Goal: Task Accomplishment & Management: Complete application form

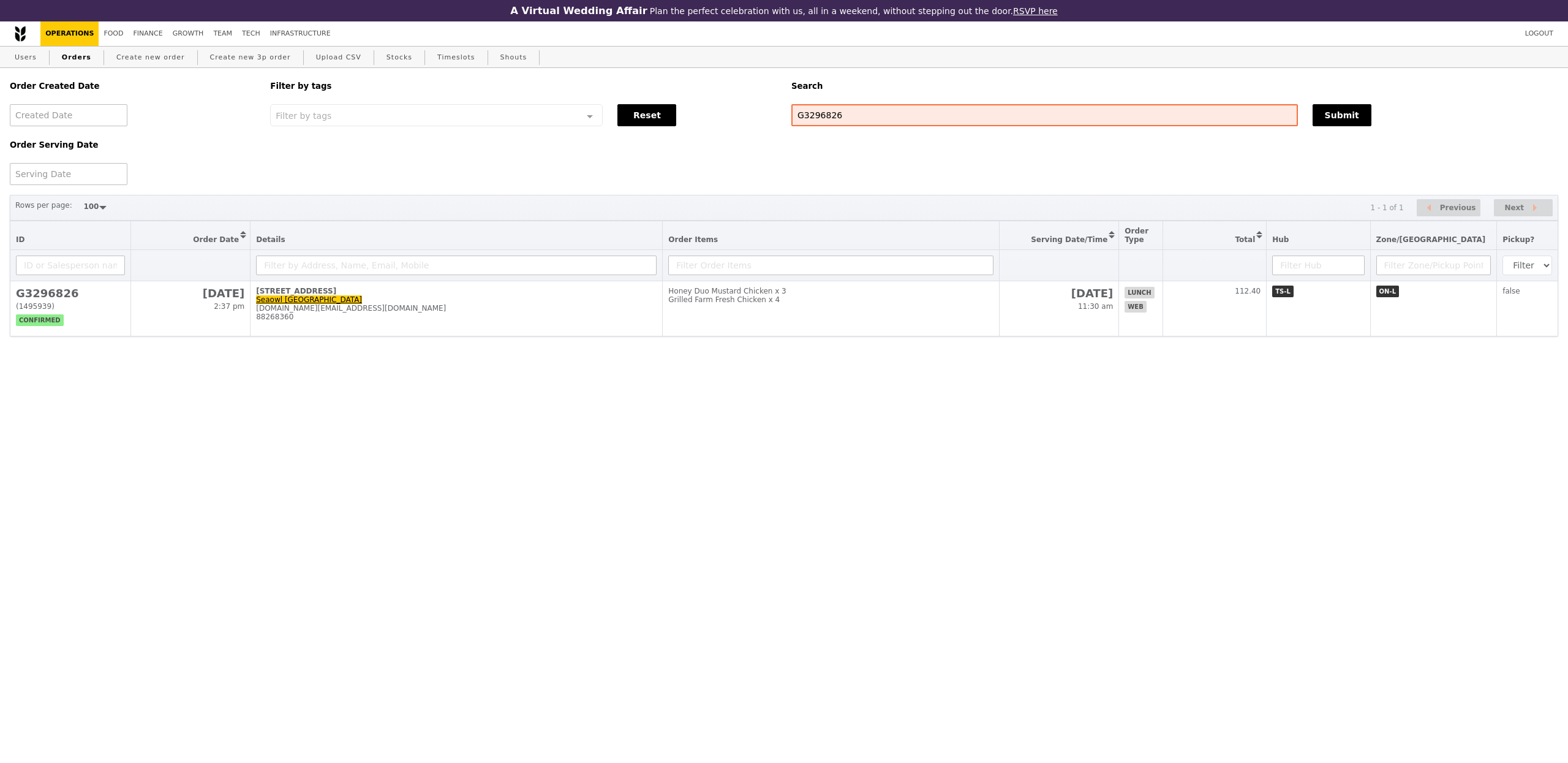
select select "100"
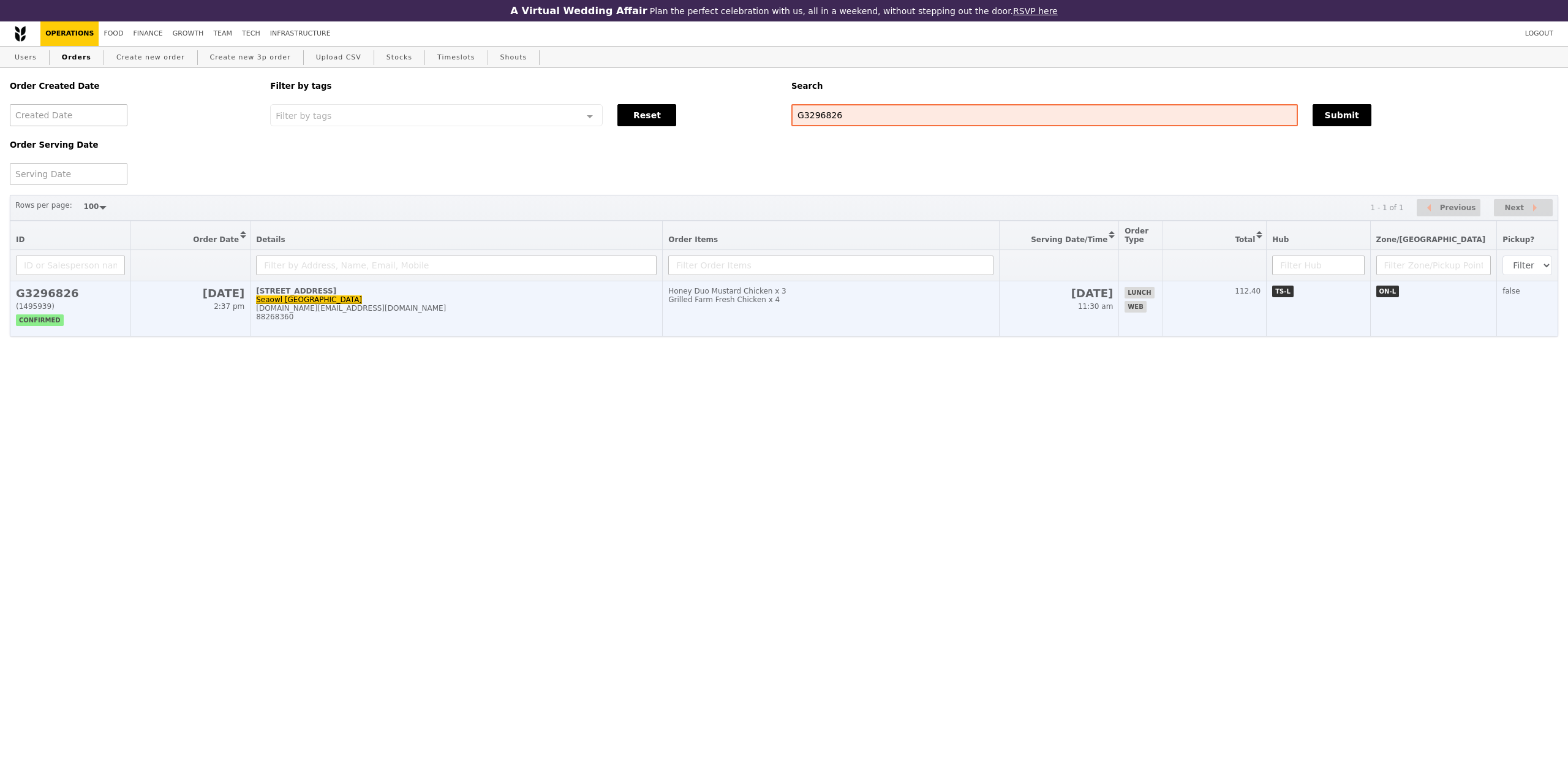
click at [526, 327] on td "51 Cuppage Road, #06-07 Seaowl Singapore admin.sg@seaowlgroup.com 88268360" at bounding box center [457, 309] width 412 height 55
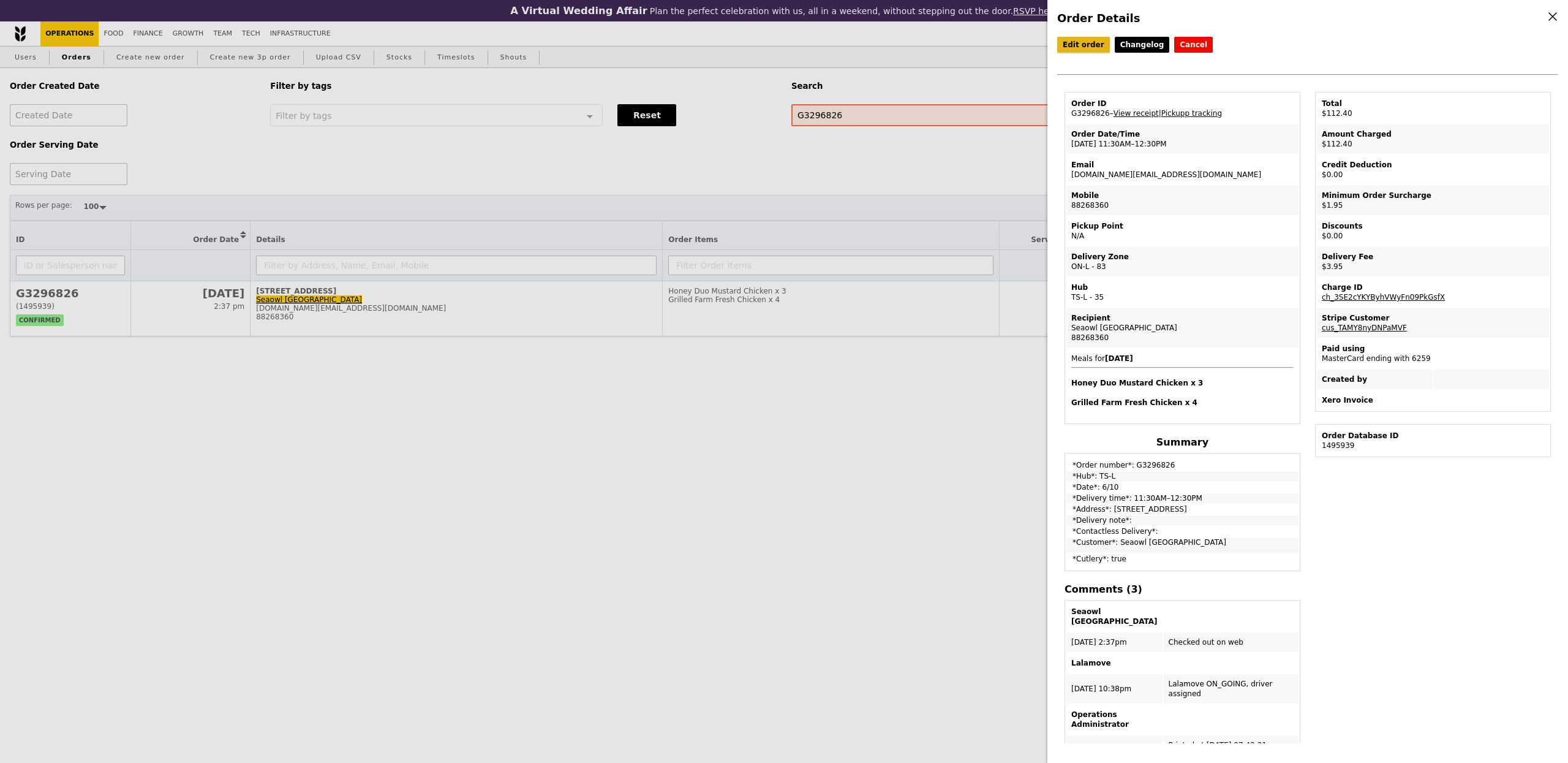
click at [1085, 47] on link "Edit order" at bounding box center [1083, 45] width 52 height 16
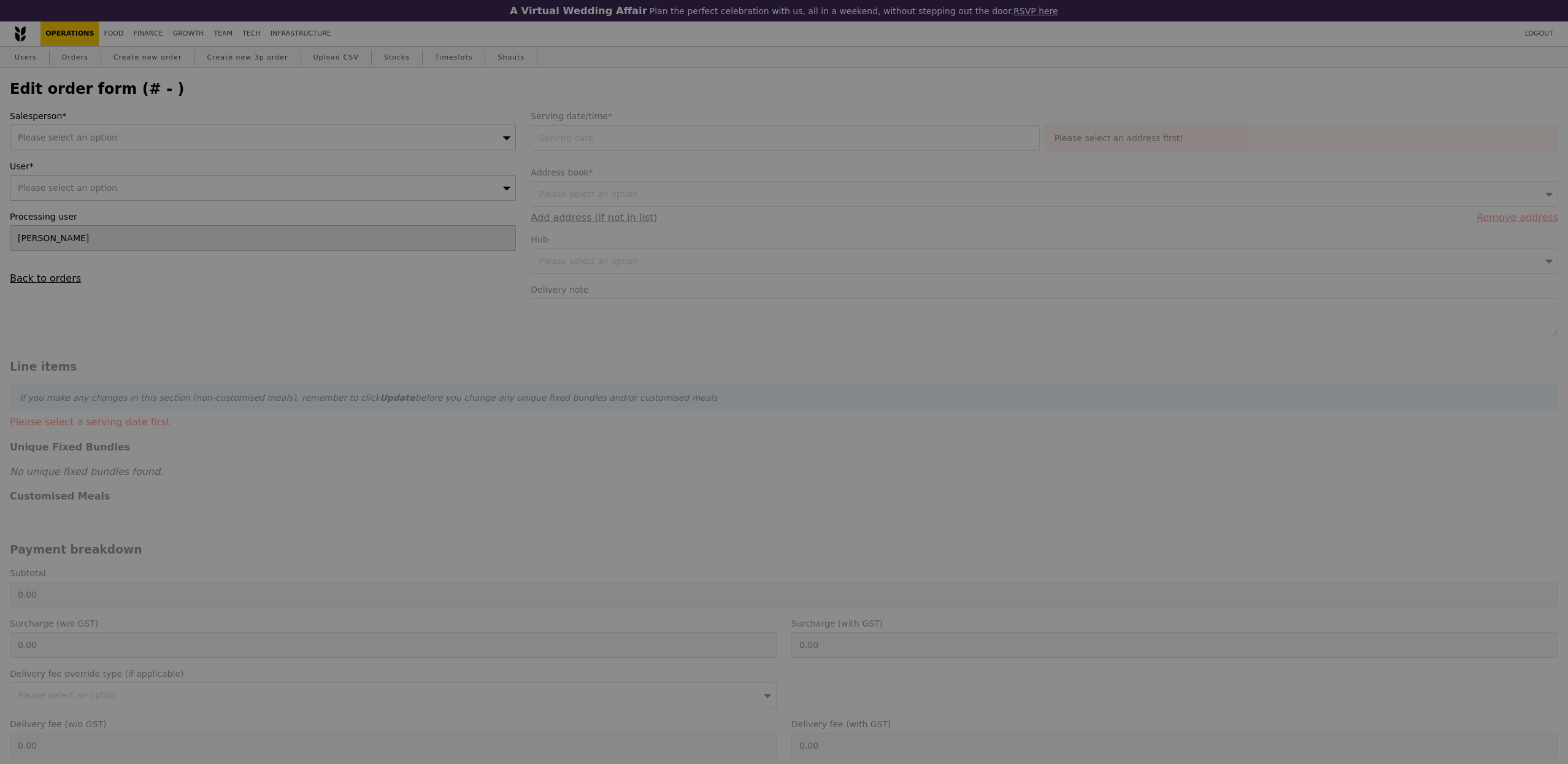
select select "100"
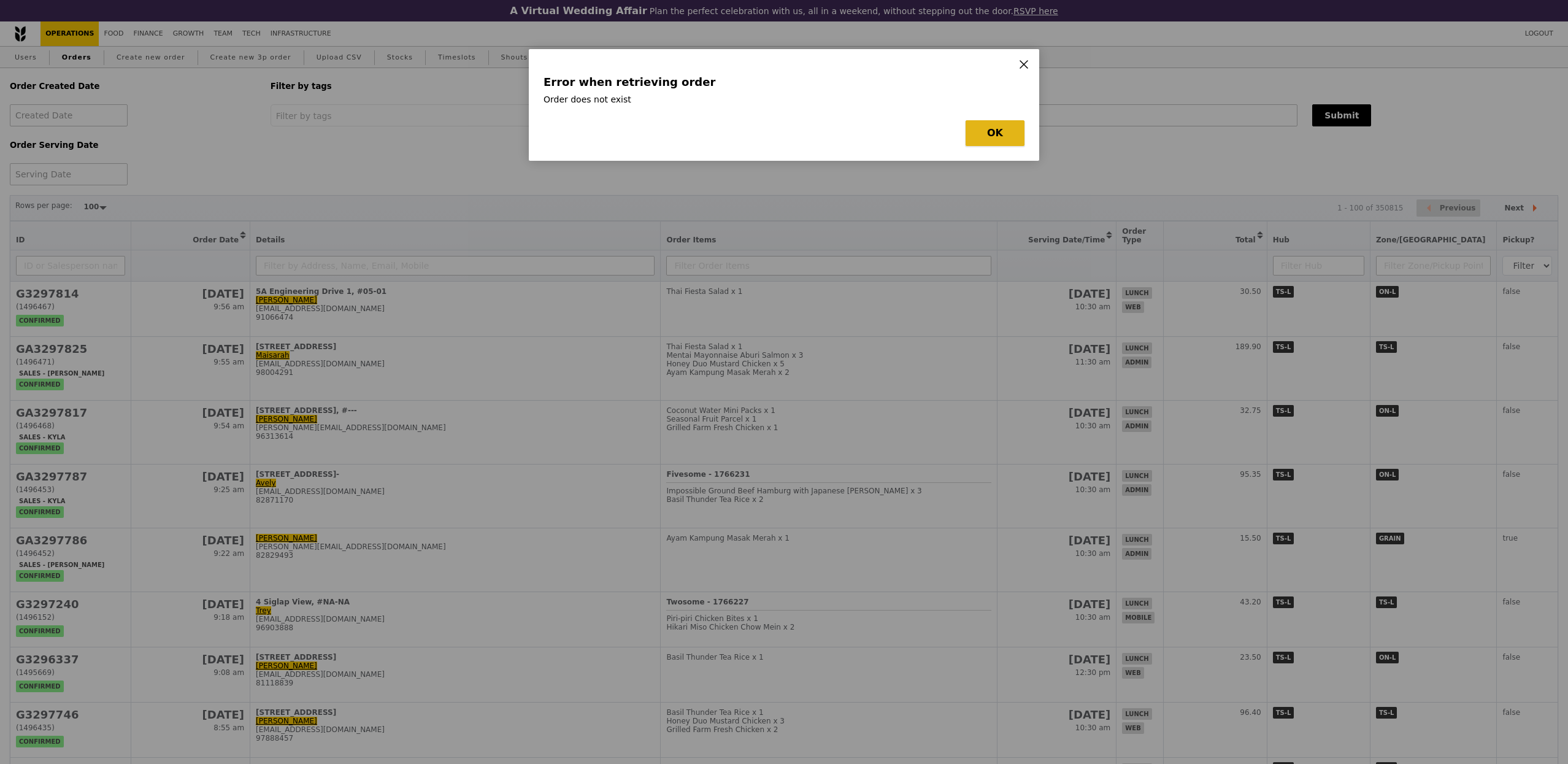
click at [996, 135] on button "OK" at bounding box center [995, 133] width 59 height 25
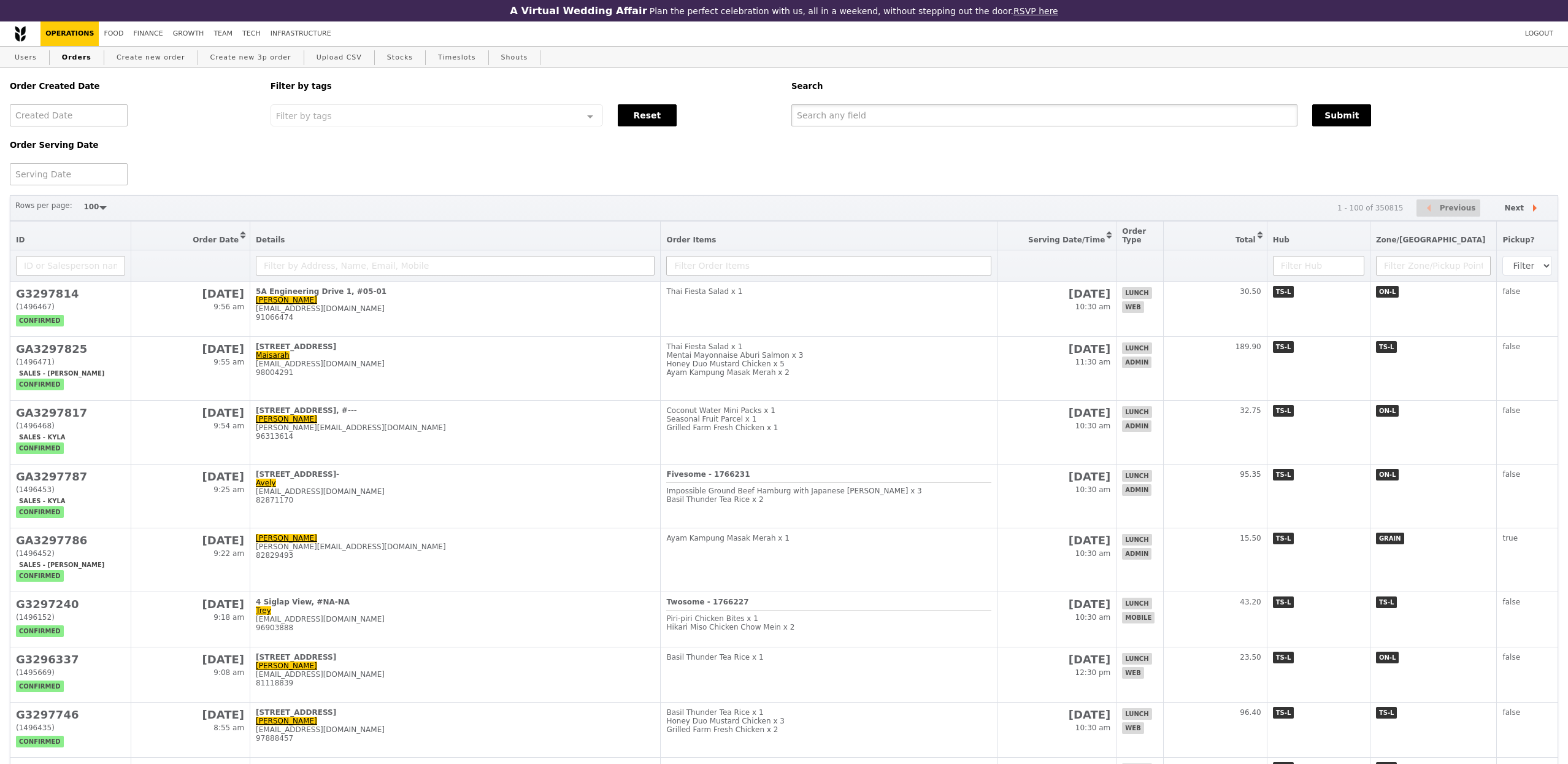
click at [843, 122] on input "text" at bounding box center [1044, 115] width 506 height 22
click at [843, 122] on input "g" at bounding box center [1044, 115] width 506 height 22
click at [847, 120] on input "g" at bounding box center [1044, 115] width 506 height 22
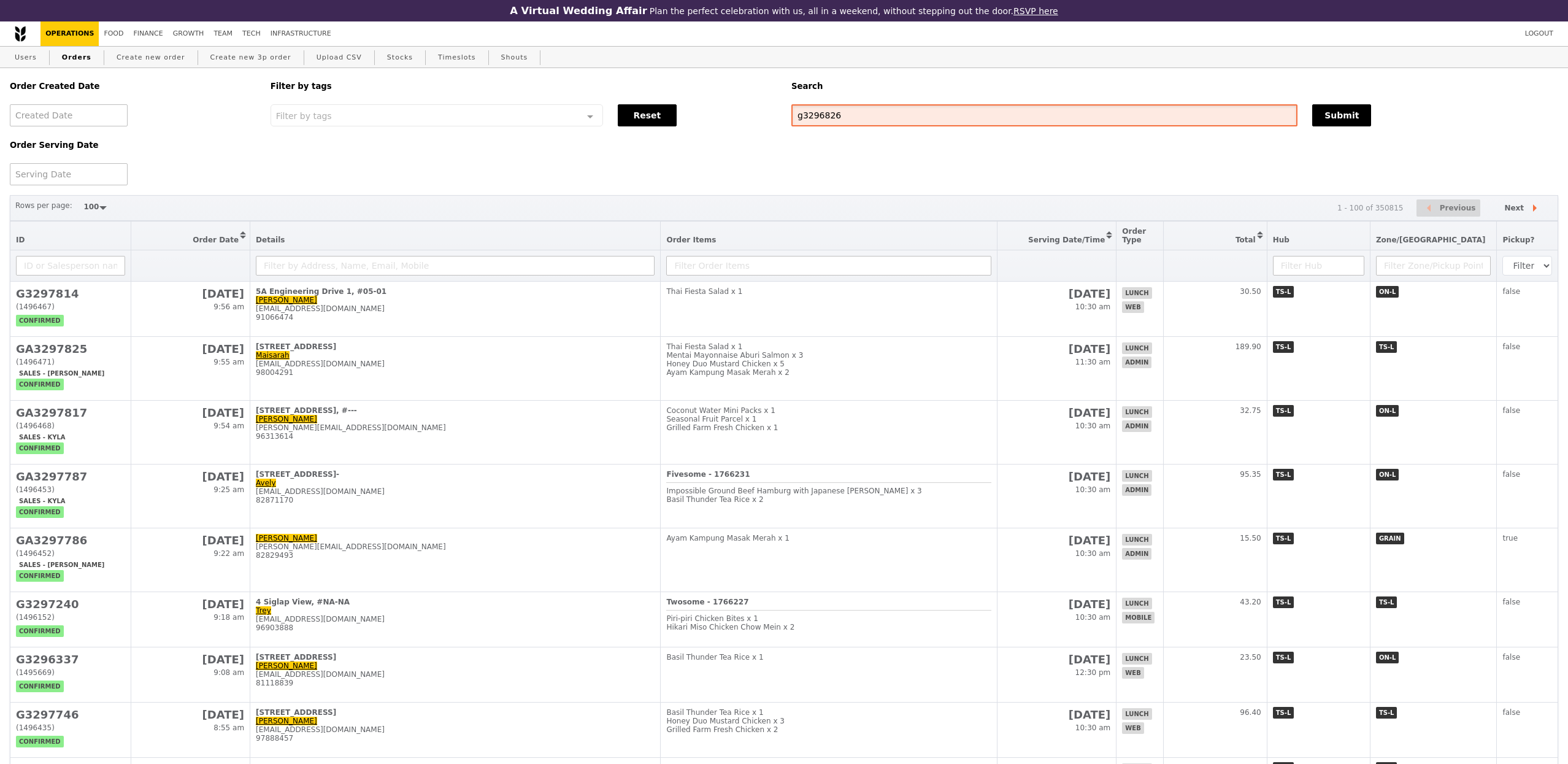
type input "g3296826"
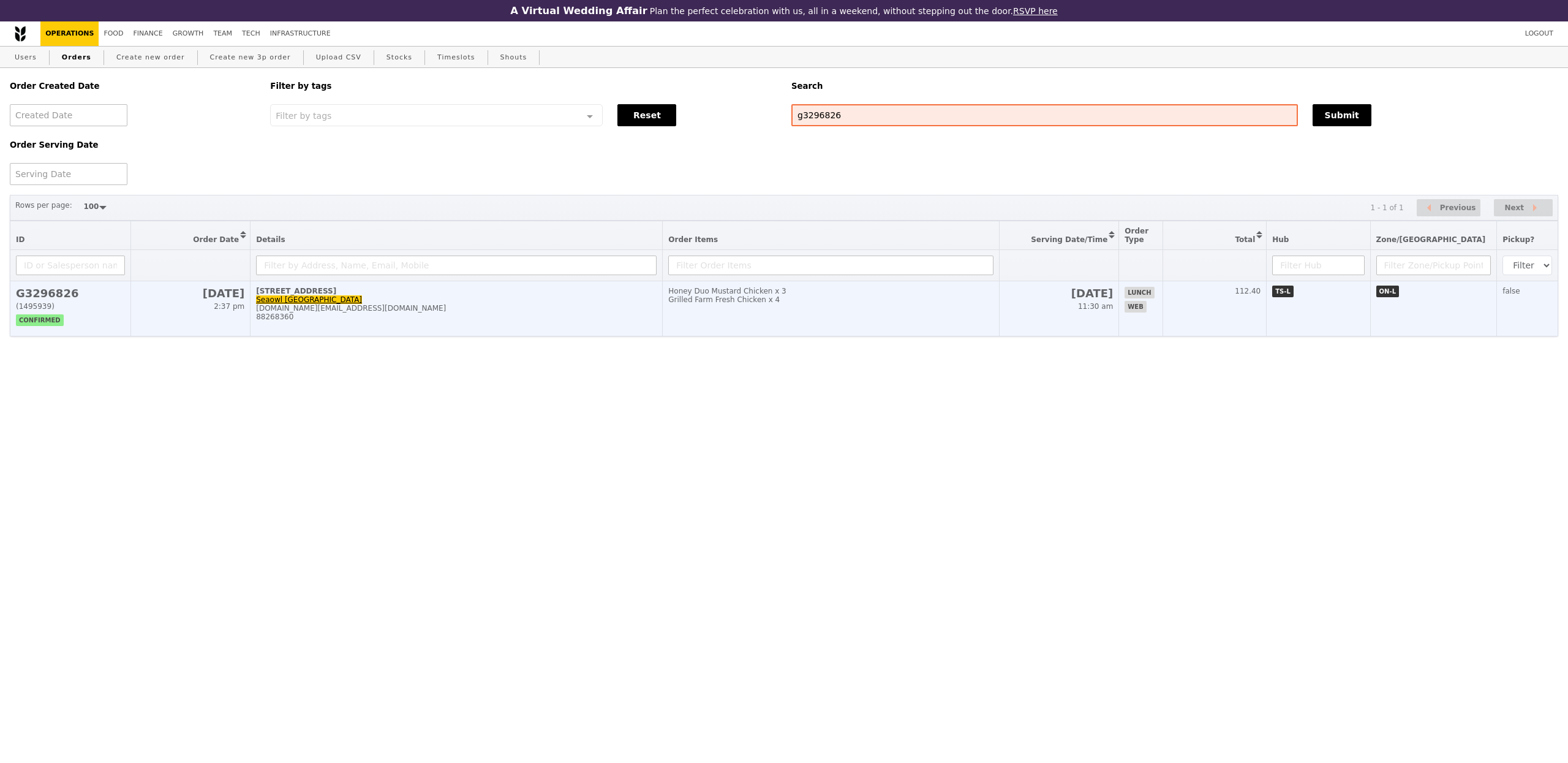
click at [574, 319] on div "88268360" at bounding box center [456, 317] width 401 height 9
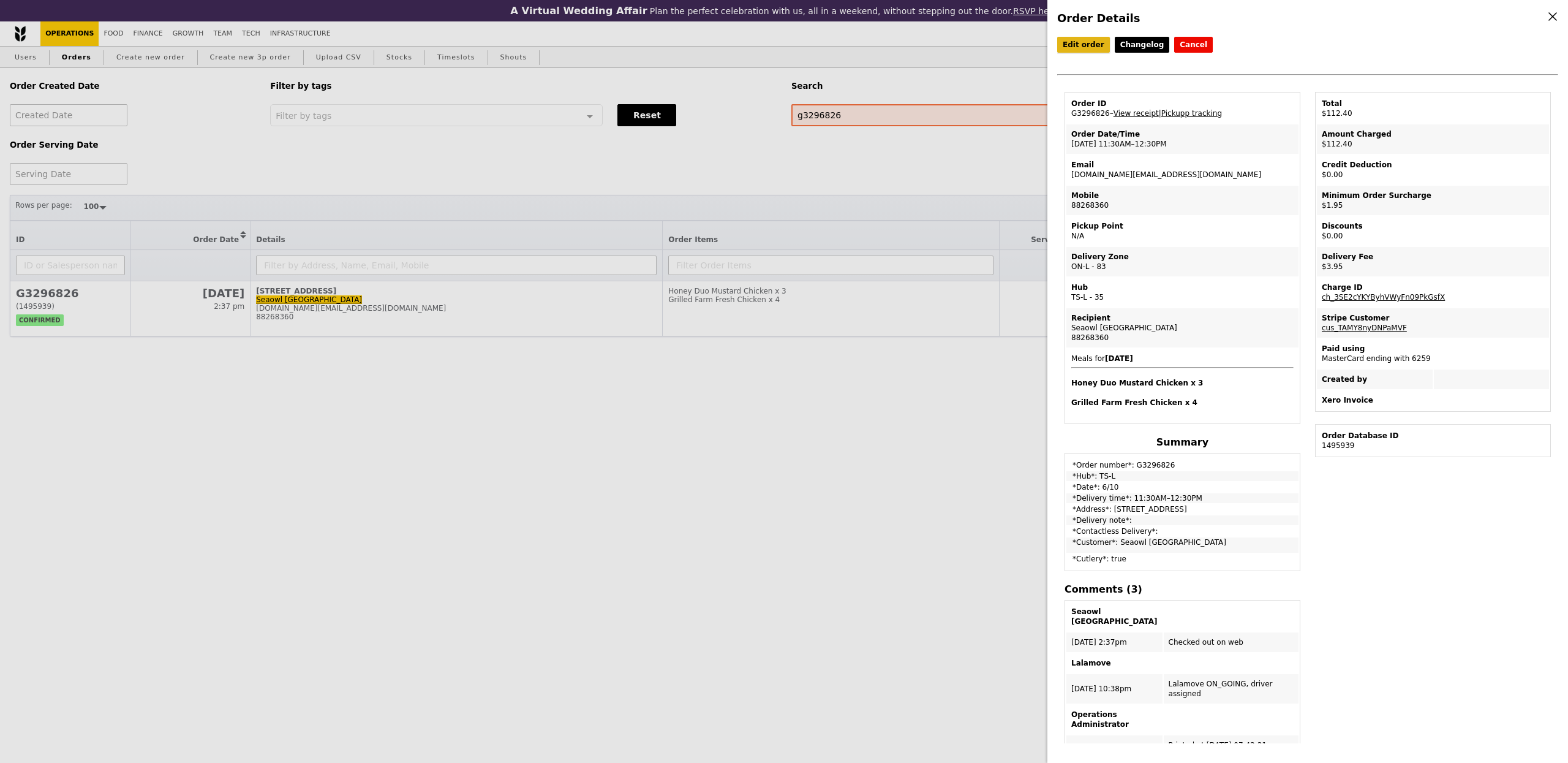
click at [1086, 44] on link "Edit order" at bounding box center [1083, 45] width 52 height 16
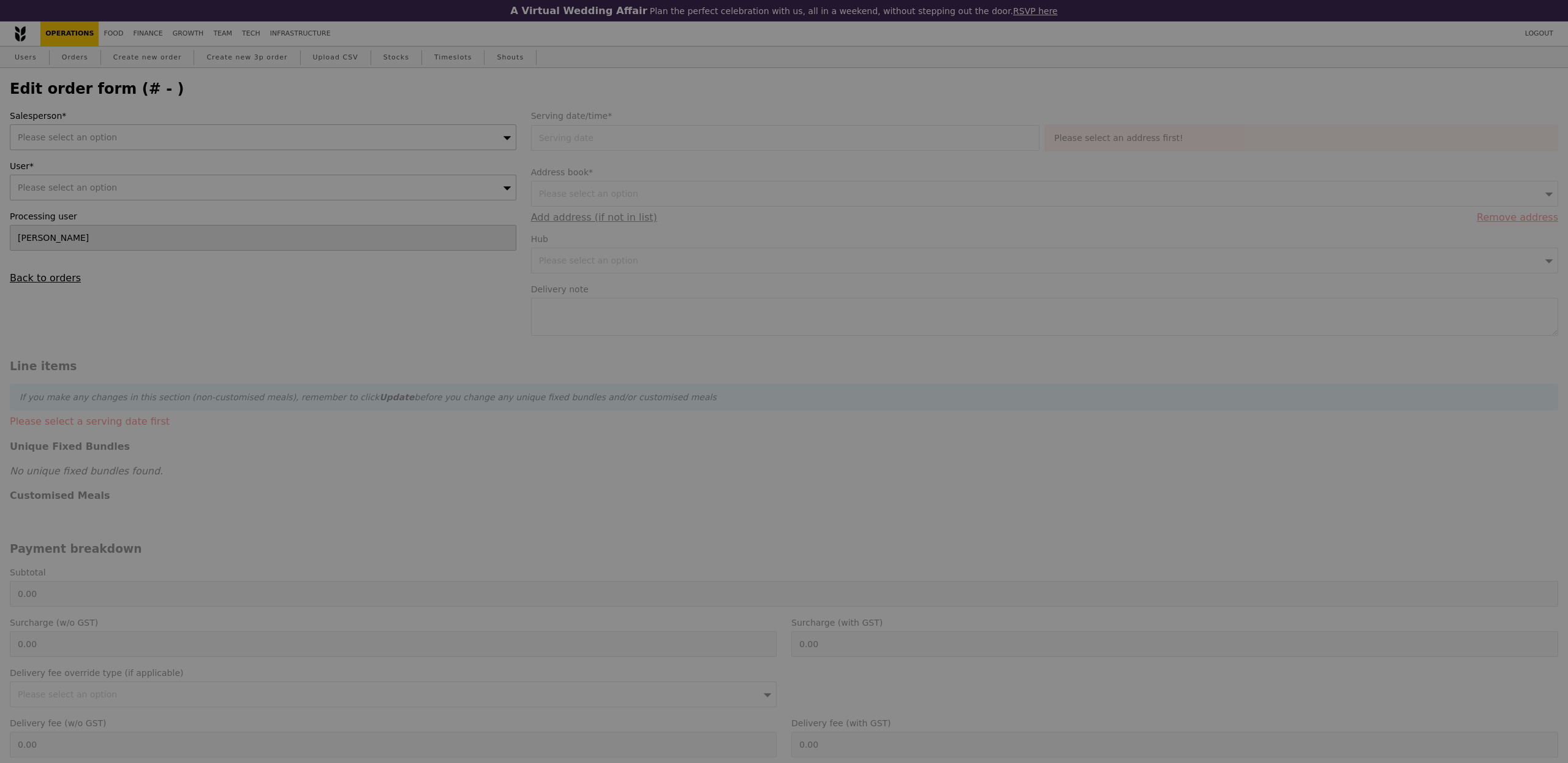
select select "100"
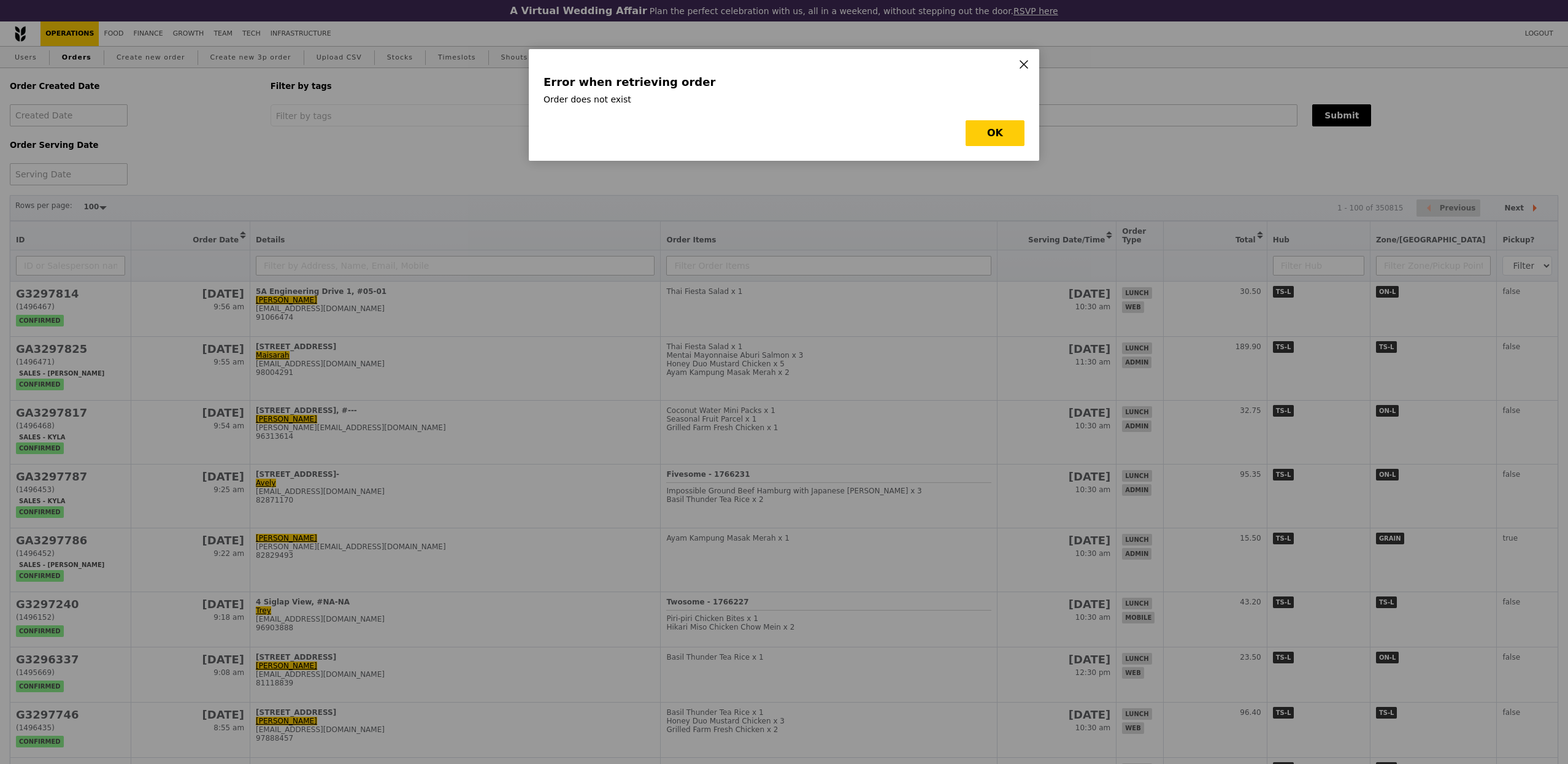
click at [1028, 62] on icon at bounding box center [1023, 64] width 11 height 11
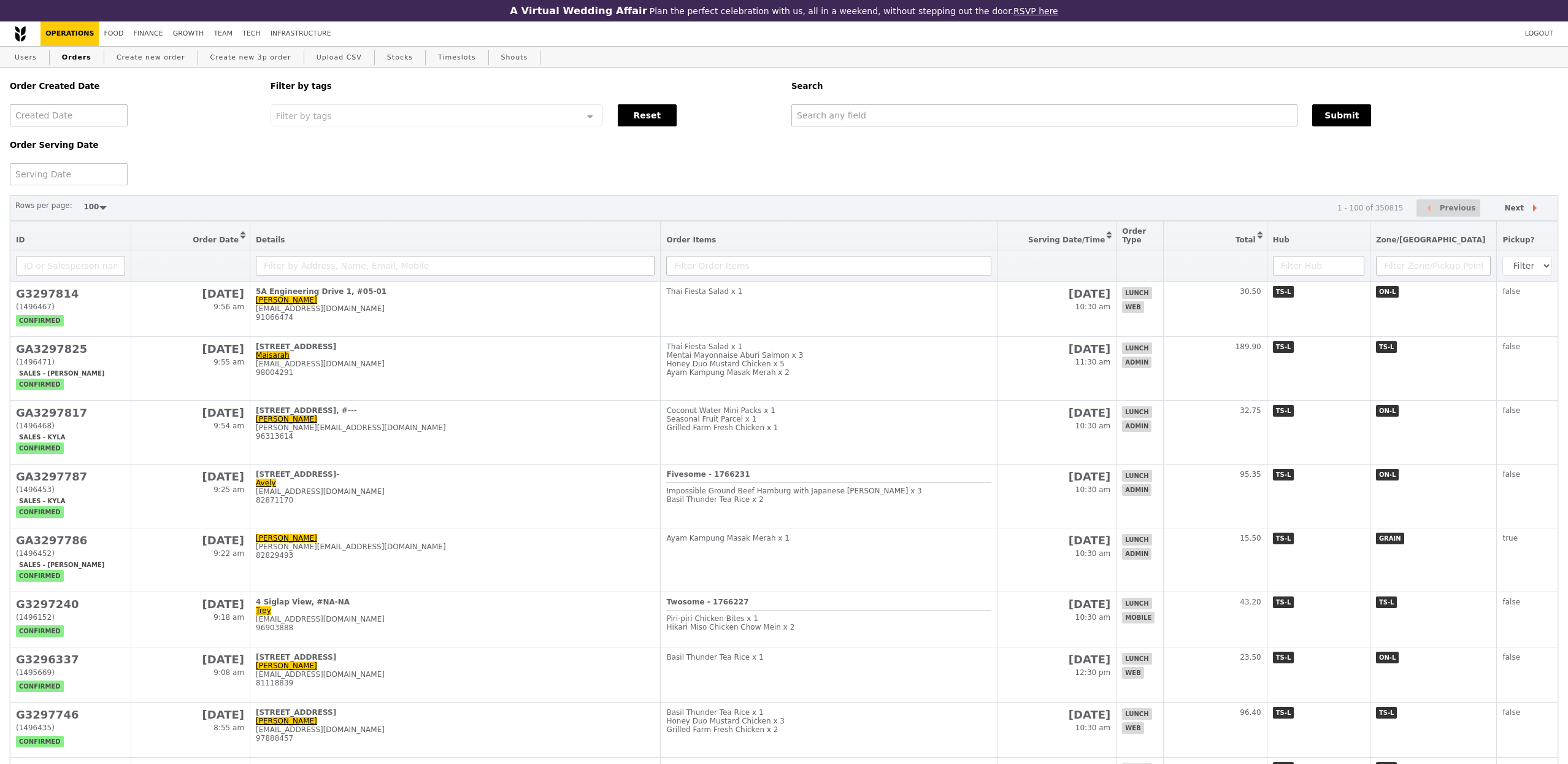
click at [247, 253] on th at bounding box center [190, 266] width 119 height 31
click at [146, 58] on link "Create new order" at bounding box center [151, 58] width 79 height 22
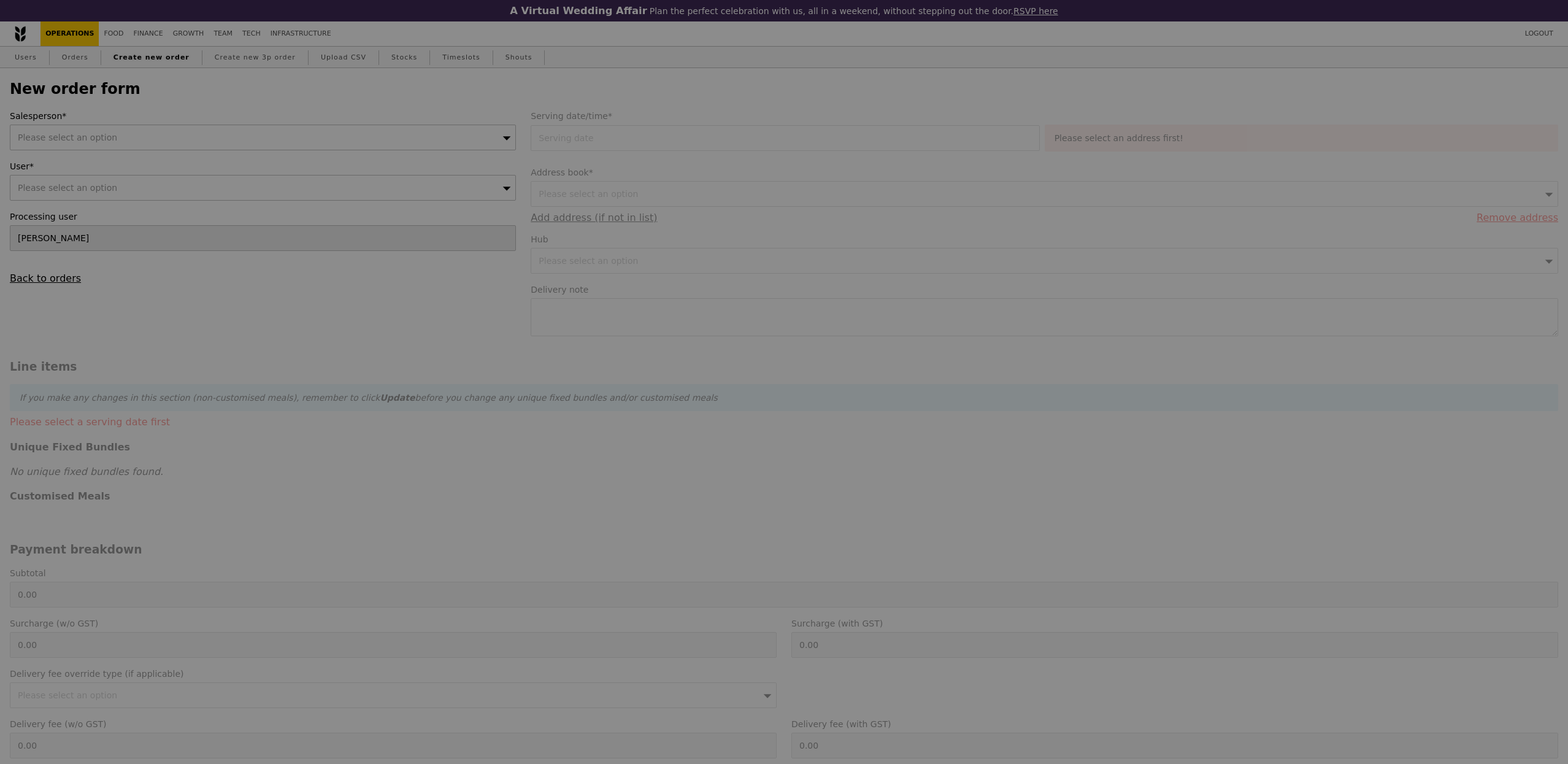
type input "Confirm"
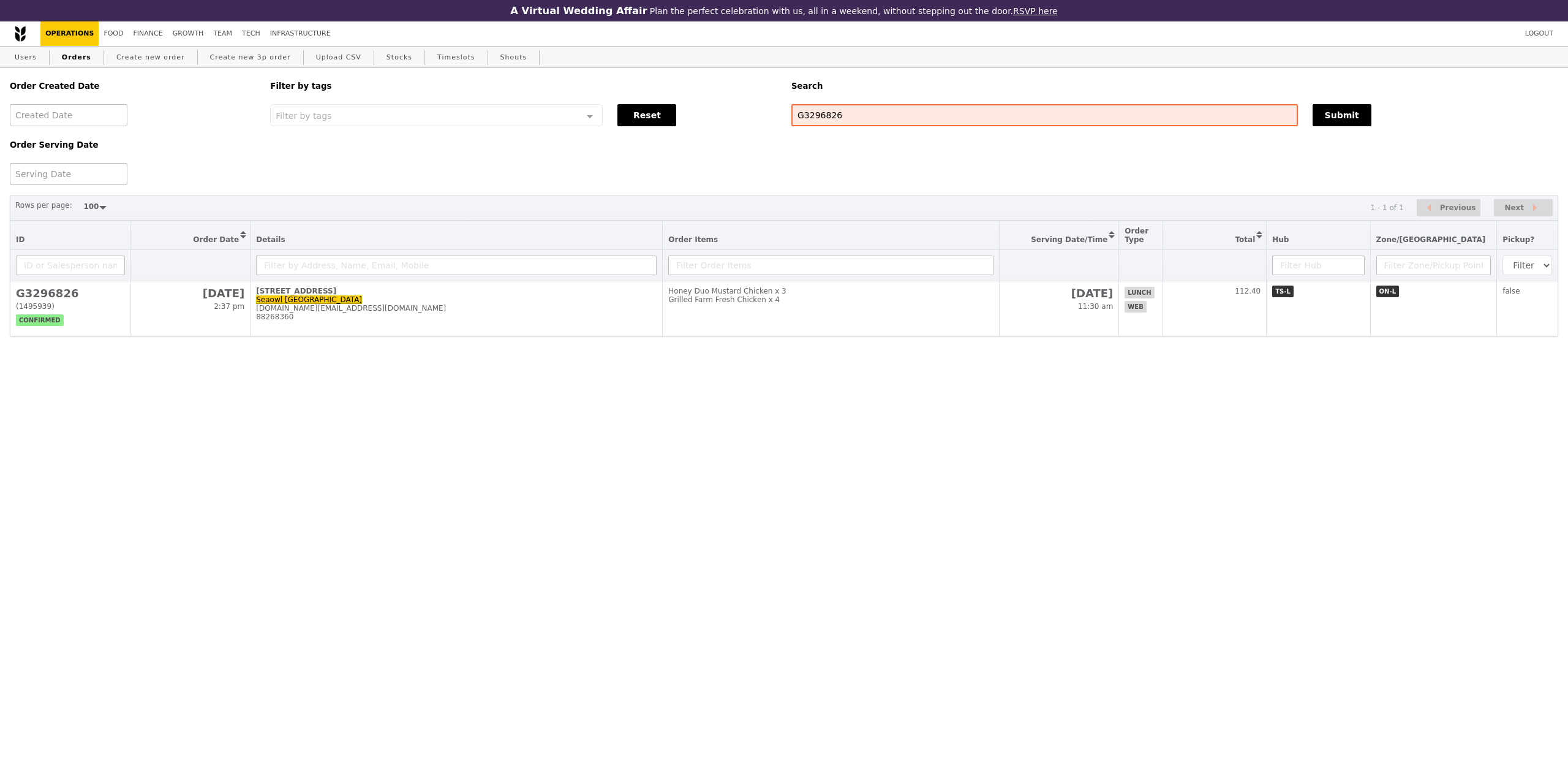
select select "100"
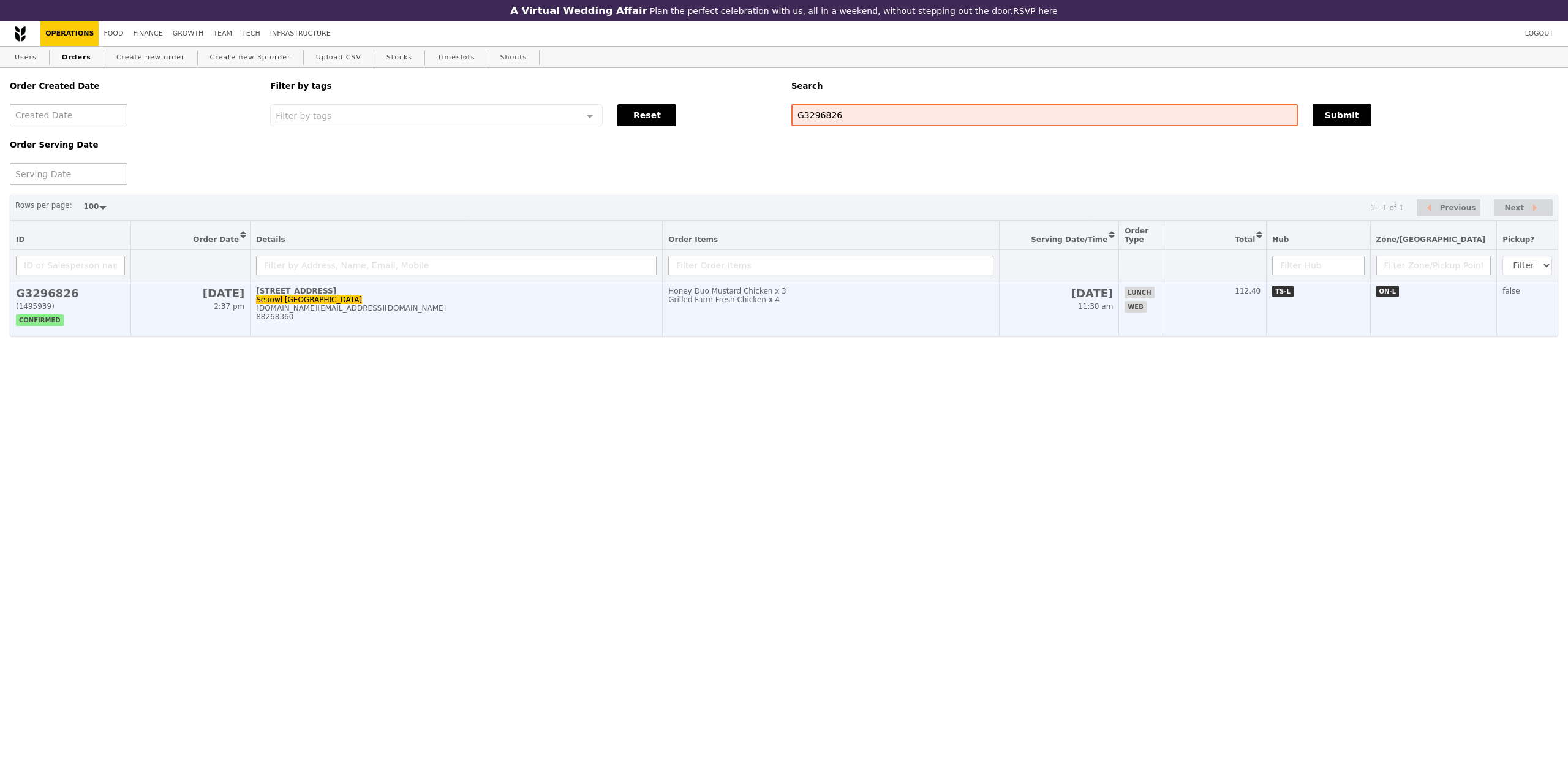
click at [552, 321] on div "88268360" at bounding box center [456, 317] width 401 height 9
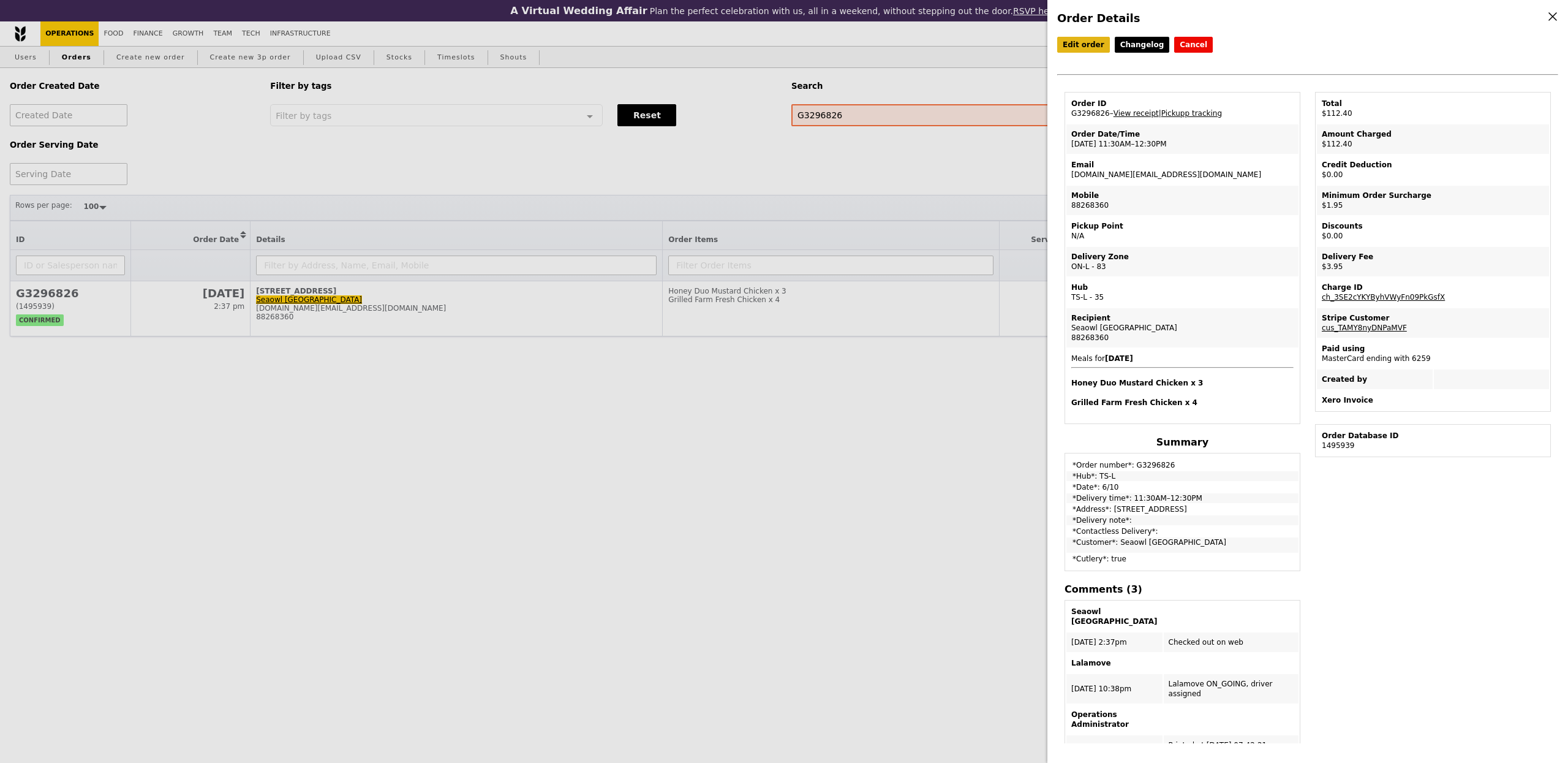
drag, startPoint x: 1077, startPoint y: 55, endPoint x: 1082, endPoint y: 48, distance: 8.6
click at [1077, 55] on div "Edit order Changelog Cancel Order ID G3296826 – View receipt | Pickupp tracking…" at bounding box center [1307, 65] width 501 height 55
click at [1083, 45] on link "Edit order" at bounding box center [1083, 45] width 52 height 16
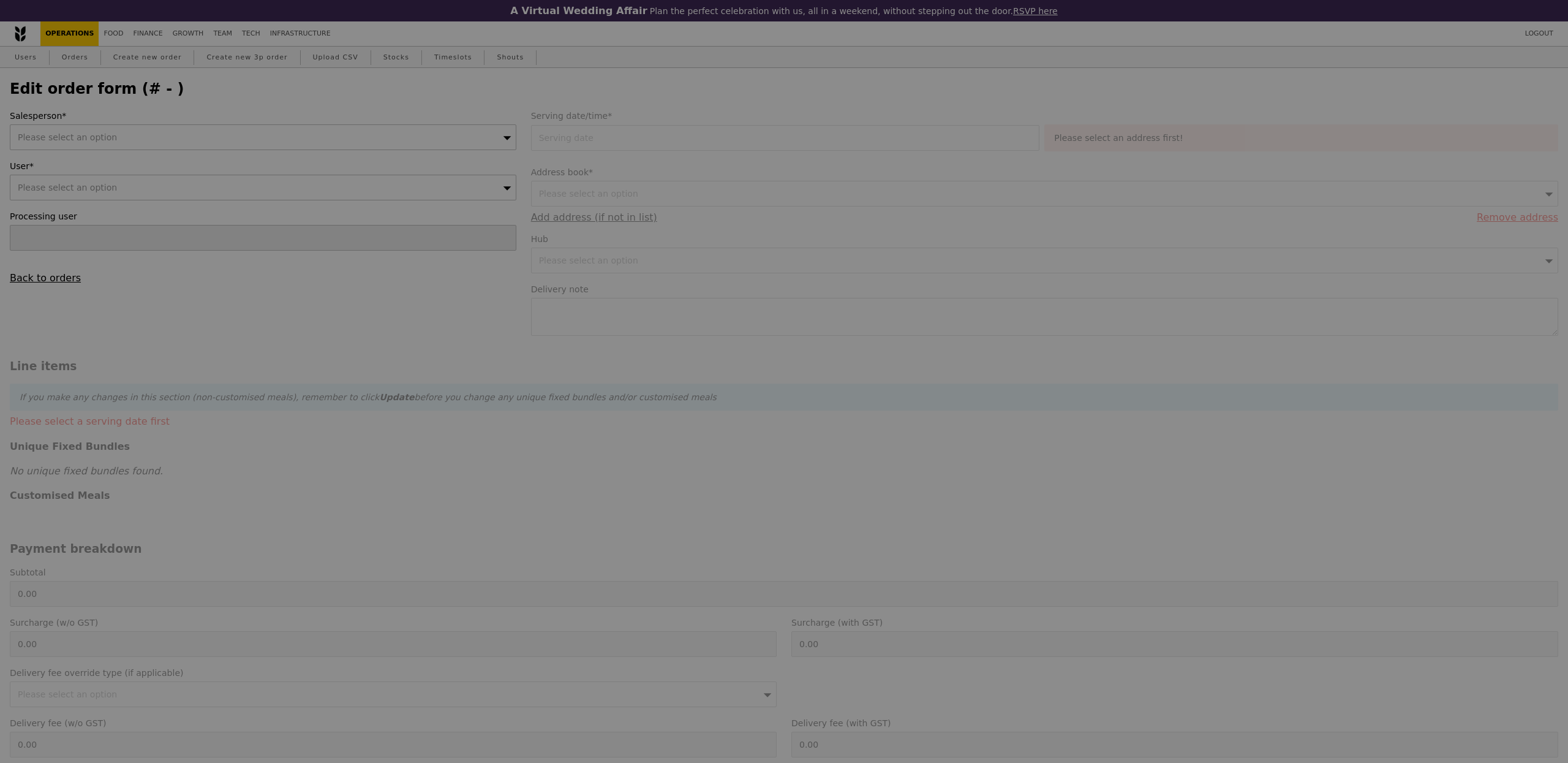
select select "100"
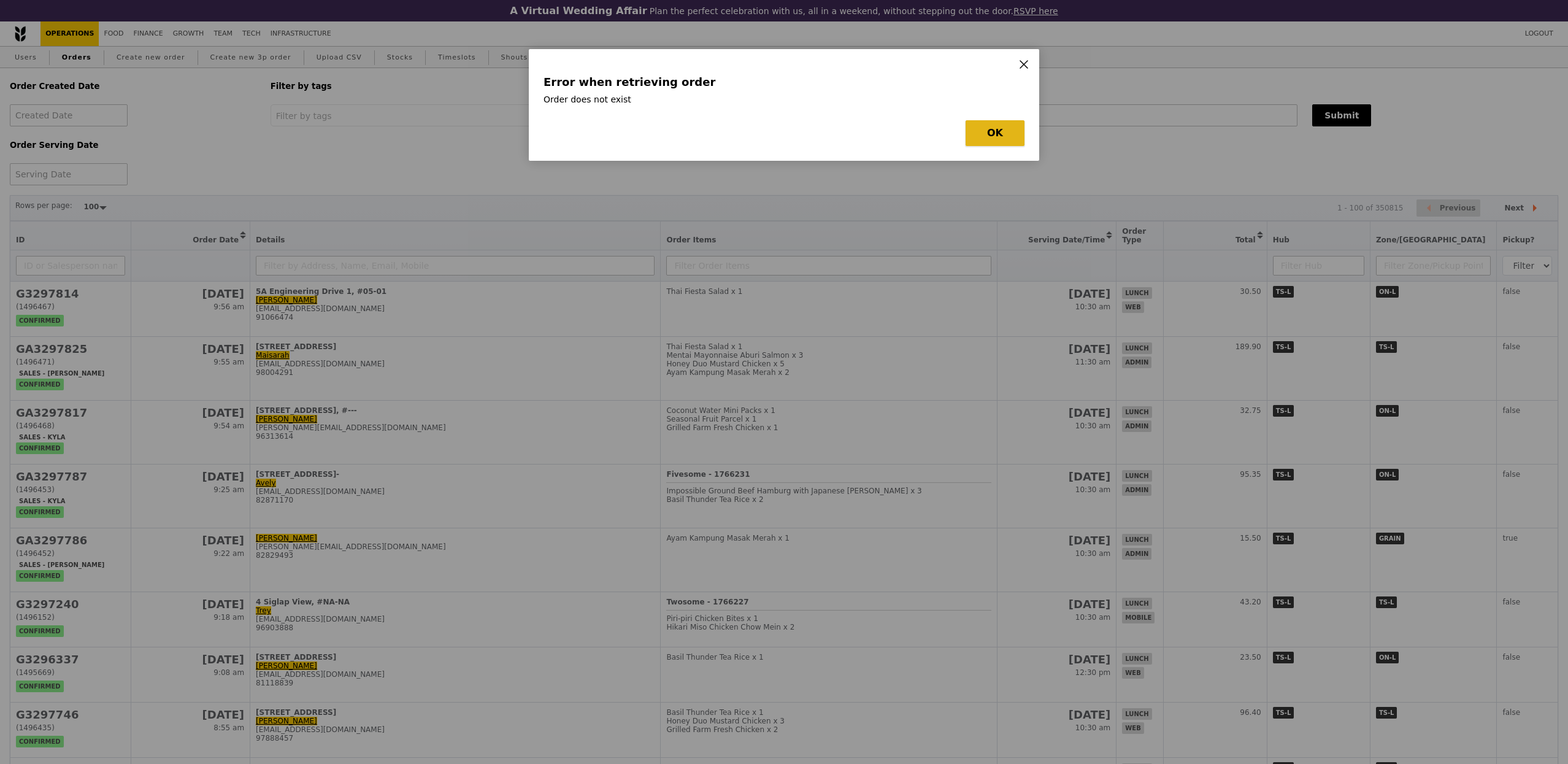
click at [998, 134] on button "OK" at bounding box center [995, 133] width 59 height 25
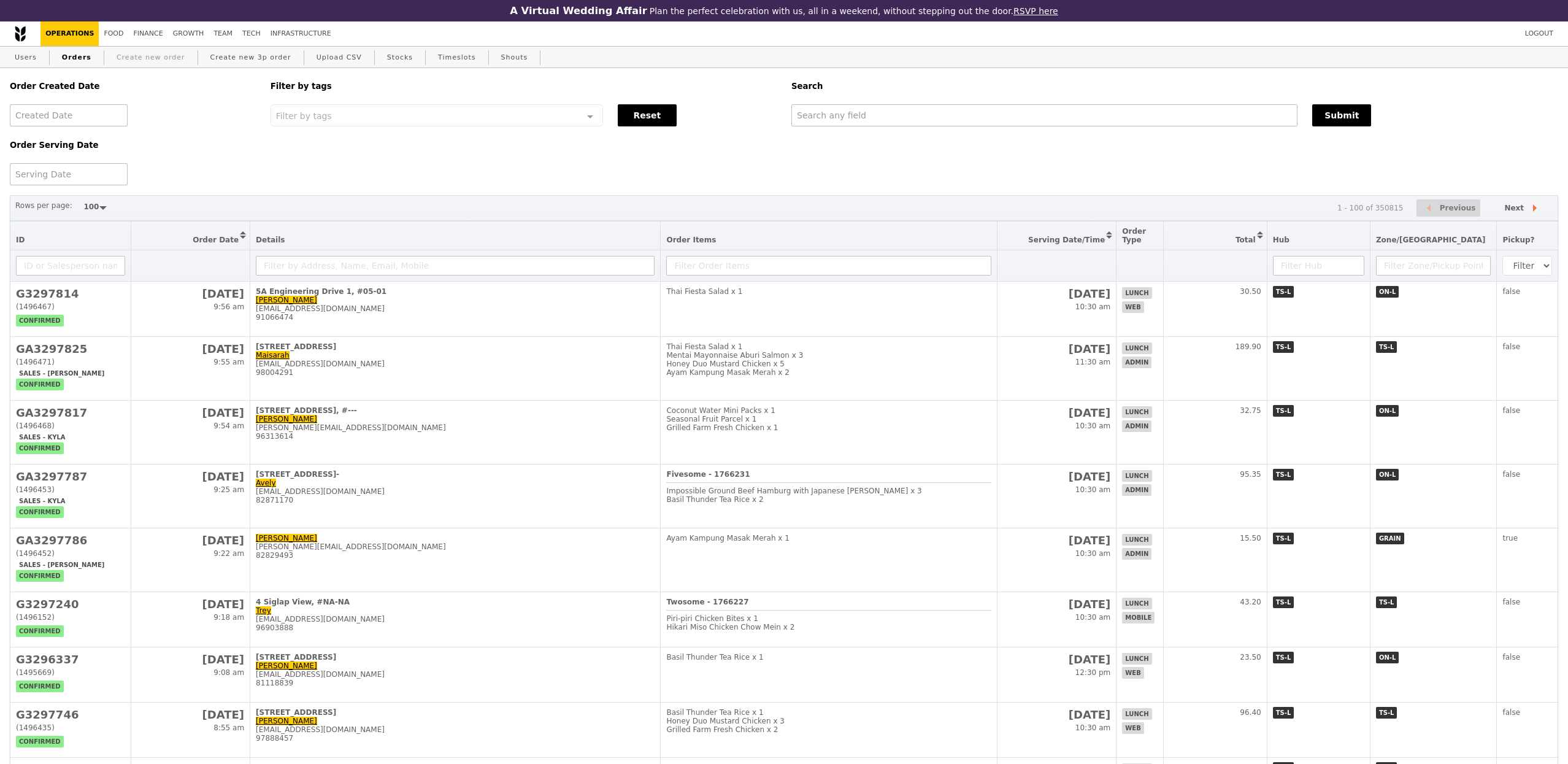
click at [144, 52] on link "Create new order" at bounding box center [151, 58] width 79 height 22
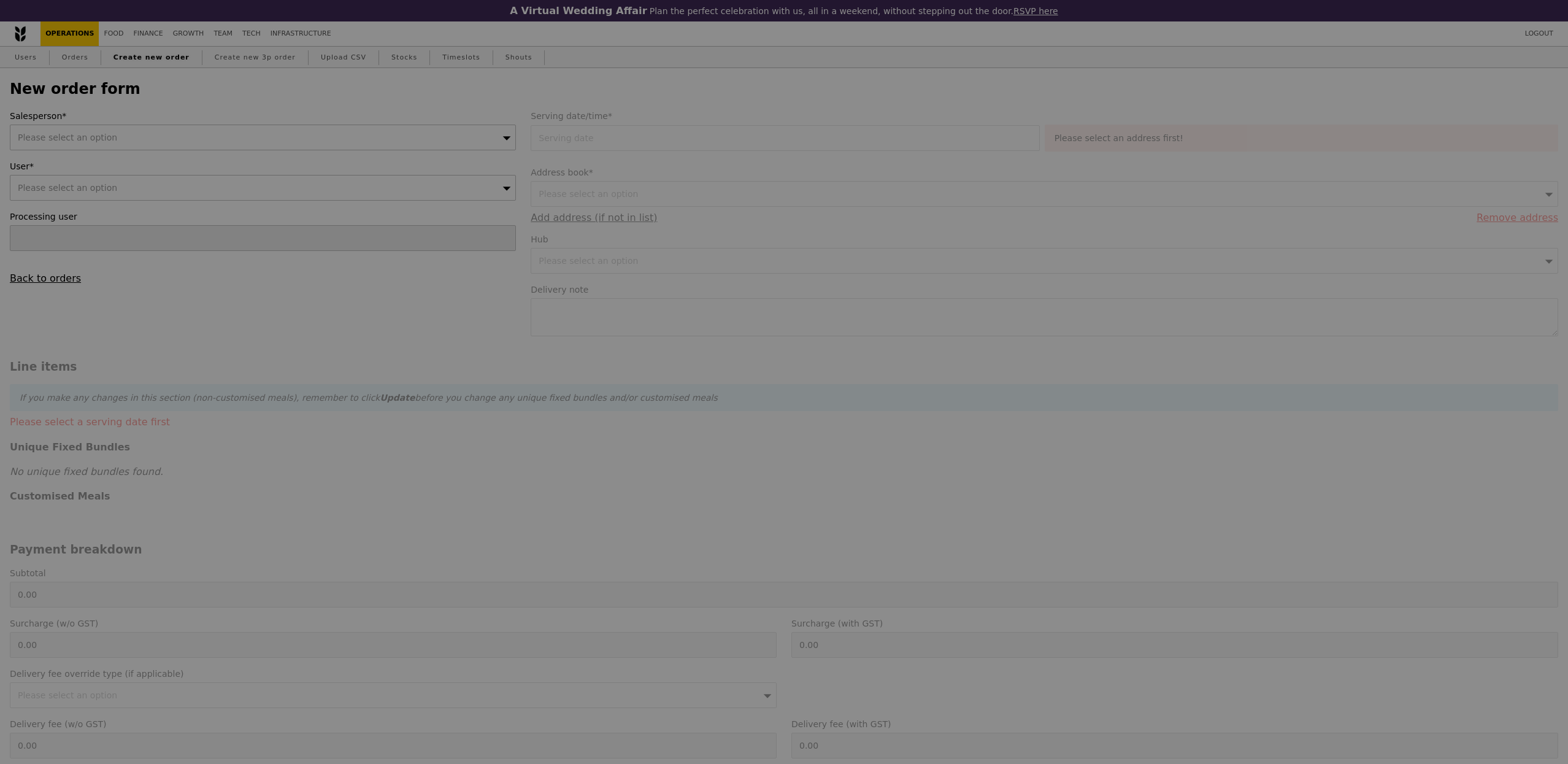
type input "Confirm"
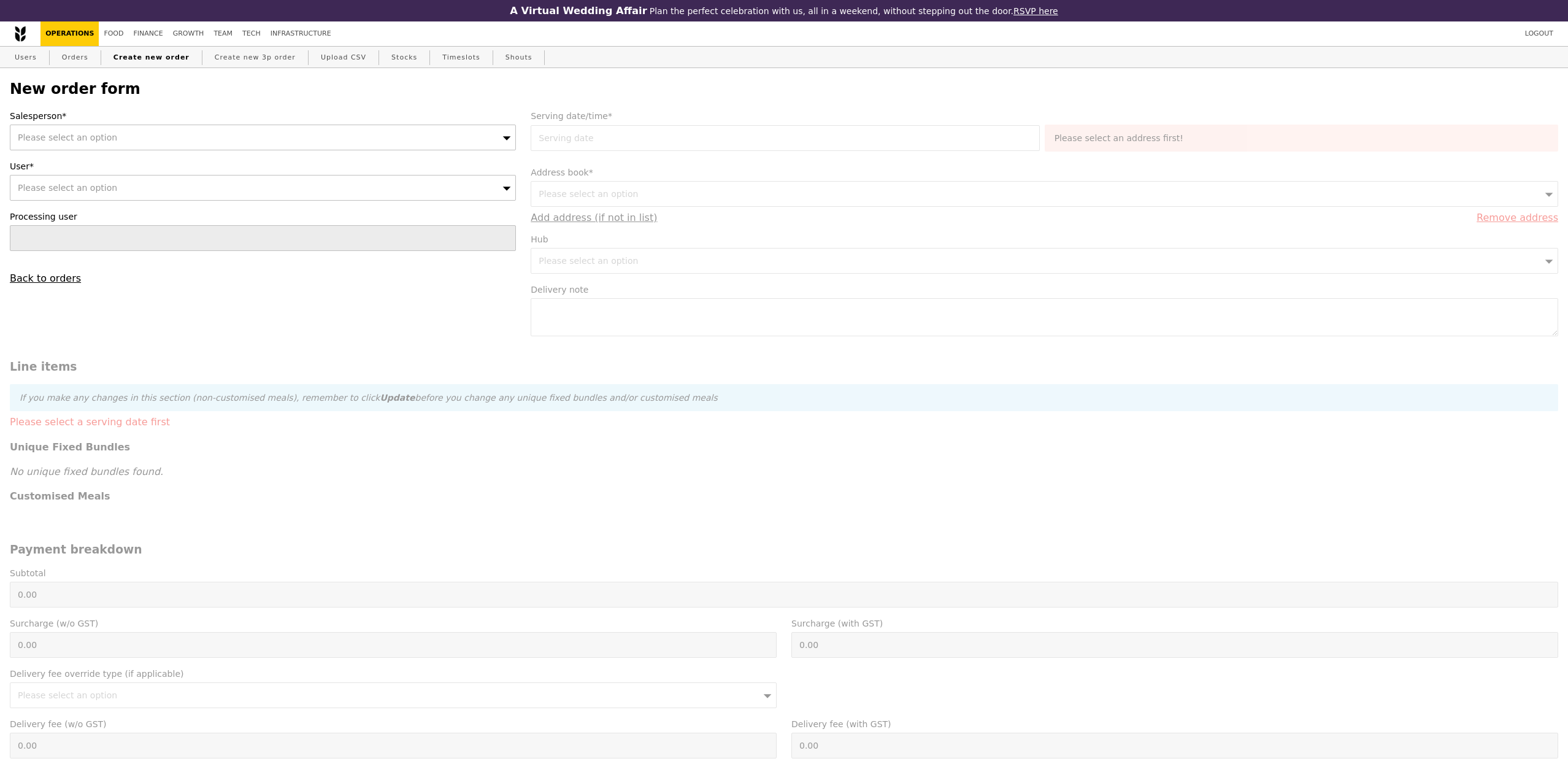
click at [178, 143] on div "Please select an option" at bounding box center [262, 137] width 506 height 25
type input "admin.sg@seaowlgroup.co"
drag, startPoint x: 133, startPoint y: 144, endPoint x: 0, endPoint y: 72, distance: 151.2
click at [0, 72] on div "New order form Salesperson* Please select an option admin.sg@seaowlgroup.co No …" at bounding box center [784, 542] width 1568 height 948
click at [68, 122] on div "Salesperson* Please select an option" at bounding box center [262, 130] width 506 height 41
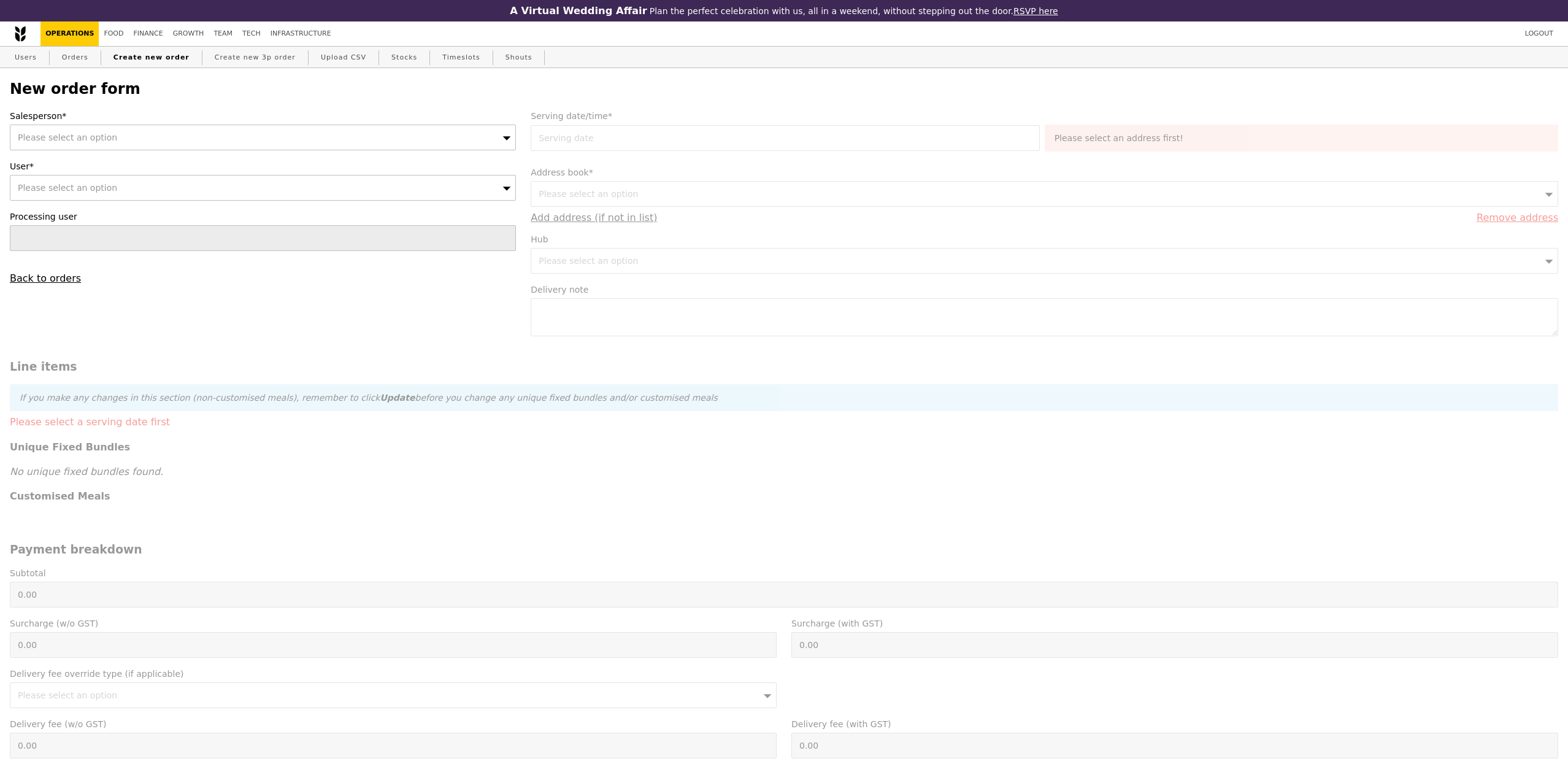
click at [76, 141] on span "Please select an option" at bounding box center [67, 137] width 99 height 9
drag, startPoint x: 133, startPoint y: 139, endPoint x: 0, endPoint y: 111, distance: 135.9
click at [0, 111] on div "New order form Salesperson* Please select an option admin.sg@seaowlgroup.coe No…" at bounding box center [784, 542] width 1568 height 948
click at [64, 130] on div "Please select an option" at bounding box center [262, 137] width 506 height 25
click at [498, 139] on input "admin.sg@seaowlgroup.coe" at bounding box center [262, 138] width 505 height 25
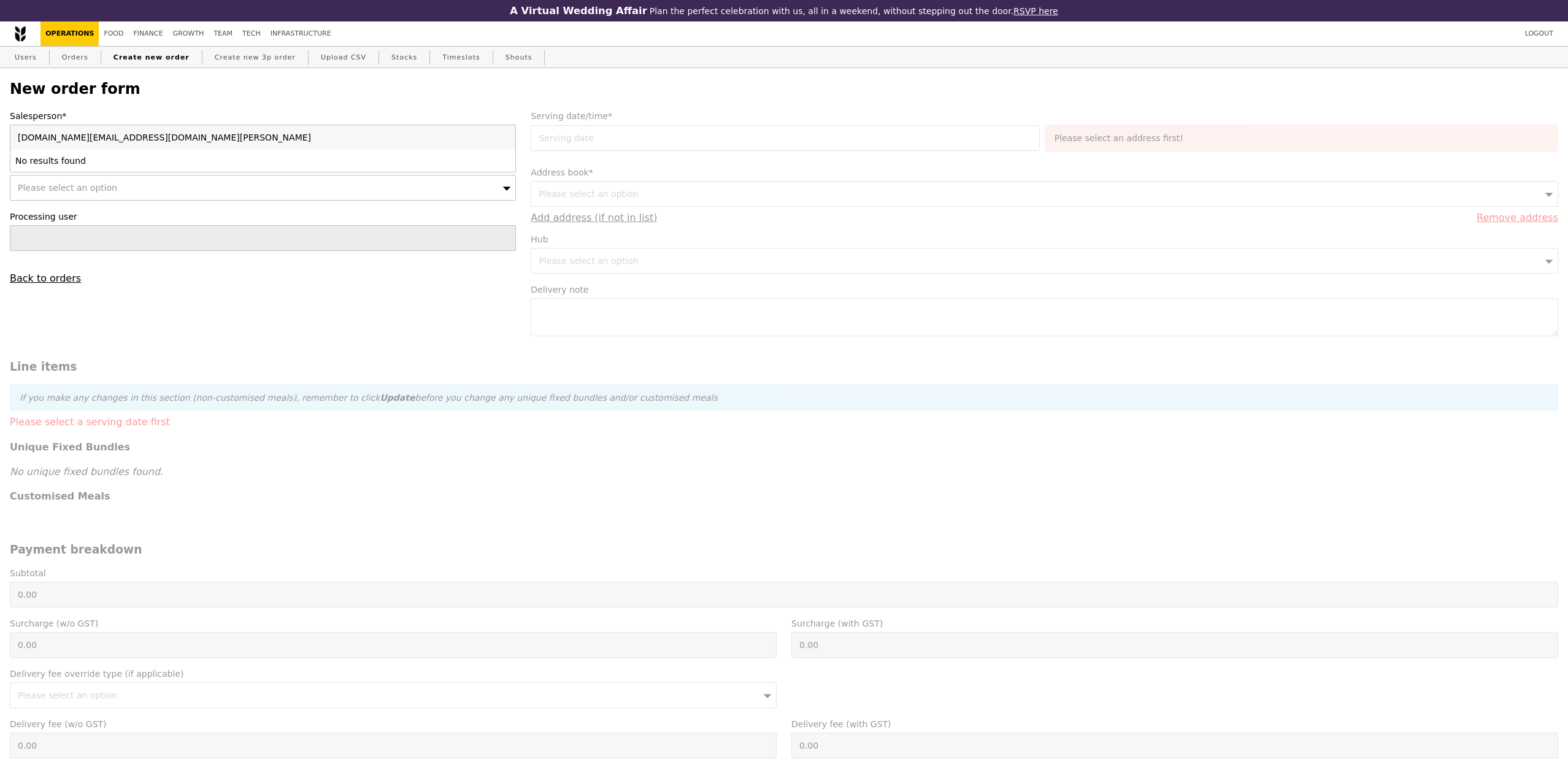
click at [503, 140] on input "admin.sg@seaowlgroup.coe" at bounding box center [262, 138] width 505 height 25
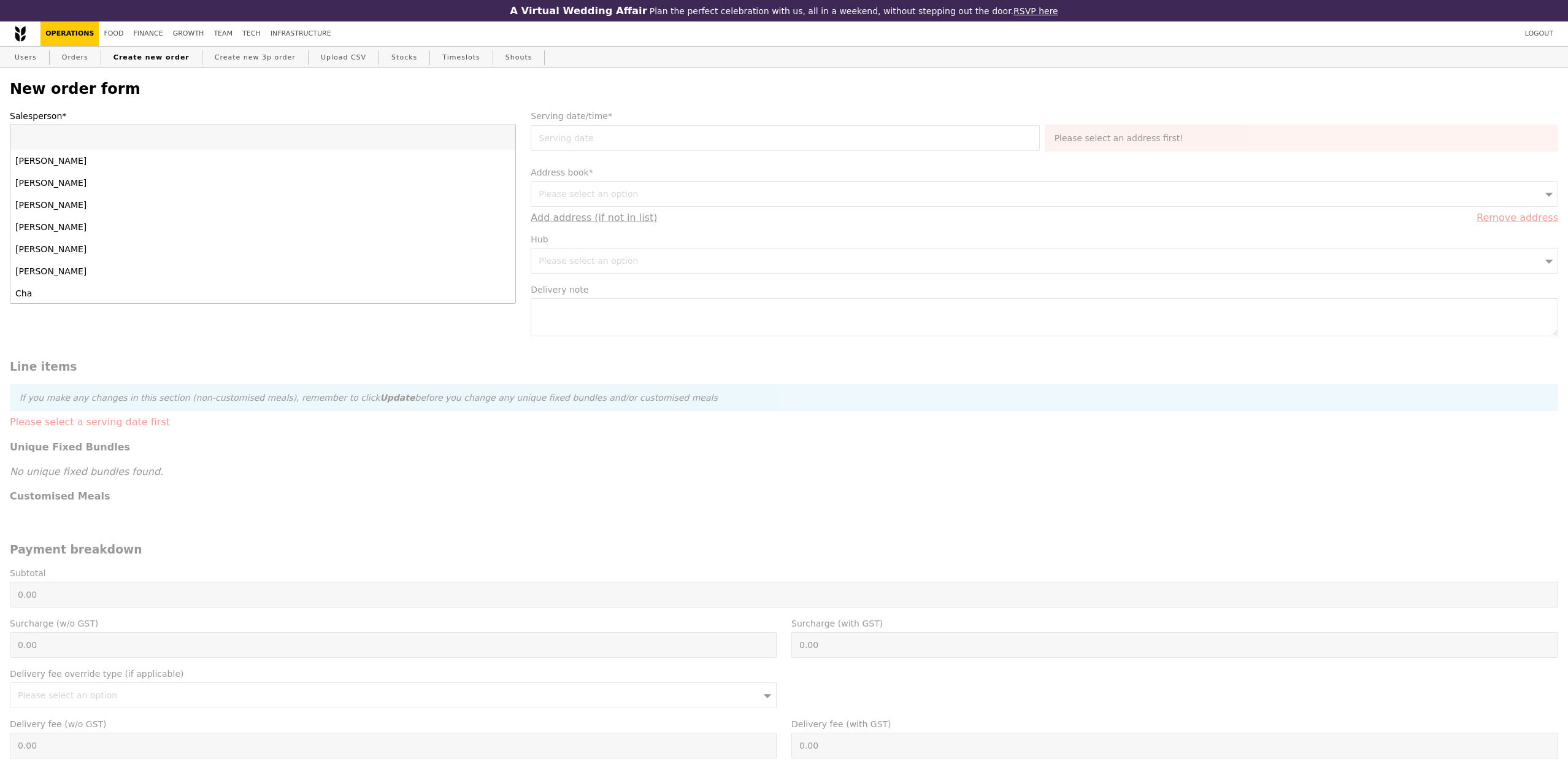
click at [465, 138] on input "Salesperson*" at bounding box center [262, 138] width 505 height 25
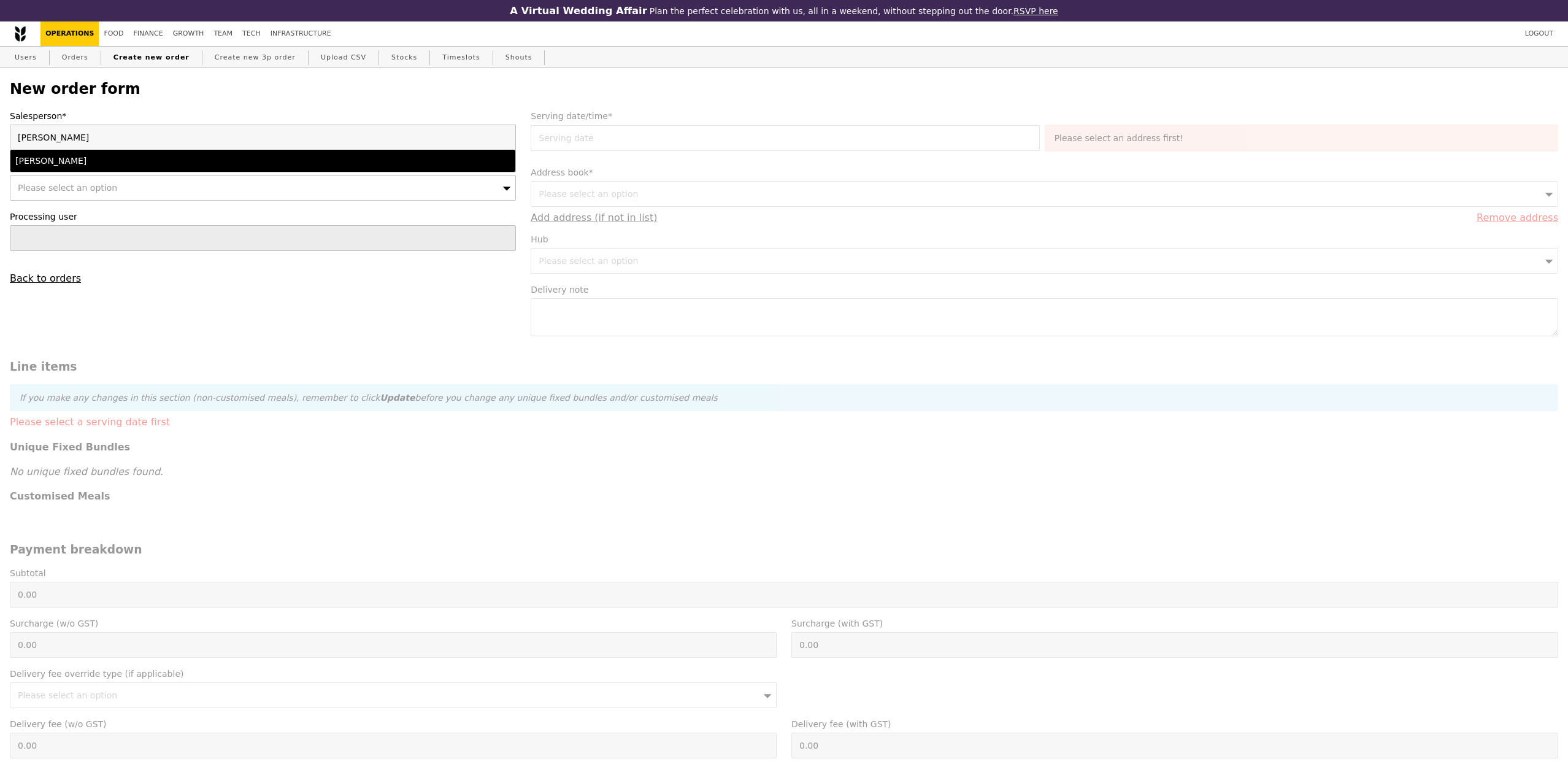
type input "eli"
click at [247, 171] on li "[PERSON_NAME]" at bounding box center [262, 161] width 505 height 22
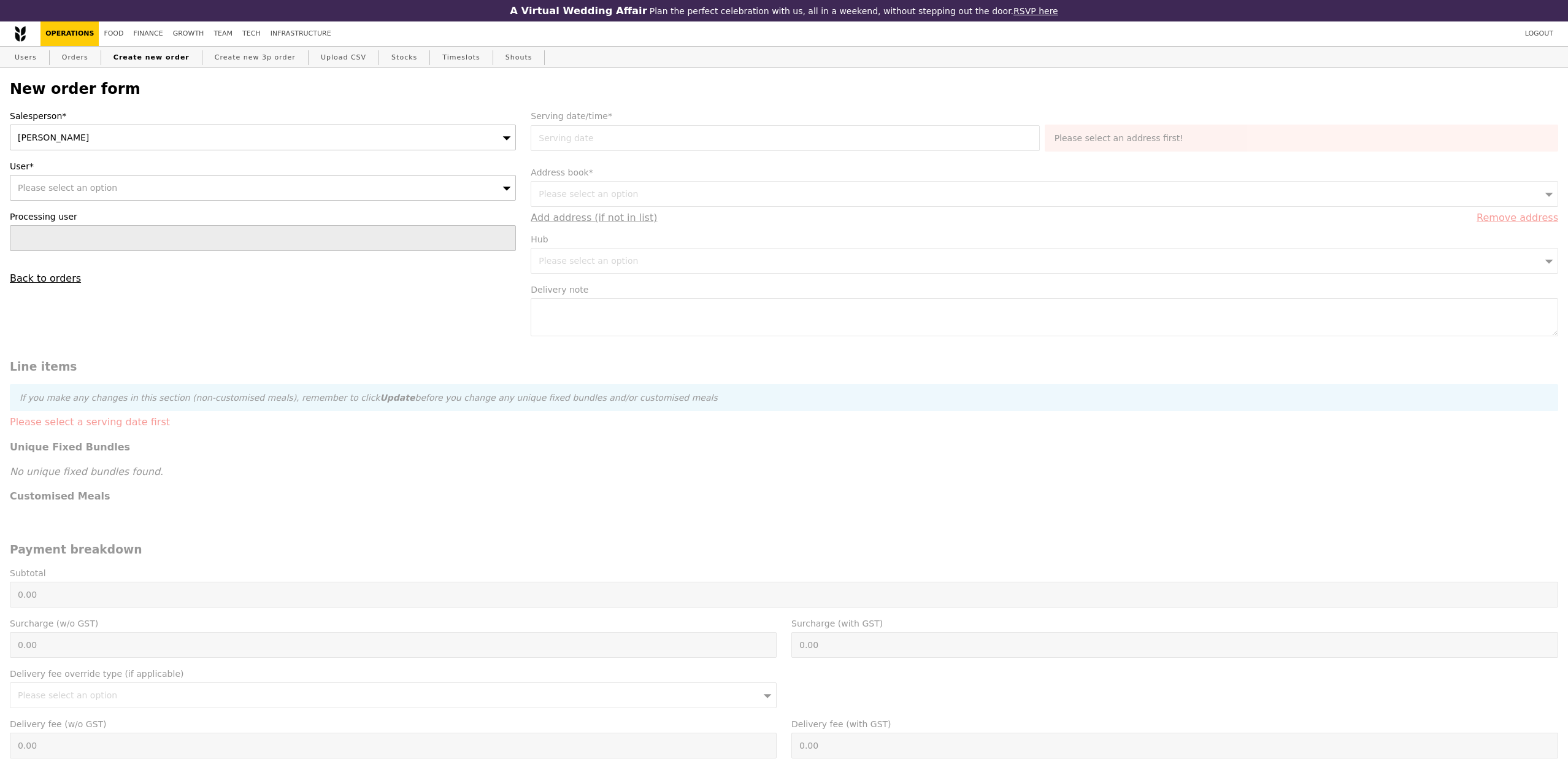
click at [206, 196] on div "Please select an option" at bounding box center [262, 187] width 506 height 25
type input "admin.sg@seaowlgroup.com"
type input "Confirm"
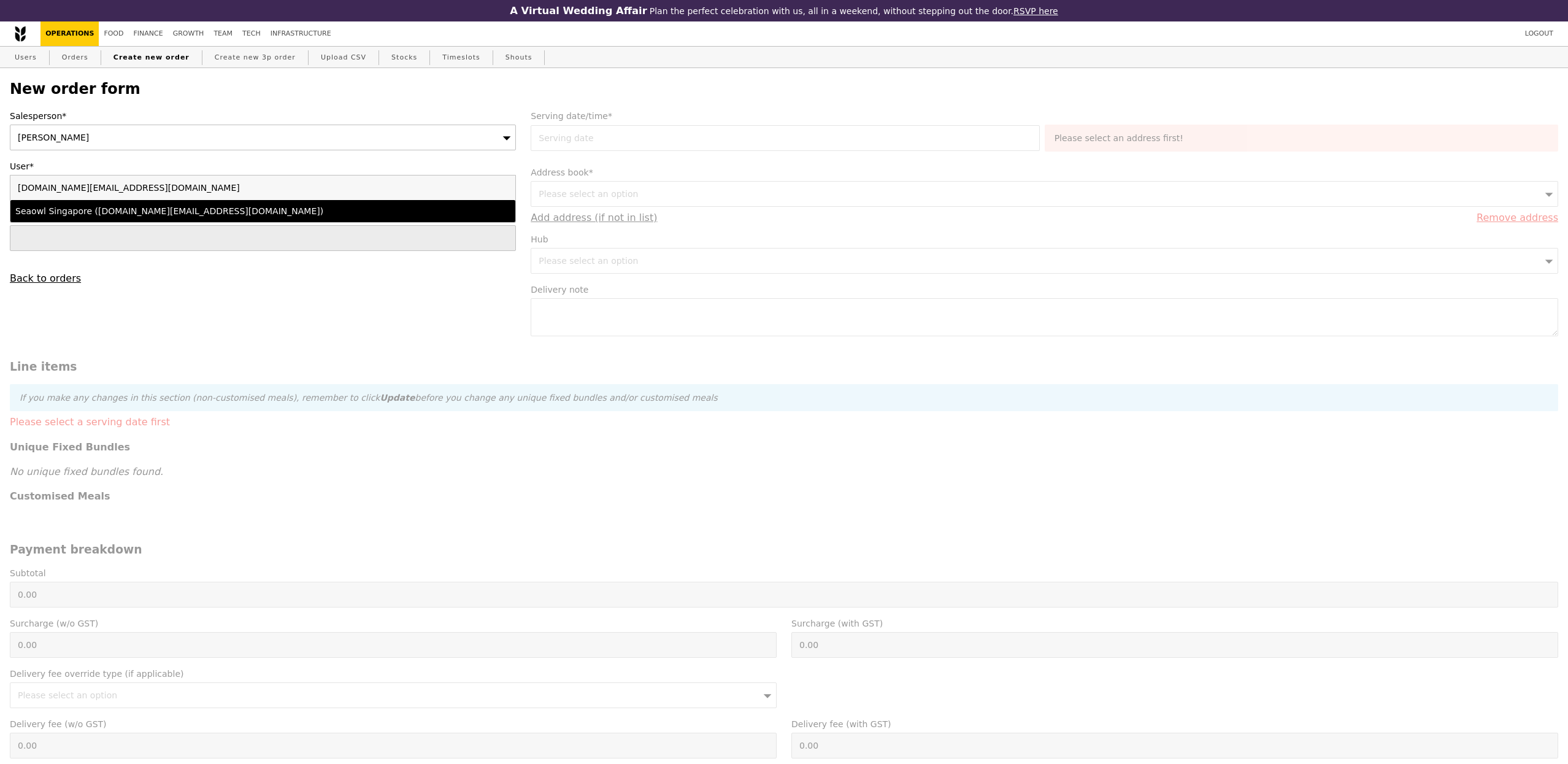
type input "admin.sg@seaowlgroup.com"
click at [240, 216] on div "Seaowl Singapore (admin.sg@seaowlgroup.com)" at bounding box center [201, 210] width 371 height 12
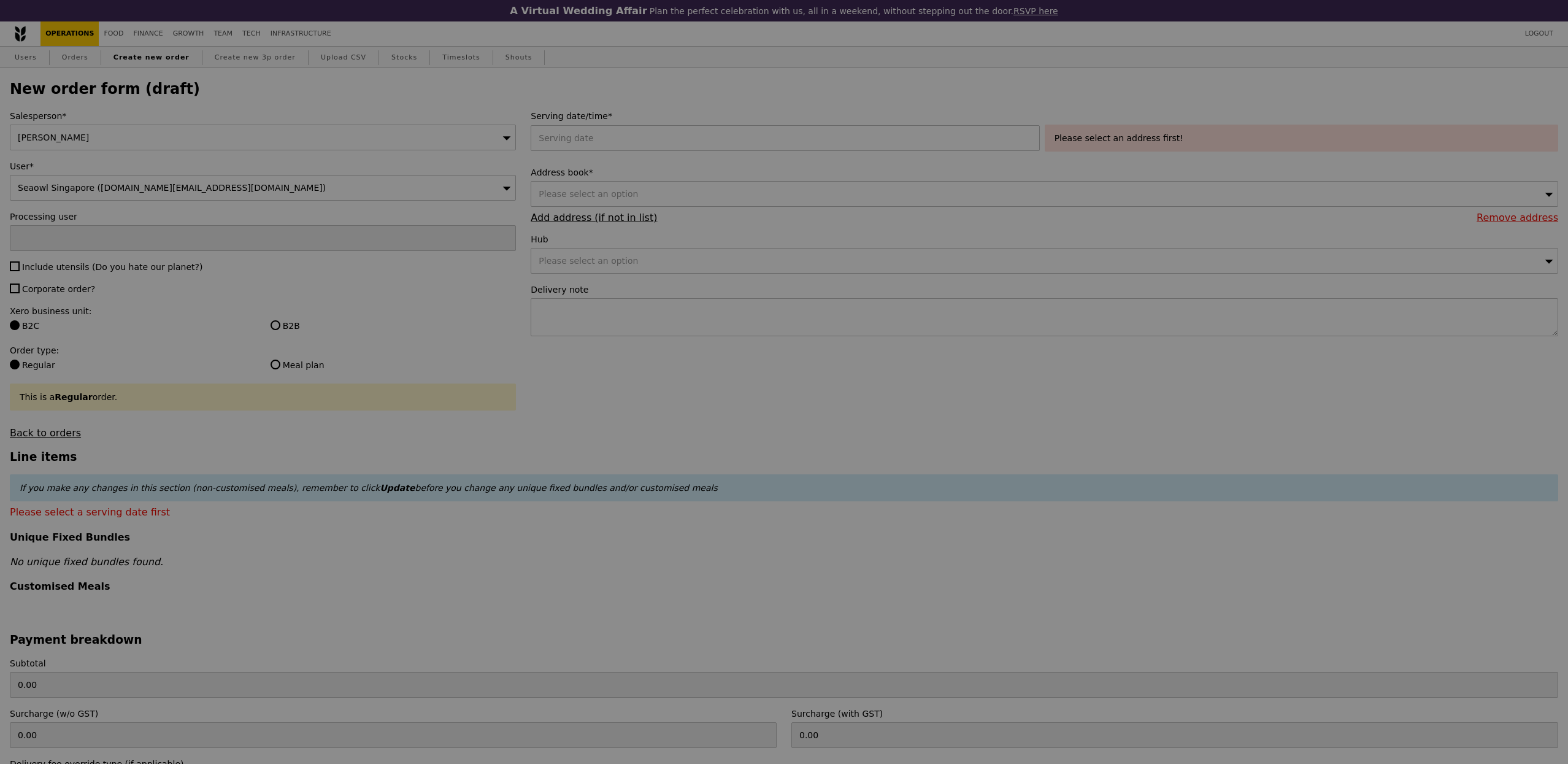
type input "Confirm"
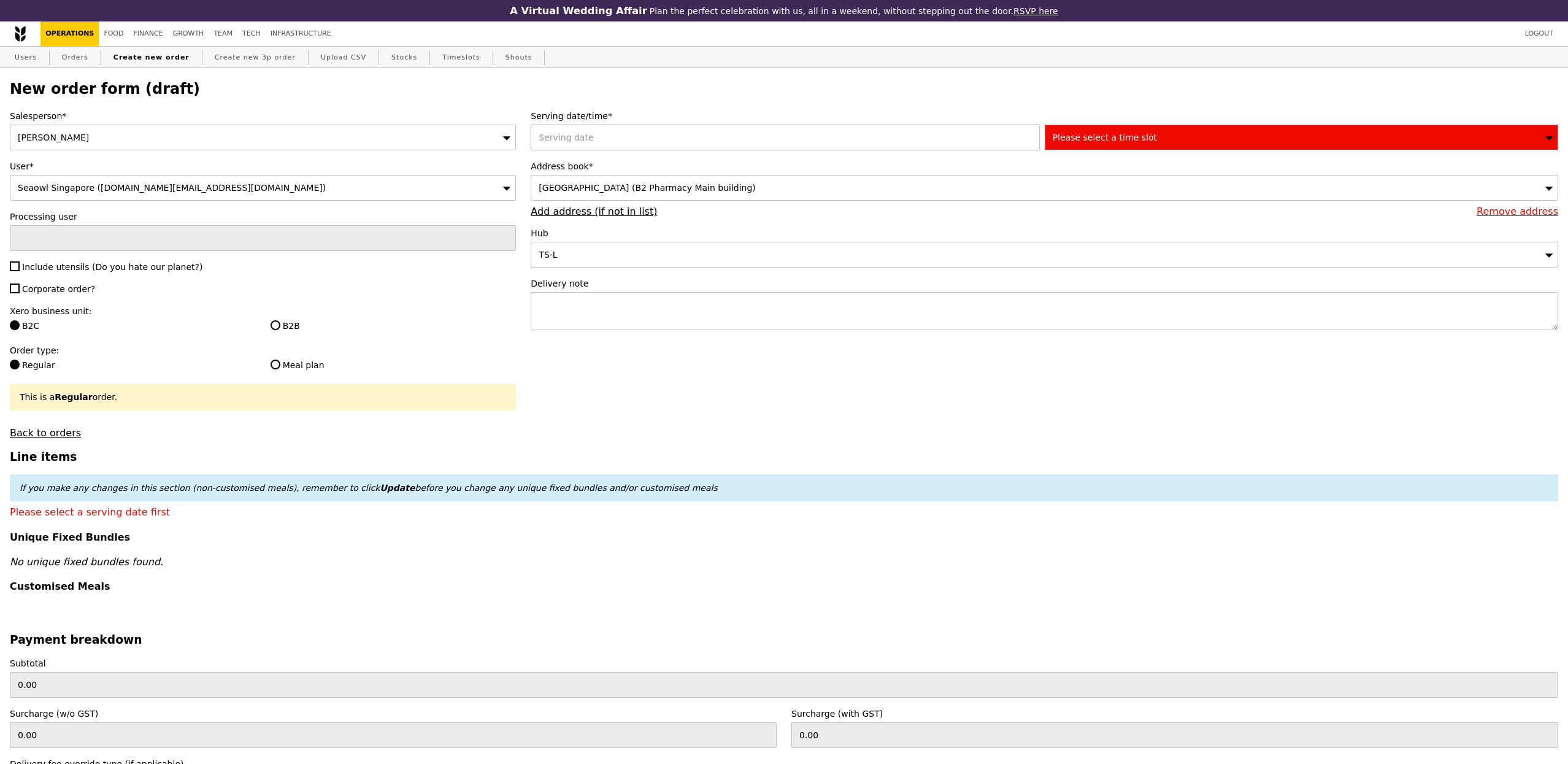
click at [636, 150] on div at bounding box center [787, 137] width 513 height 25
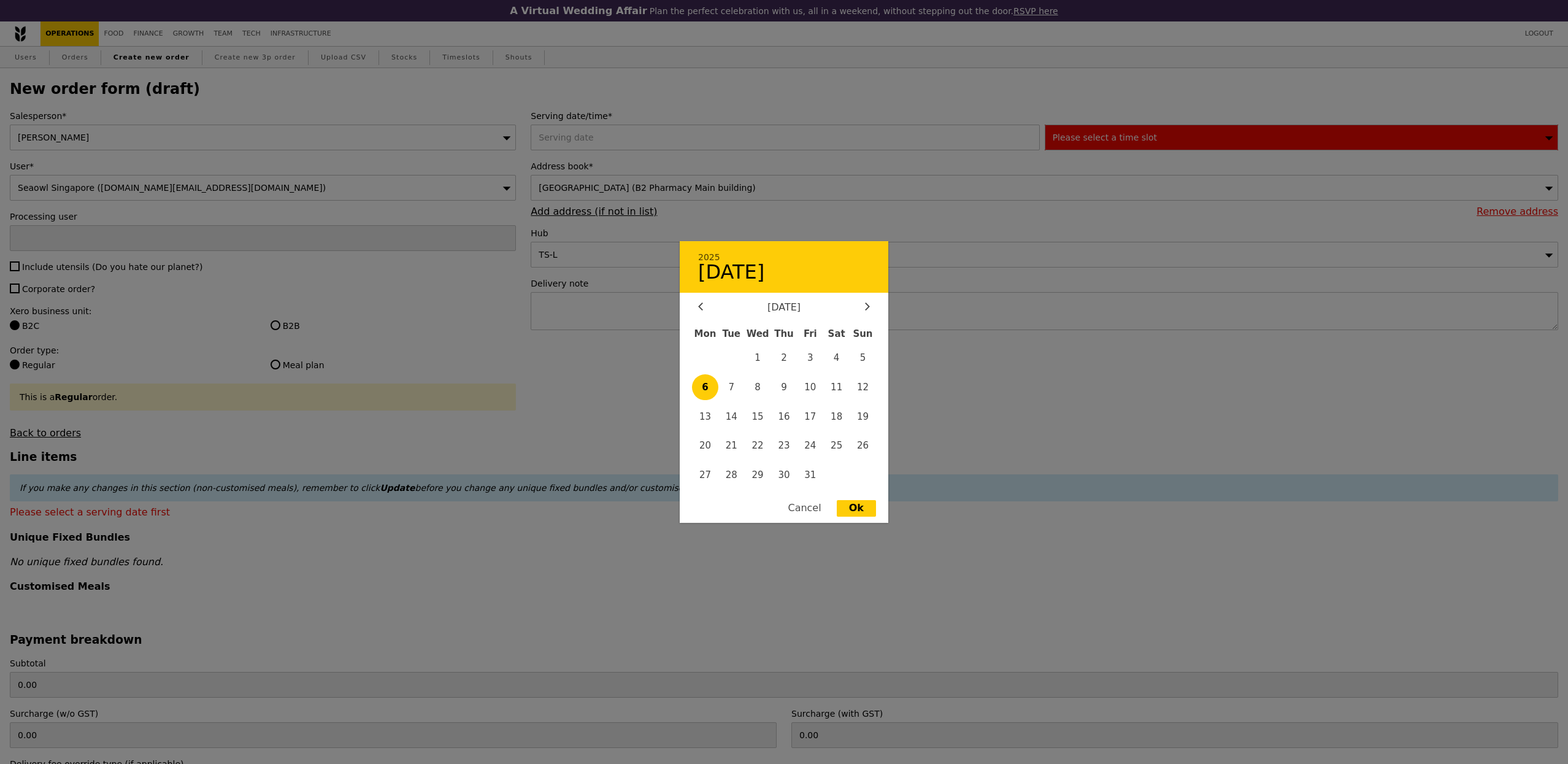
click at [704, 385] on span "6" at bounding box center [705, 387] width 26 height 26
type input "06 Oct 2025"
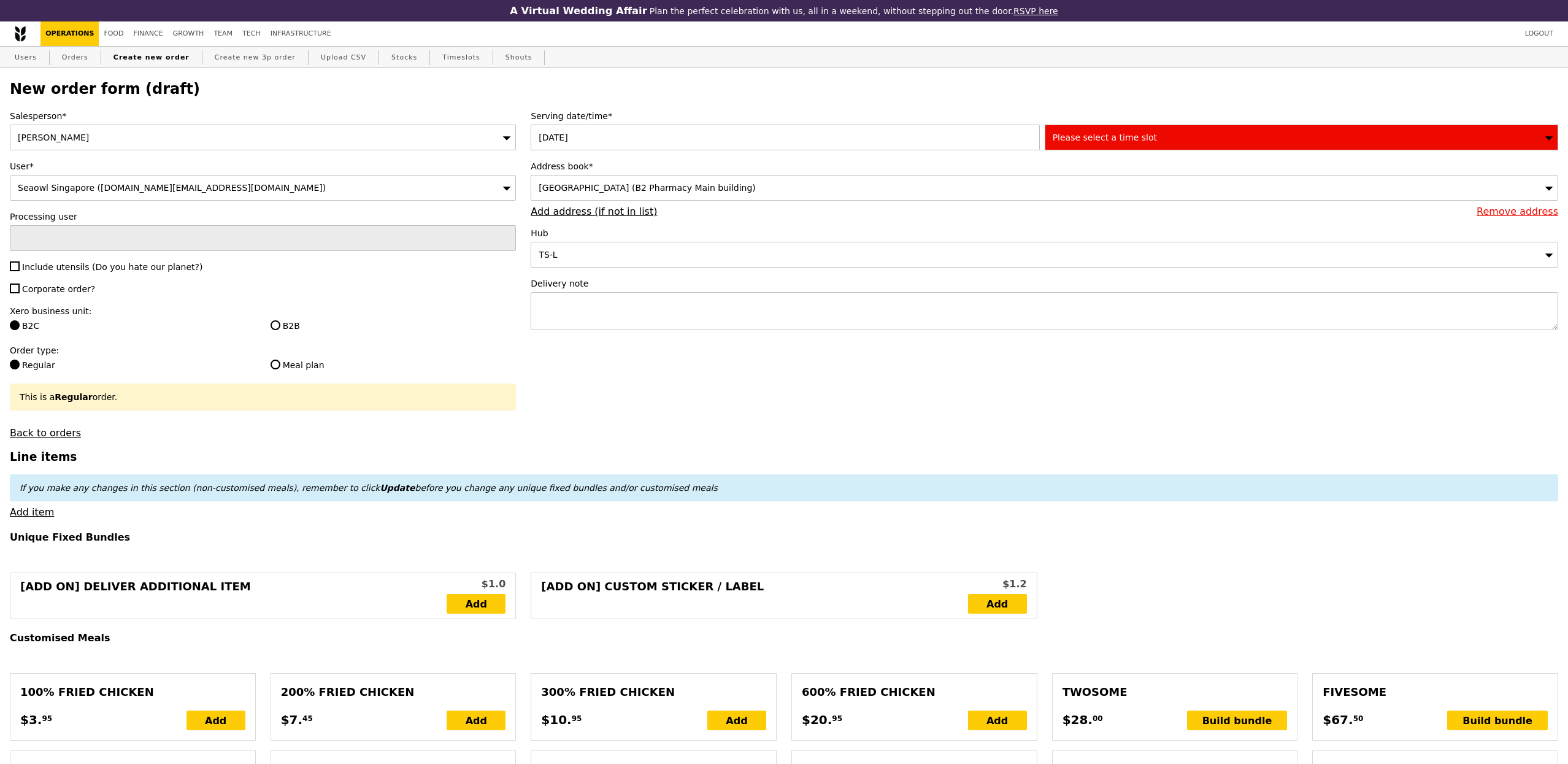
click at [857, 202] on div "Address book* Tan Tock Seng Hospital (B2 Pharmacy Main building) Remove address…" at bounding box center [1044, 189] width 1028 height 57
click at [867, 189] on div "Tan Tock Seng Hospital (B2 Pharmacy Main building)" at bounding box center [1044, 187] width 1028 height 25
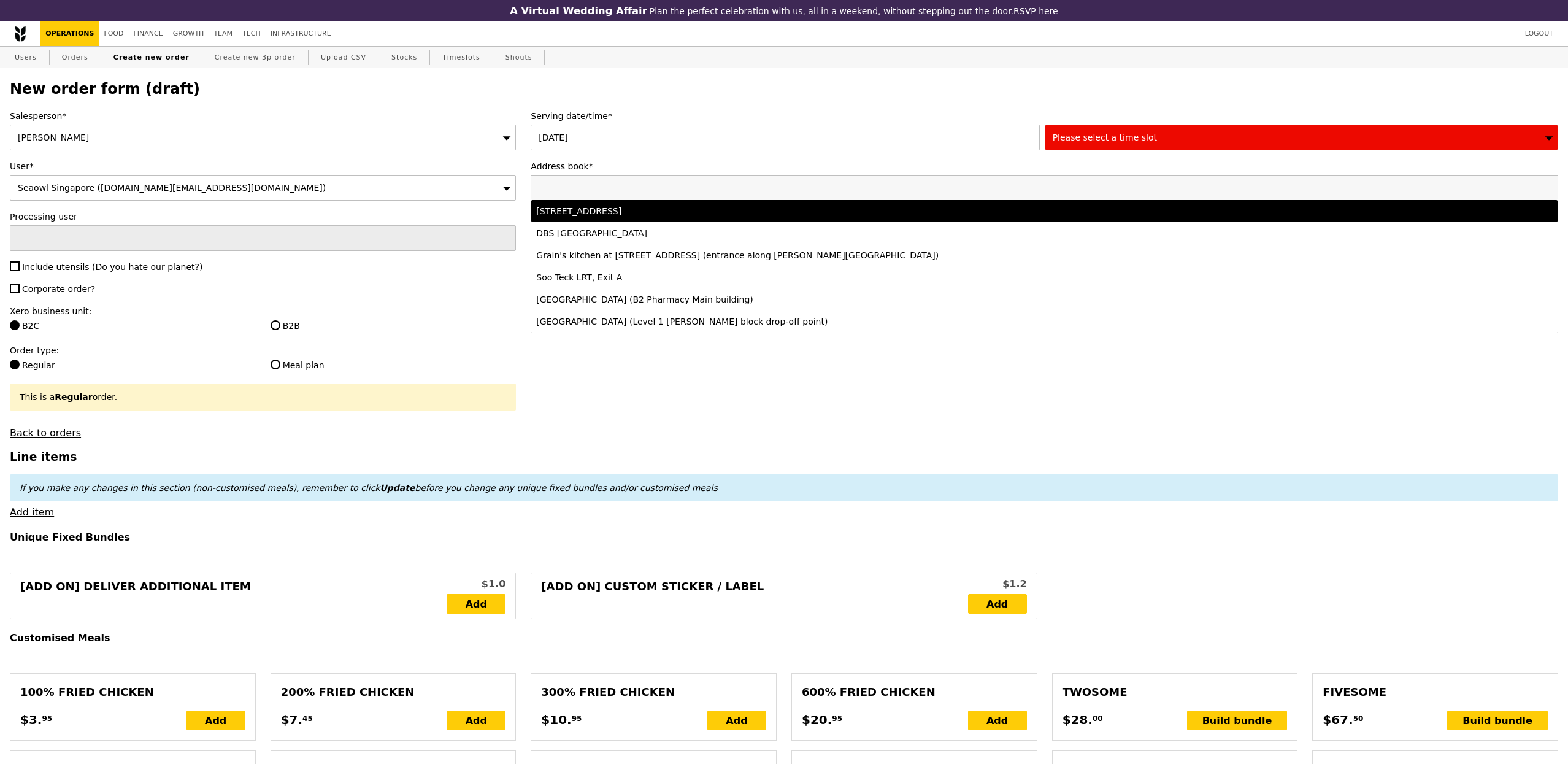
click at [730, 217] on div "51 Cuppage Road, #06-07, Singapore 229469" at bounding box center [917, 210] width 762 height 12
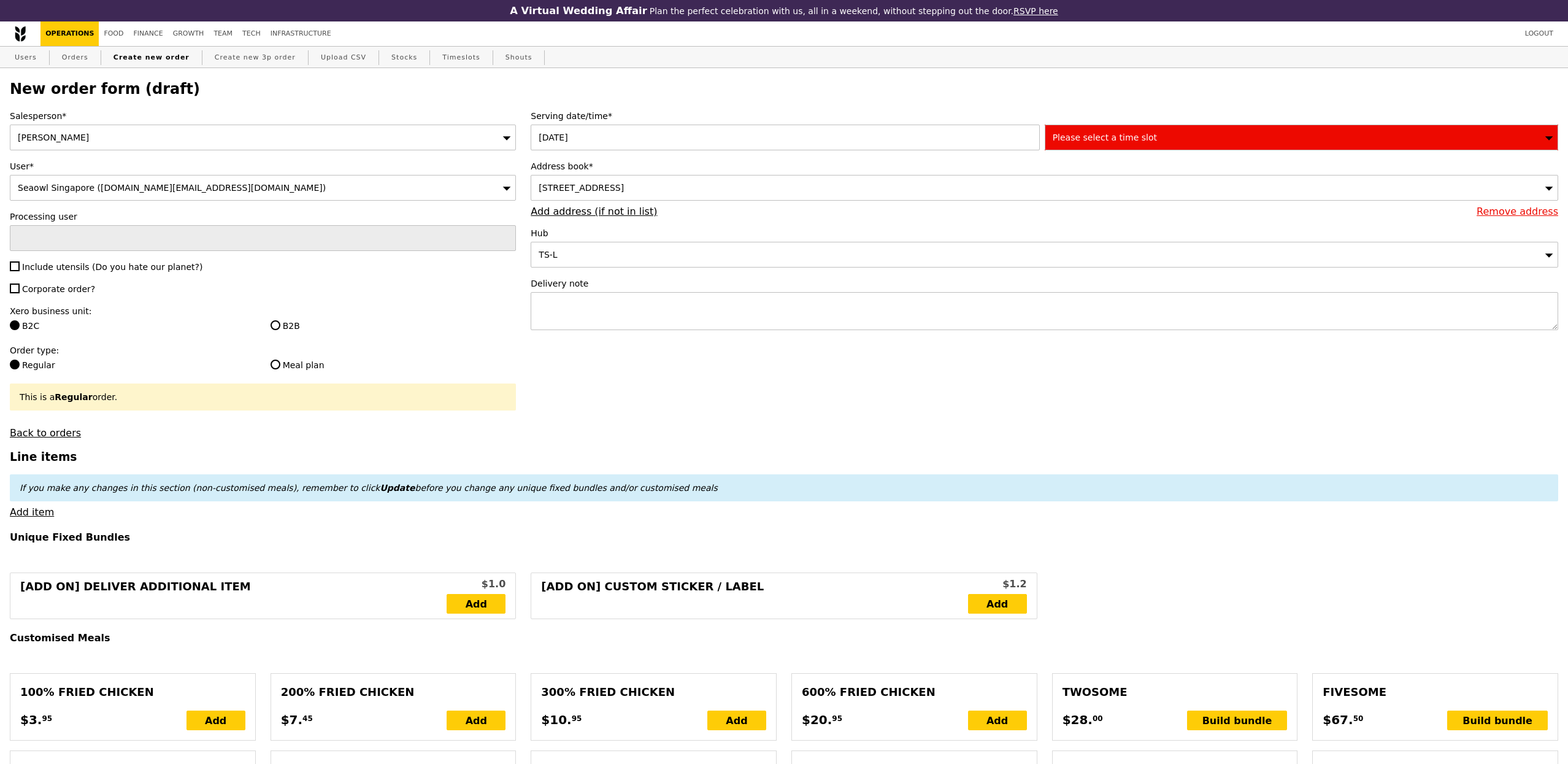
click at [1102, 138] on span "Please select a time slot" at bounding box center [1105, 137] width 104 height 9
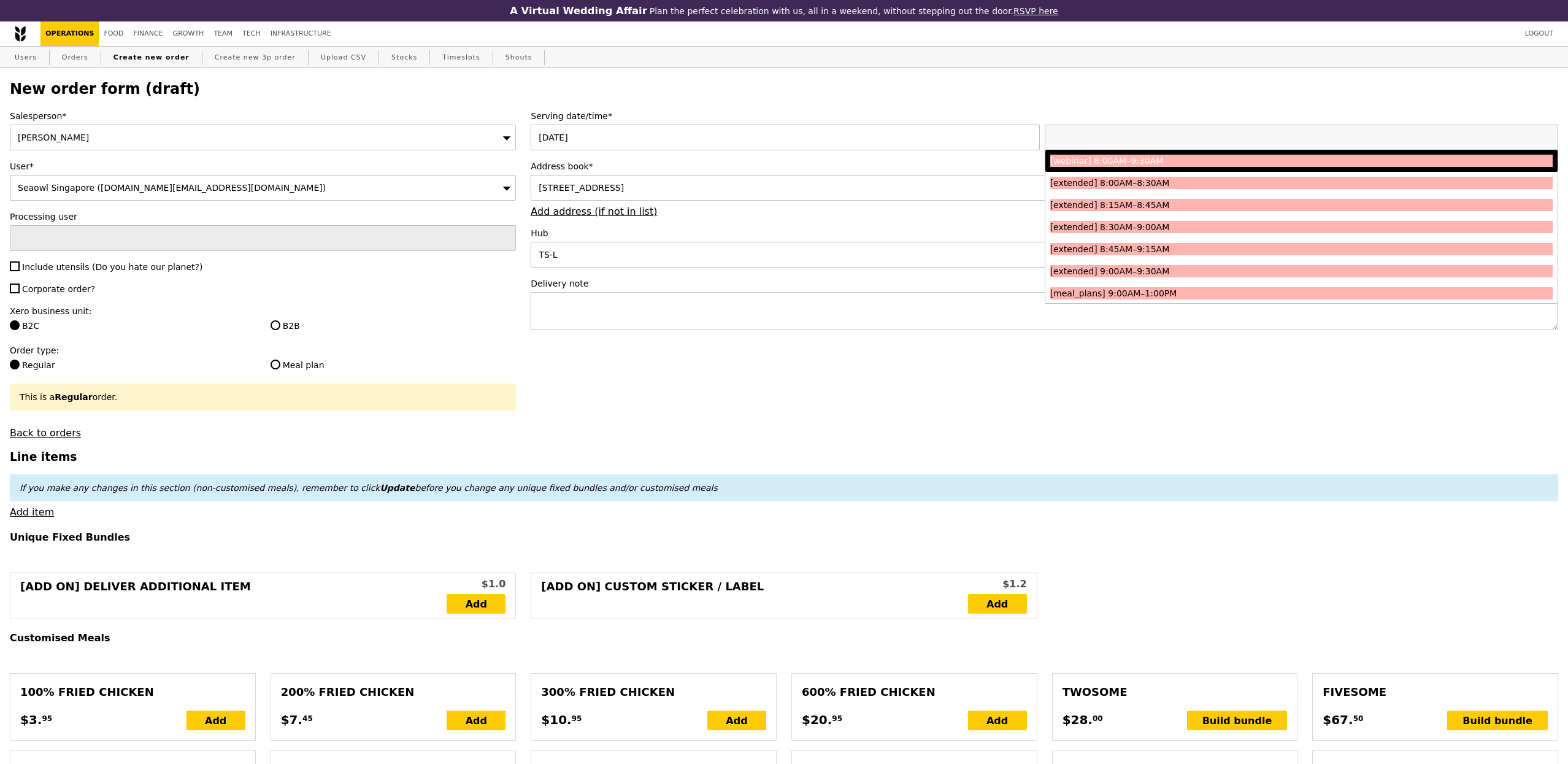
click at [624, 189] on span "51 Cuppage Road, #06-07, Singapore 229469" at bounding box center [581, 187] width 85 height 9
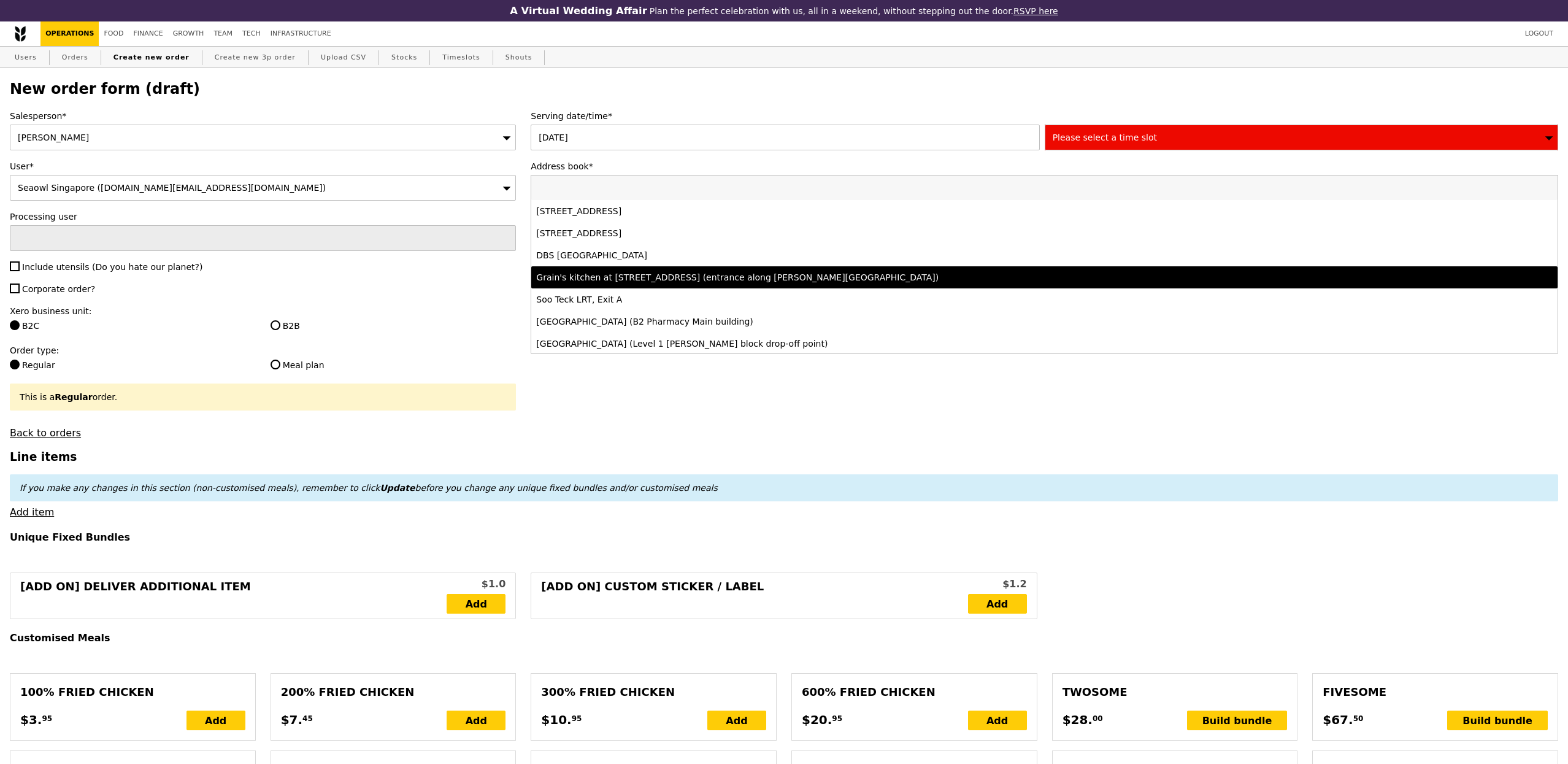
click at [728, 275] on div "Grain's kitchen at 5 Burn Road #05-01 (entrance along Harrison Road)" at bounding box center [917, 277] width 762 height 12
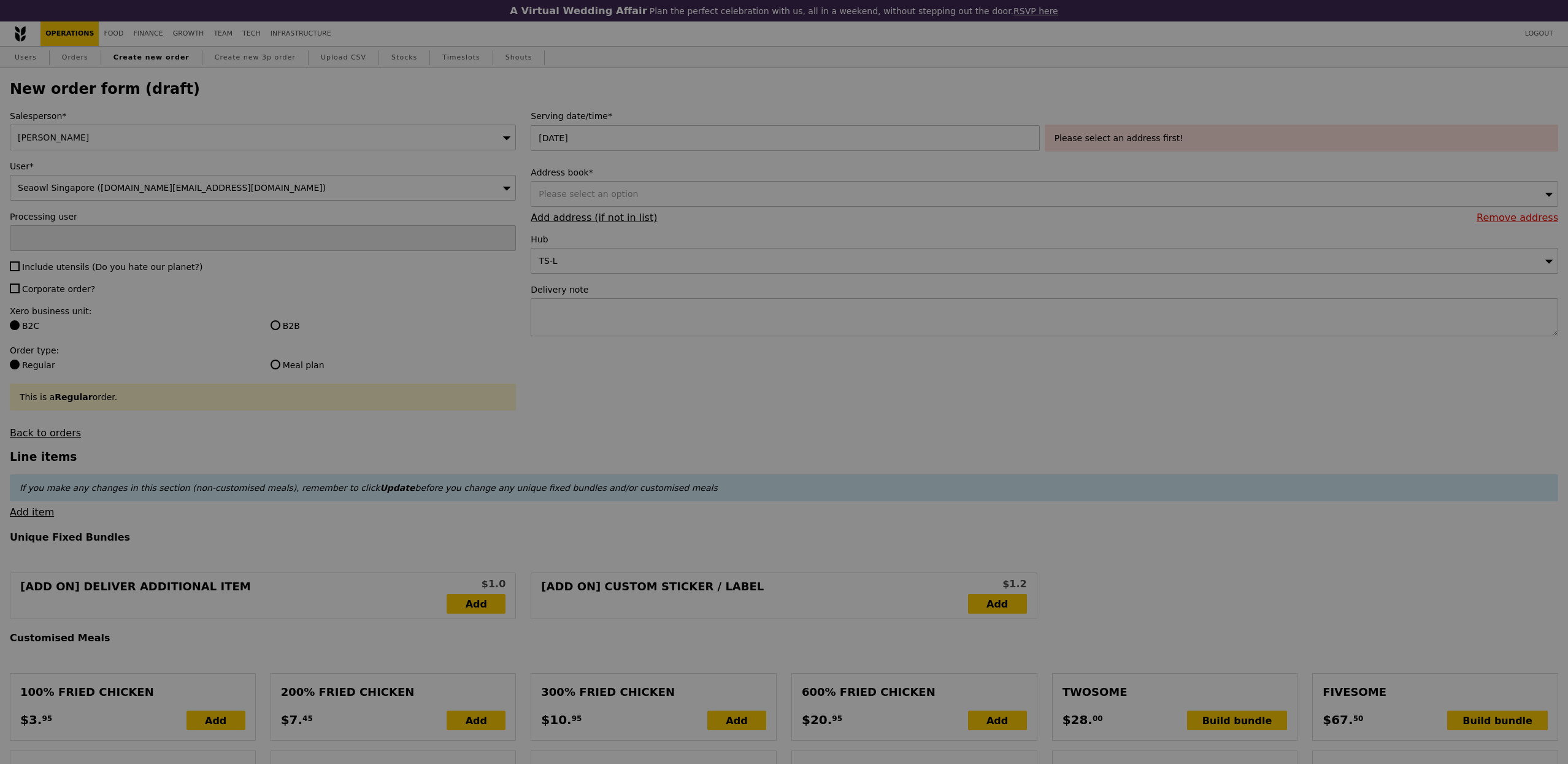
click at [690, 307] on div at bounding box center [784, 382] width 1568 height 764
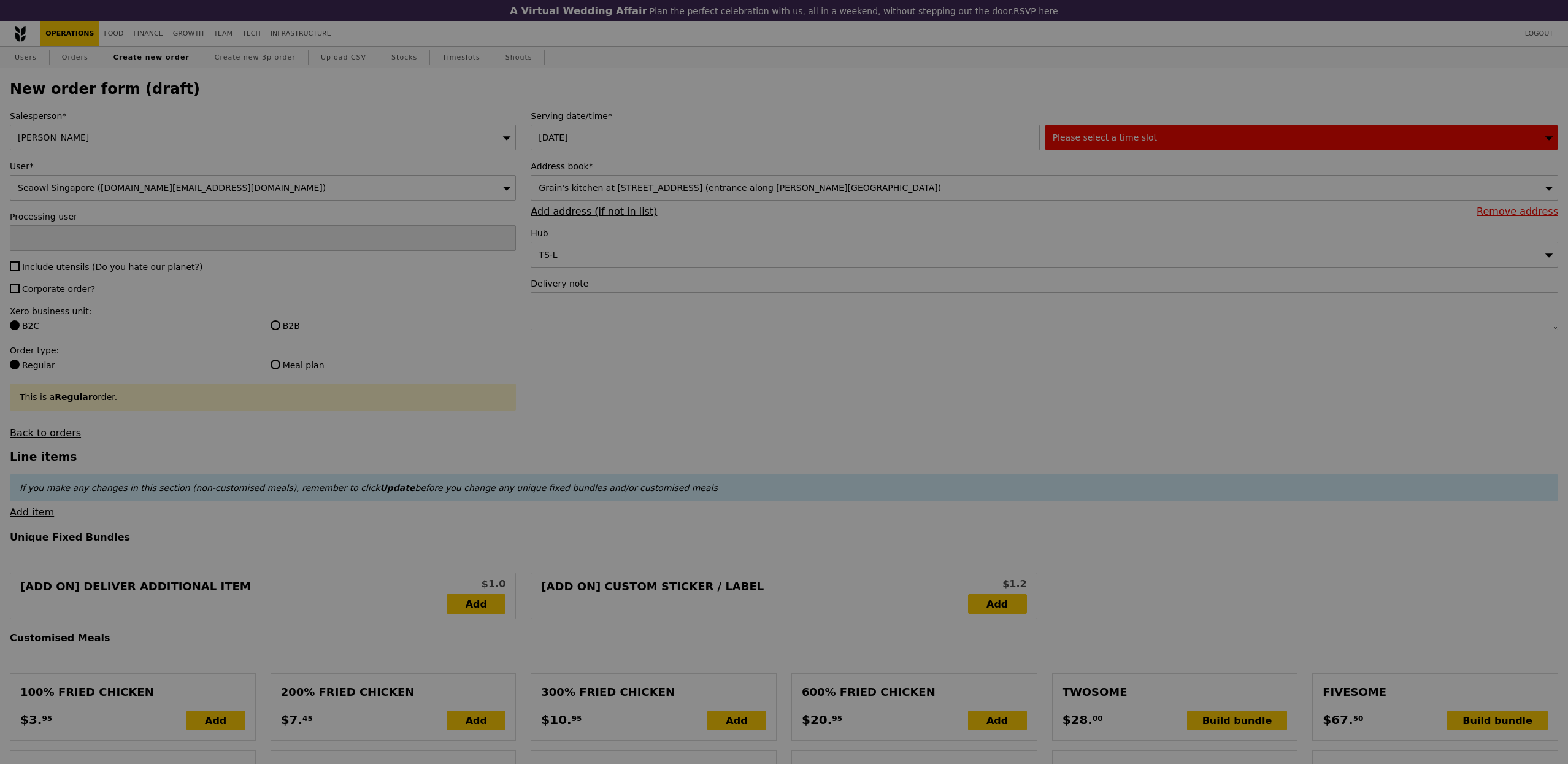
type input "Confirm"
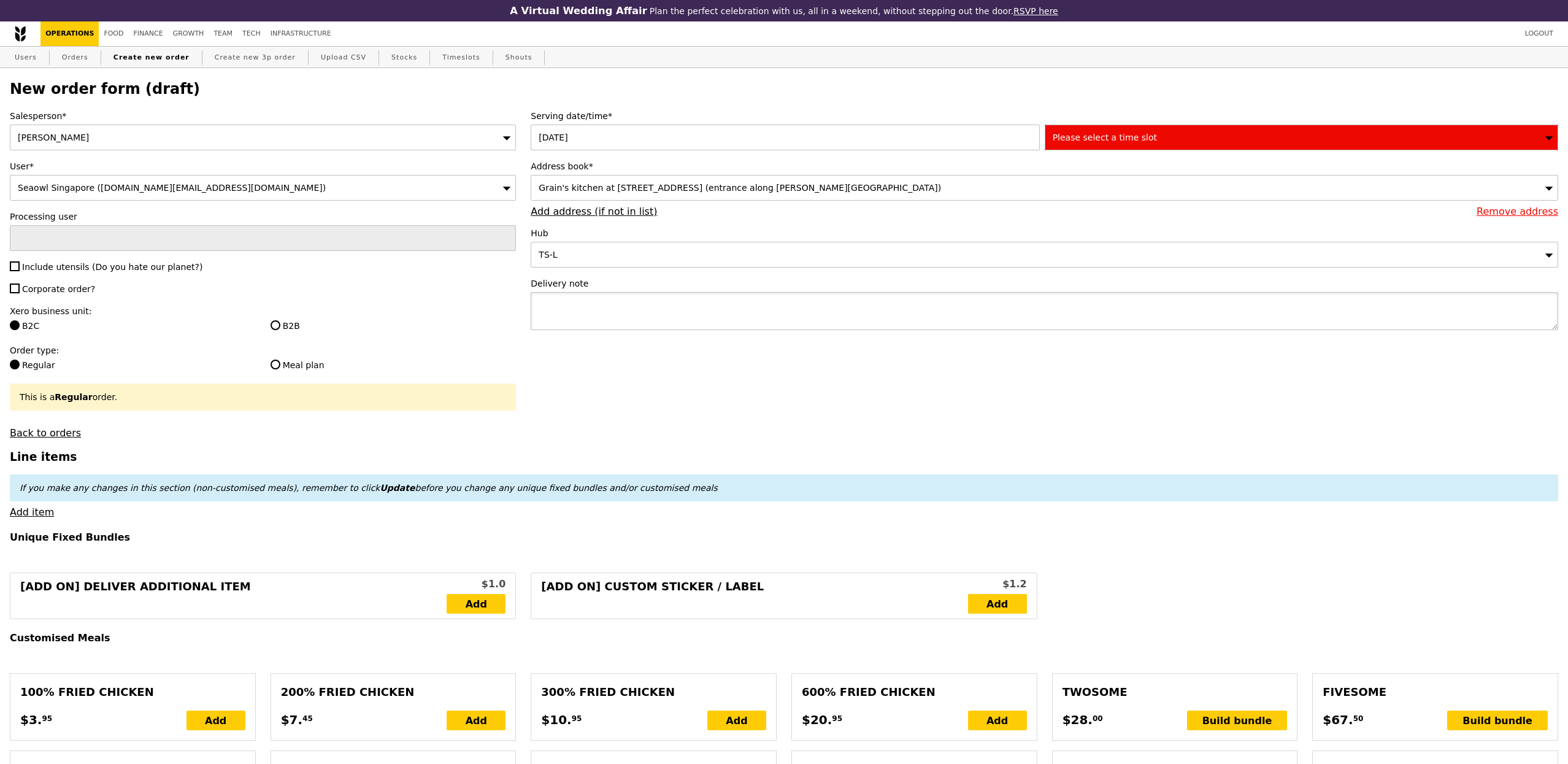
click at [651, 318] on textarea at bounding box center [1044, 311] width 1028 height 38
type textarea "TO DELIVER WITH"
type input "Confirm"
click at [792, 275] on div "Serving date/time* 06 Oct 2025 Please select a time slot Address book* Grain's …" at bounding box center [1044, 226] width 1042 height 232
click at [792, 294] on textarea "TO DELIVER WITH" at bounding box center [1044, 311] width 1028 height 38
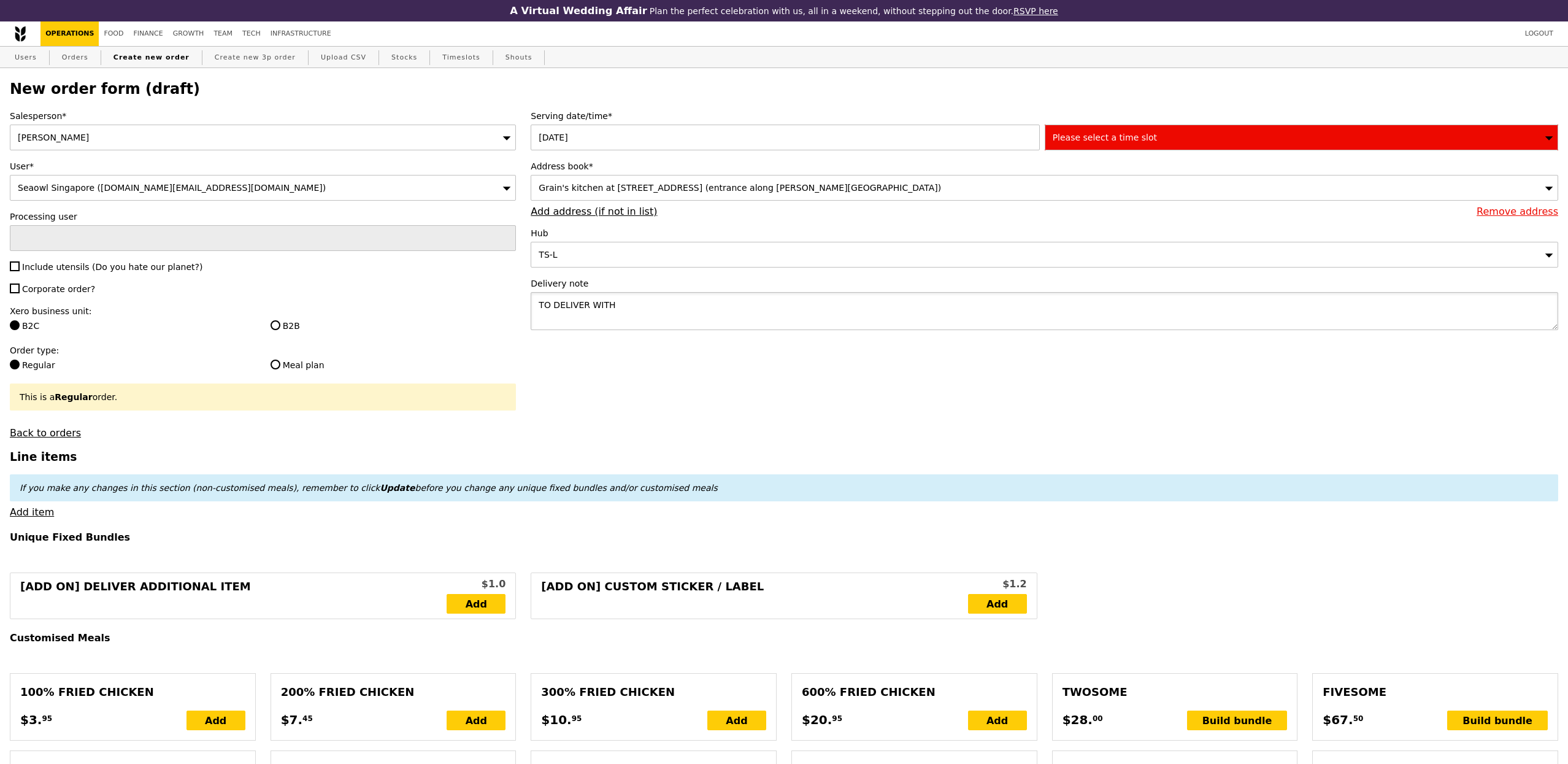
click at [800, 304] on textarea "TO DELIVER WITH" at bounding box center [1044, 311] width 1028 height 38
paste textarea "G3296826"
type textarea "TO DELIVER WITH G3296826"
click at [53, 273] on label "Include utensils (Do you hate our planet?)" at bounding box center [262, 267] width 506 height 12
click at [20, 271] on input "Include utensils (Do you hate our planet?)" at bounding box center [14, 266] width 9 height 9
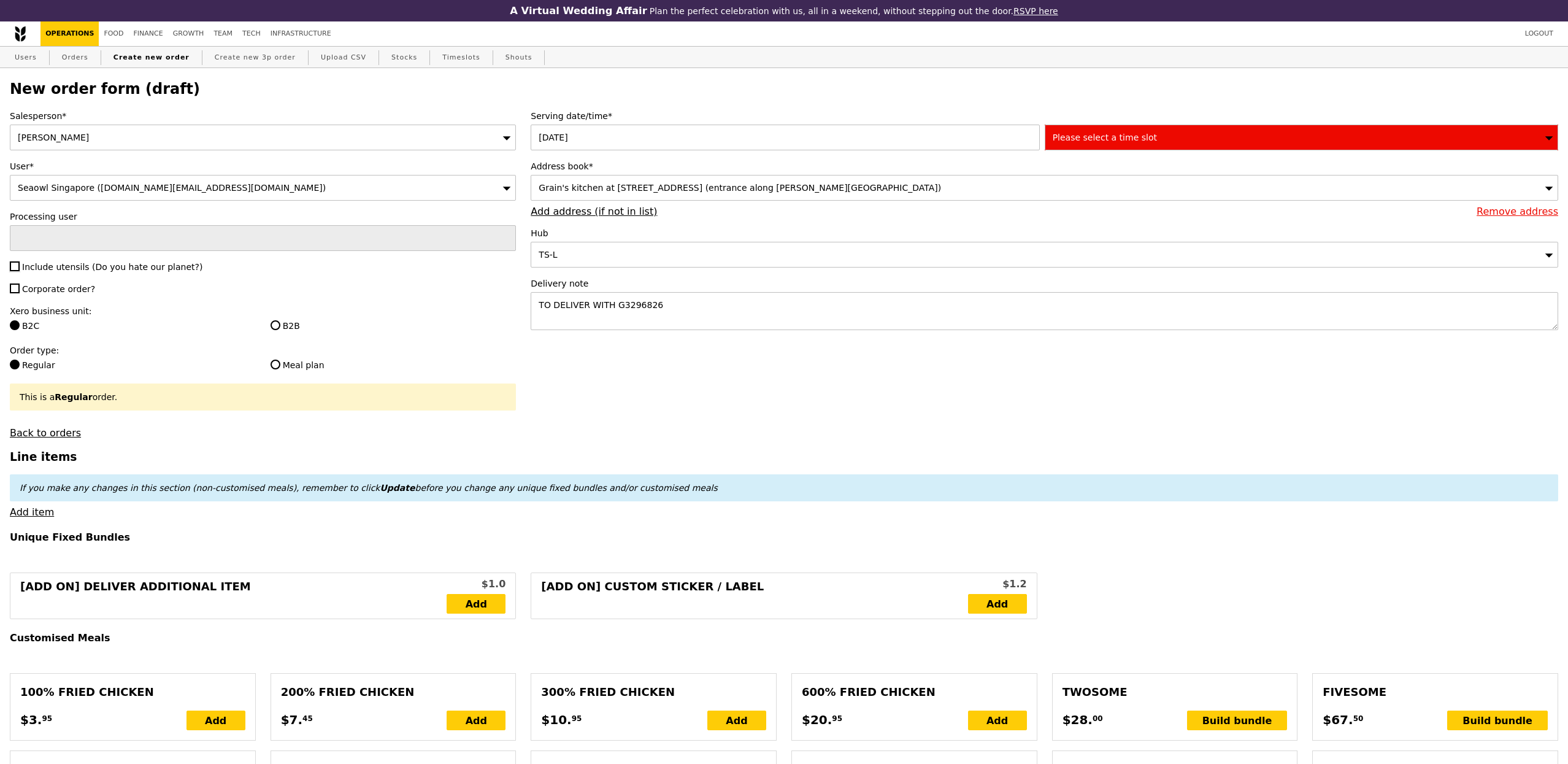
checkbox input "true"
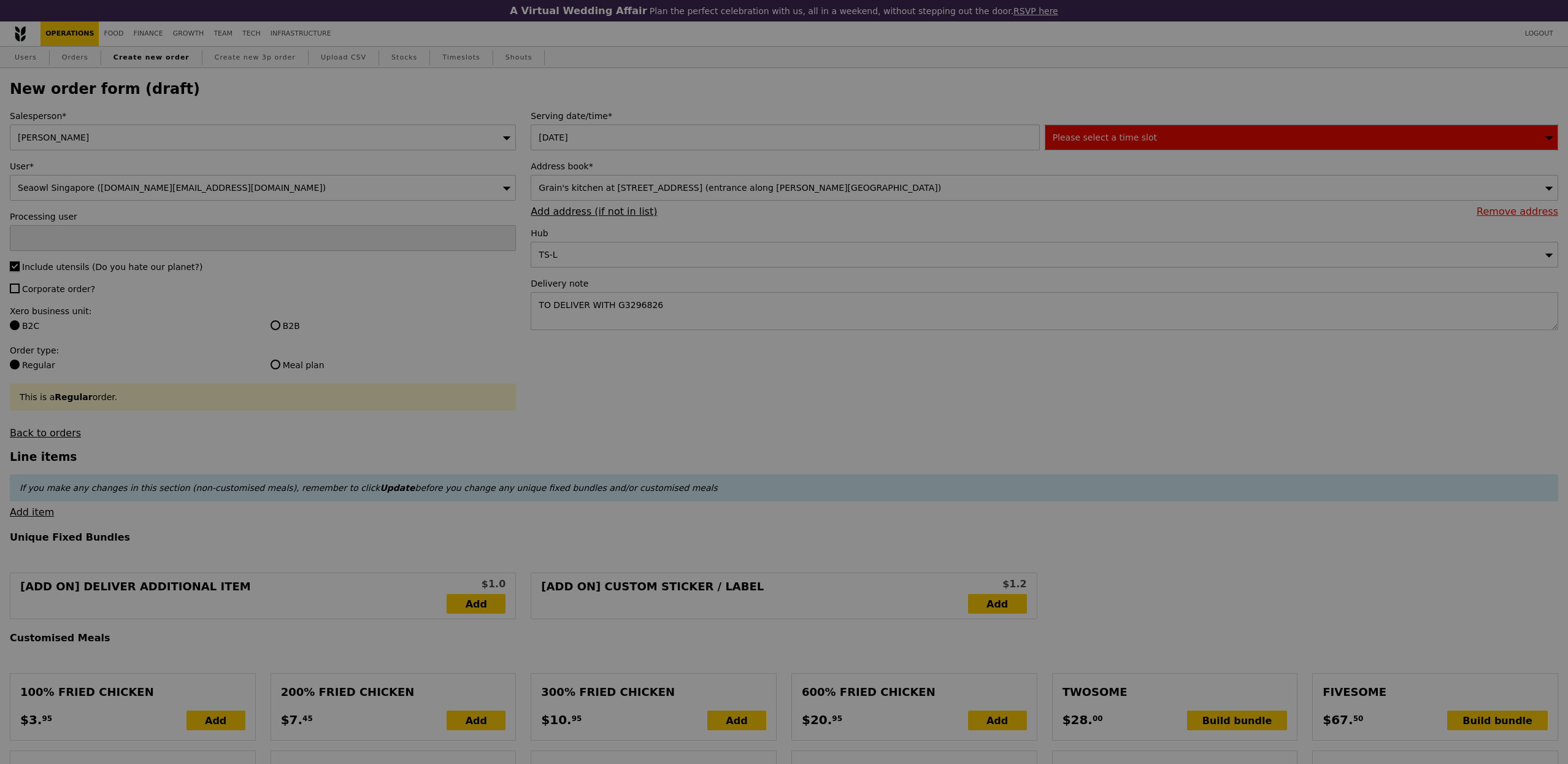
type input "Confirm"
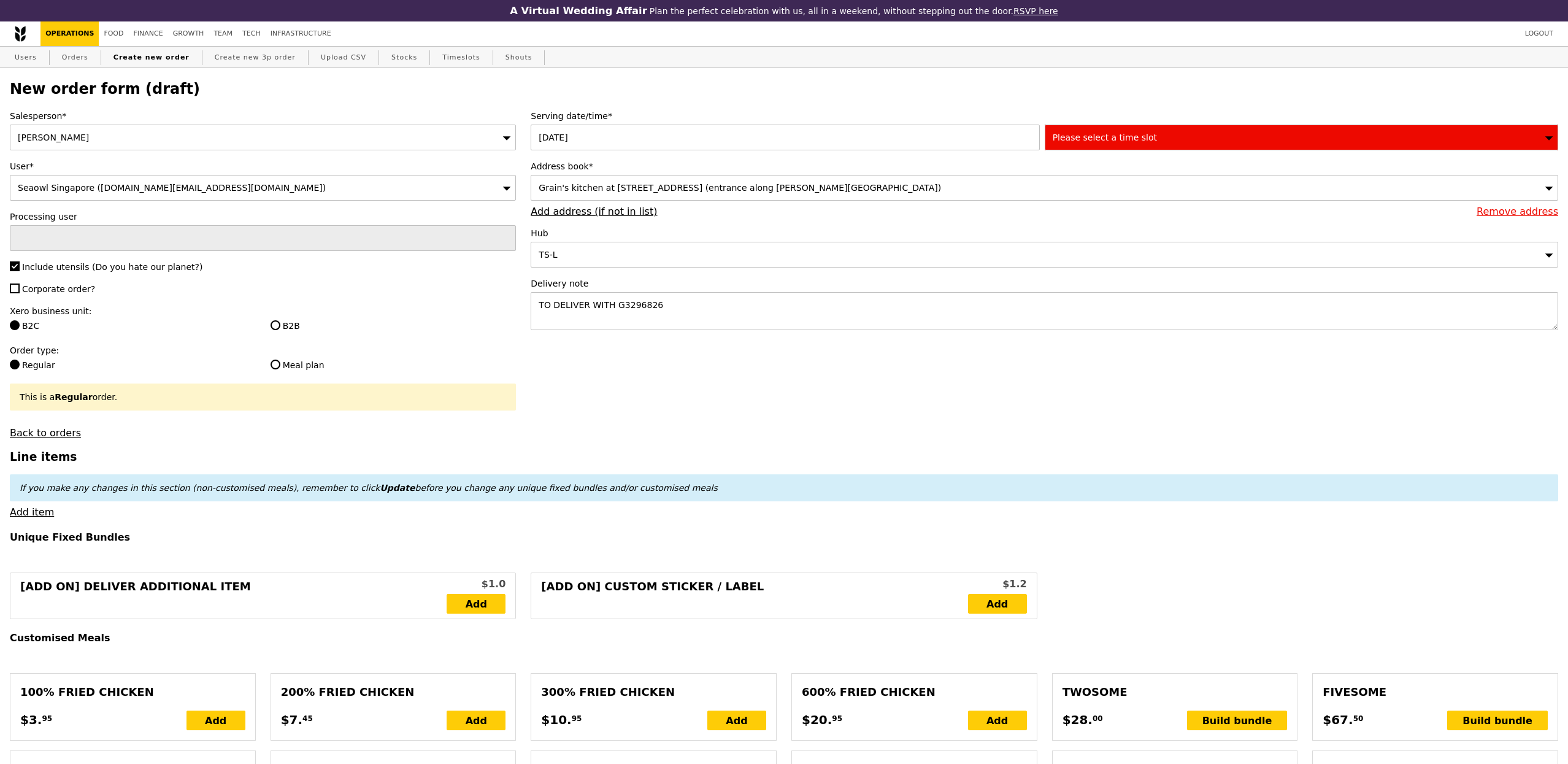
click at [45, 293] on span "Corporate order?" at bounding box center [58, 288] width 73 height 9
click at [20, 293] on input "Corporate order?" at bounding box center [14, 288] width 9 height 9
checkbox input "true"
click at [290, 317] on label "Xero business unit:" at bounding box center [262, 311] width 506 height 12
click at [294, 331] on label "B2B" at bounding box center [394, 326] width 246 height 12
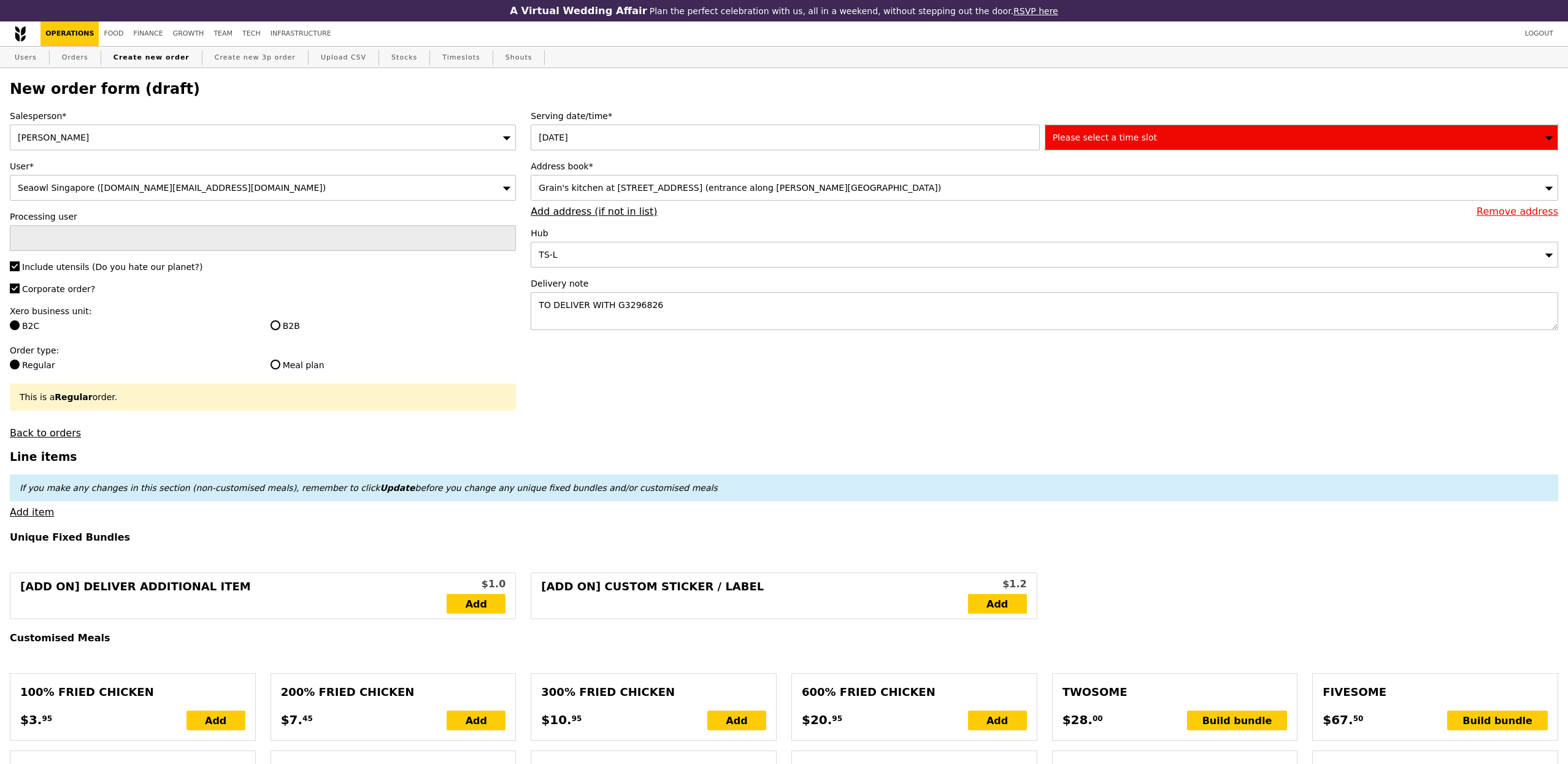
click at [280, 330] on input "B2B" at bounding box center [275, 325] width 9 height 9
radio input "true"
click at [1171, 133] on div "Please select a time slot" at bounding box center [1301, 137] width 513 height 25
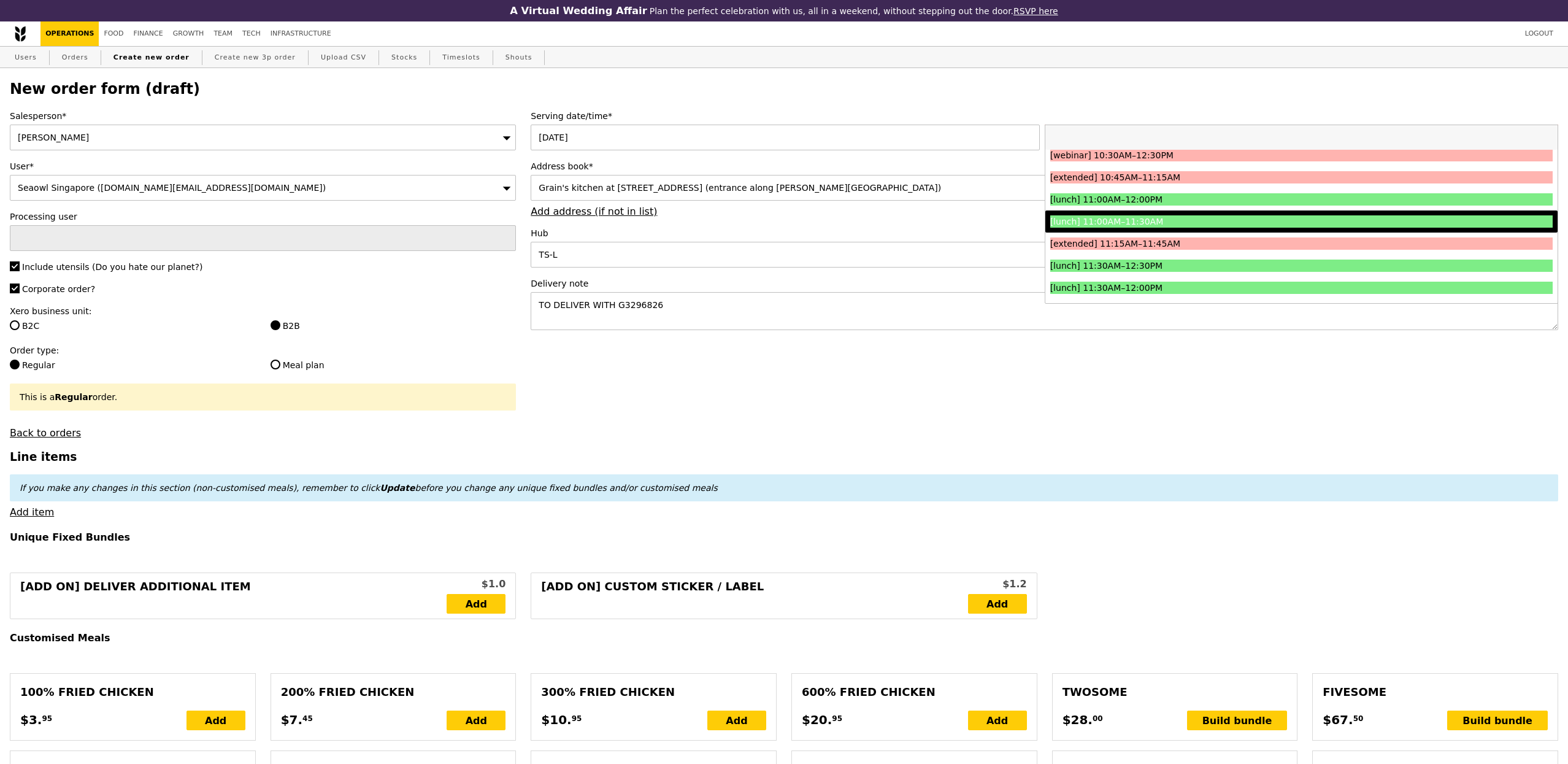
scroll to position [420, 0]
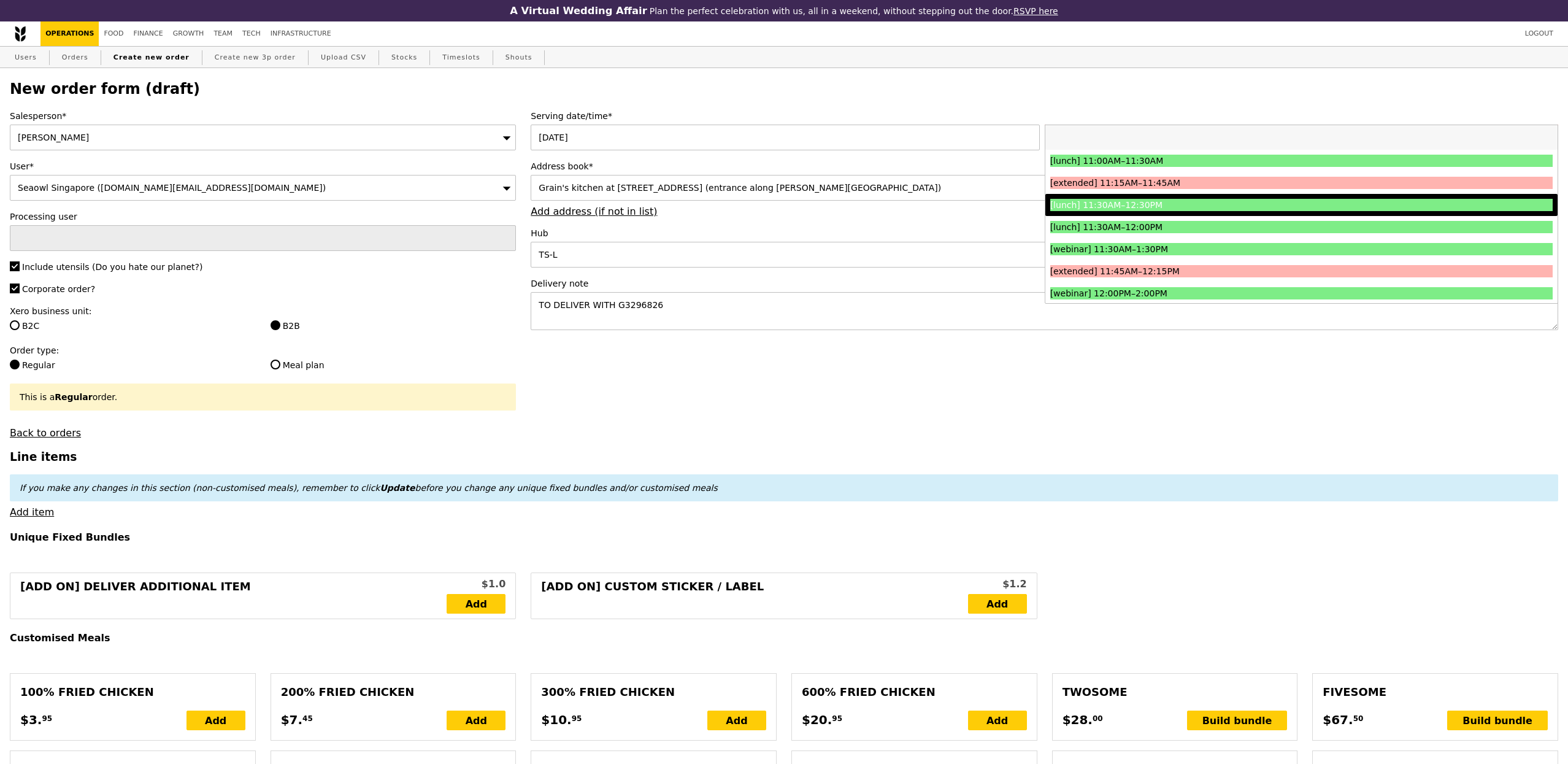
click at [1236, 205] on div "[lunch] 11:30AM–12:30PM" at bounding box center [1238, 205] width 377 height 12
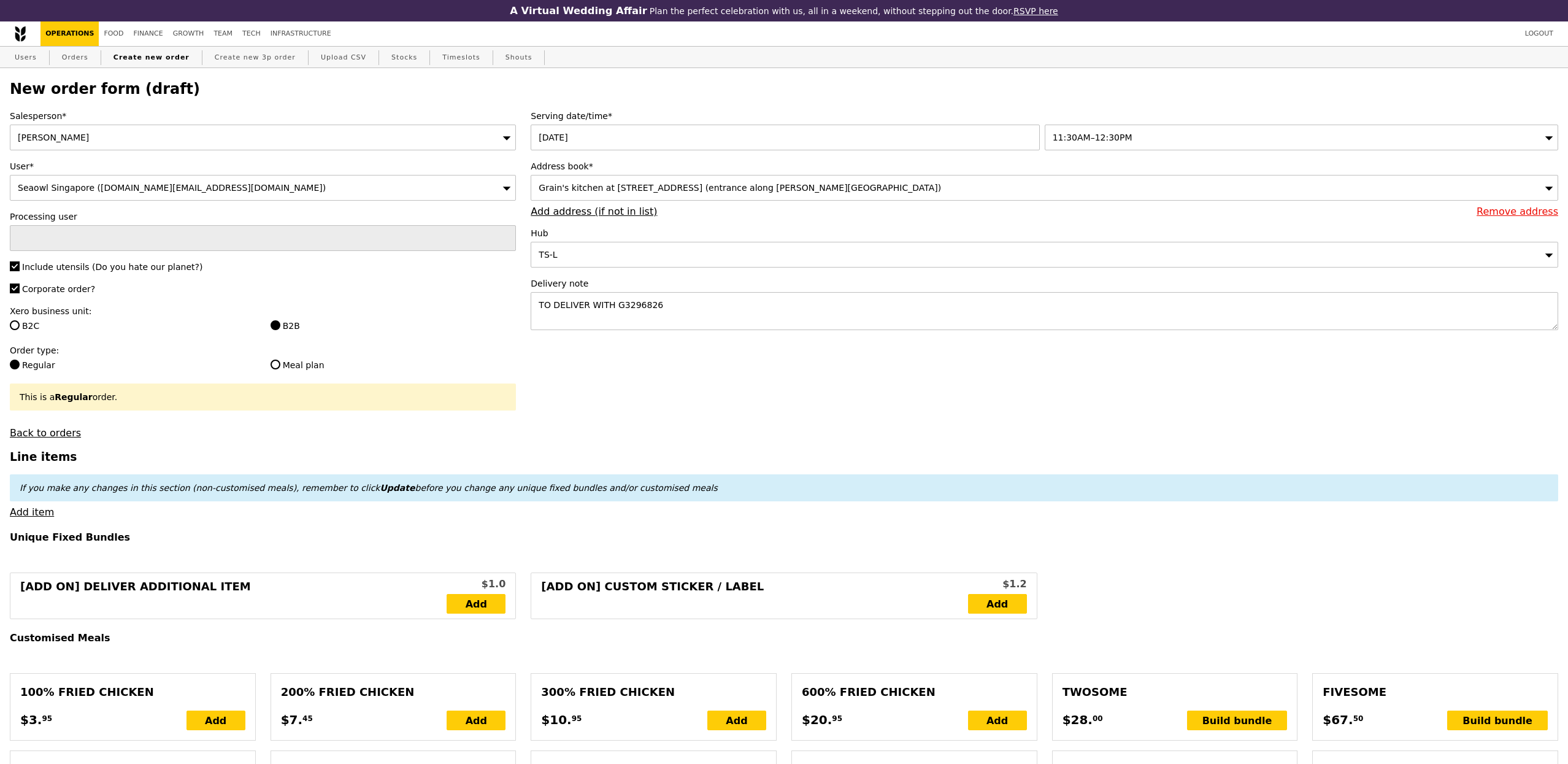
drag, startPoint x: 1124, startPoint y: 377, endPoint x: 987, endPoint y: 382, distance: 137.1
type input "Confirm"
click at [304, 420] on div "Salesperson* Eliza User* Seaowl Singapore (admin.sg@seaowlgroup.com) Processing…" at bounding box center [262, 275] width 521 height 329
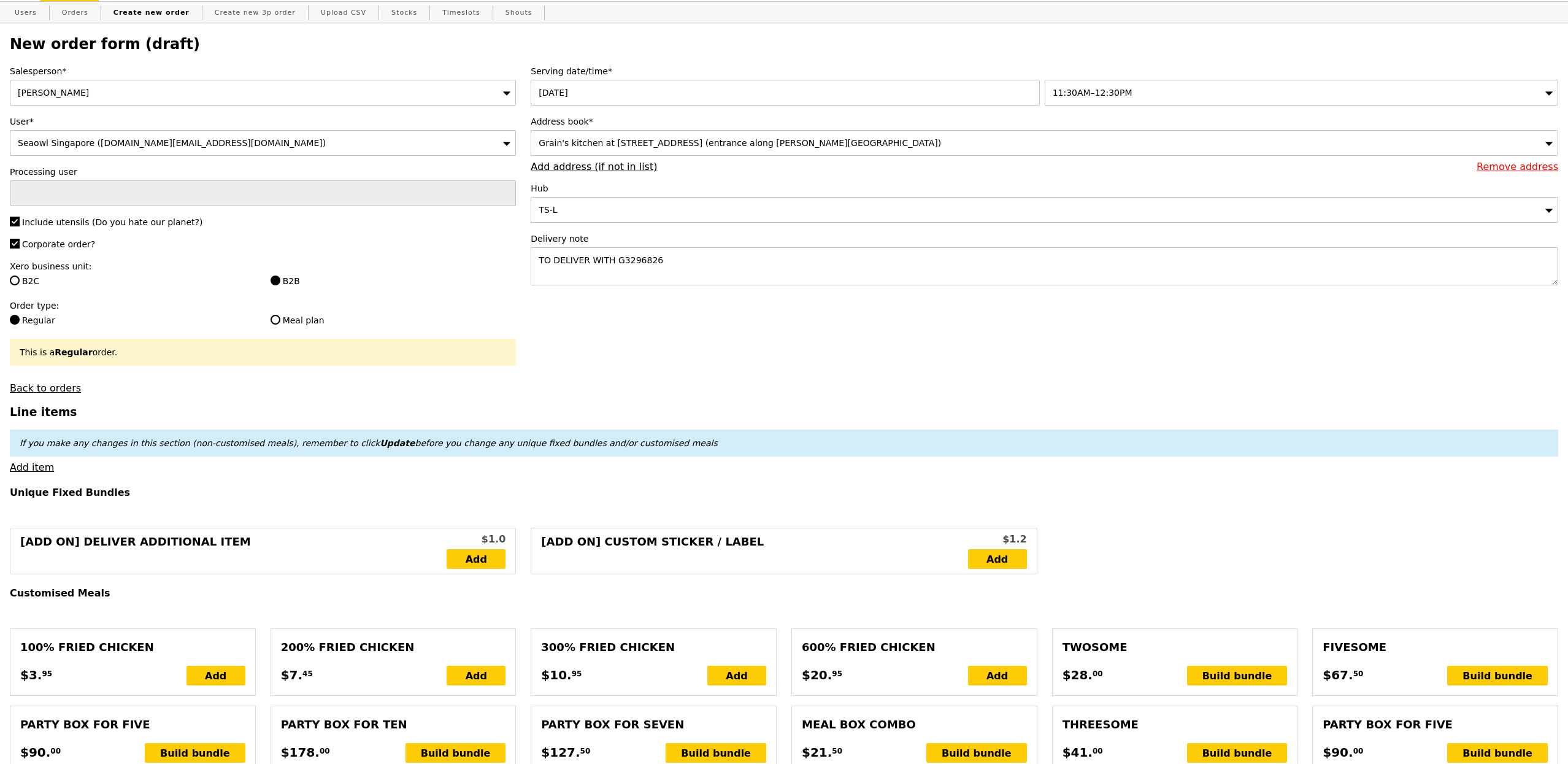
scroll to position [50, 0]
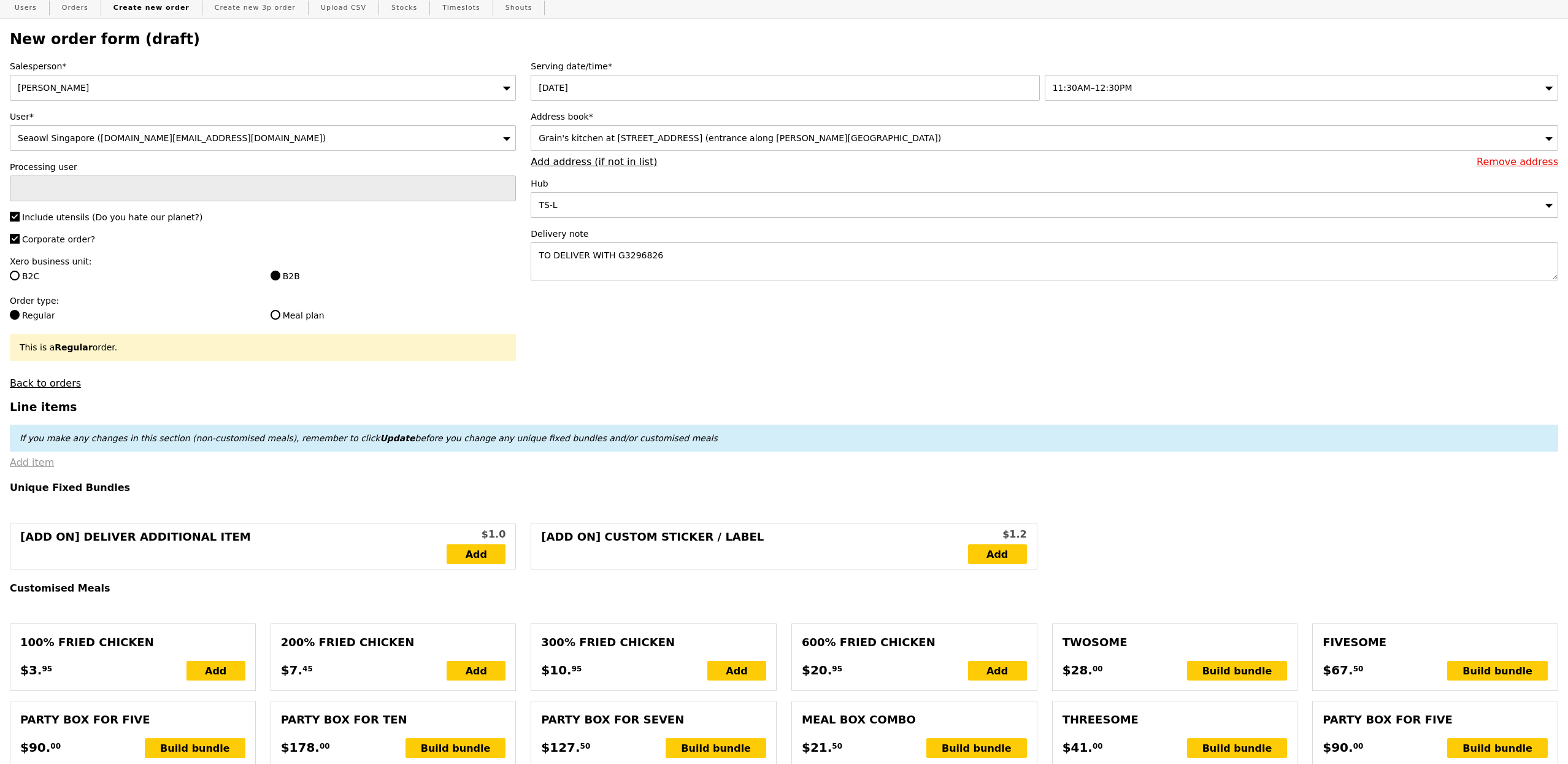
click at [27, 466] on link "Add item" at bounding box center [31, 462] width 44 height 12
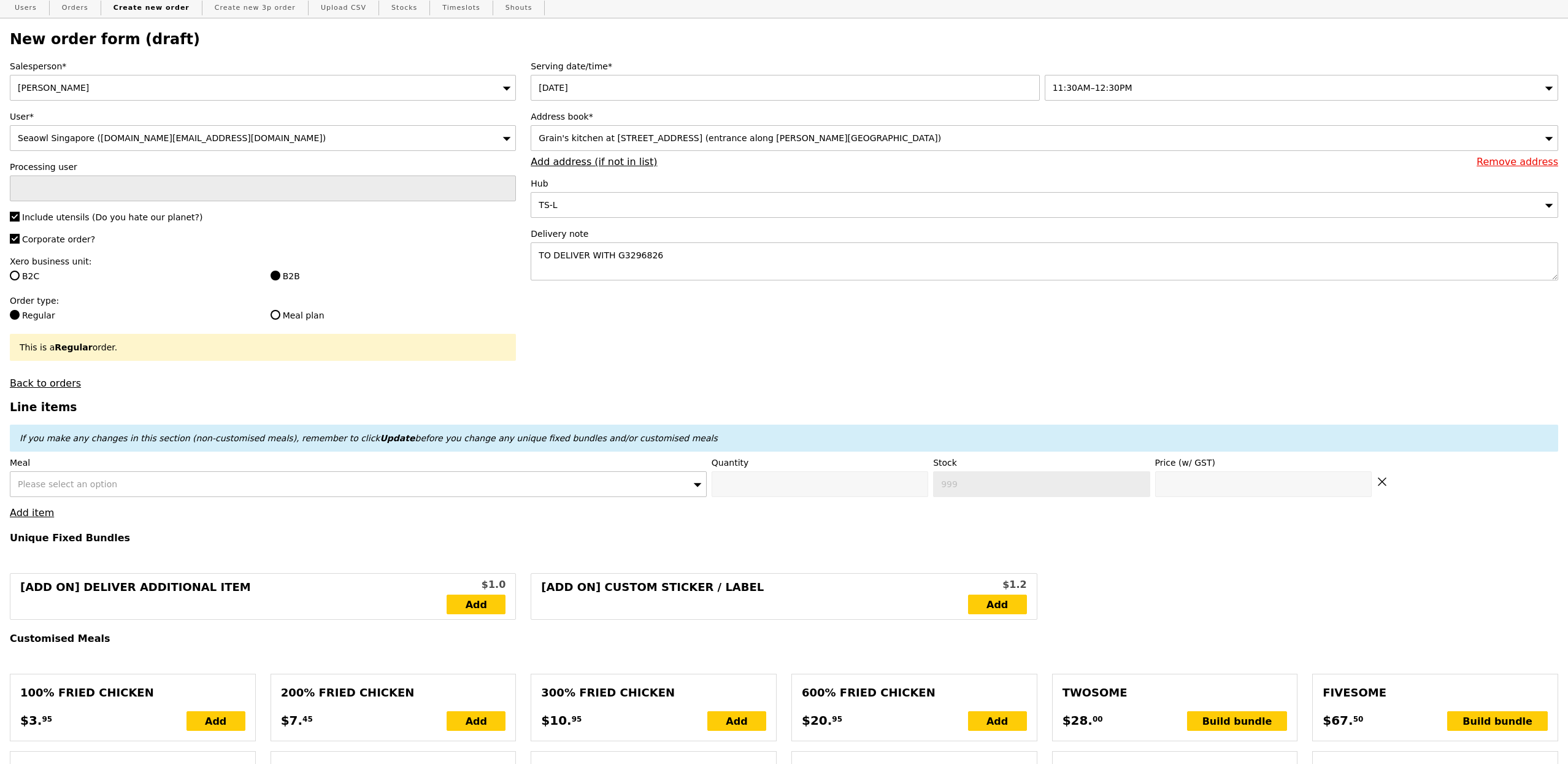
click at [200, 492] on div "Please select an option" at bounding box center [358, 484] width 697 height 25
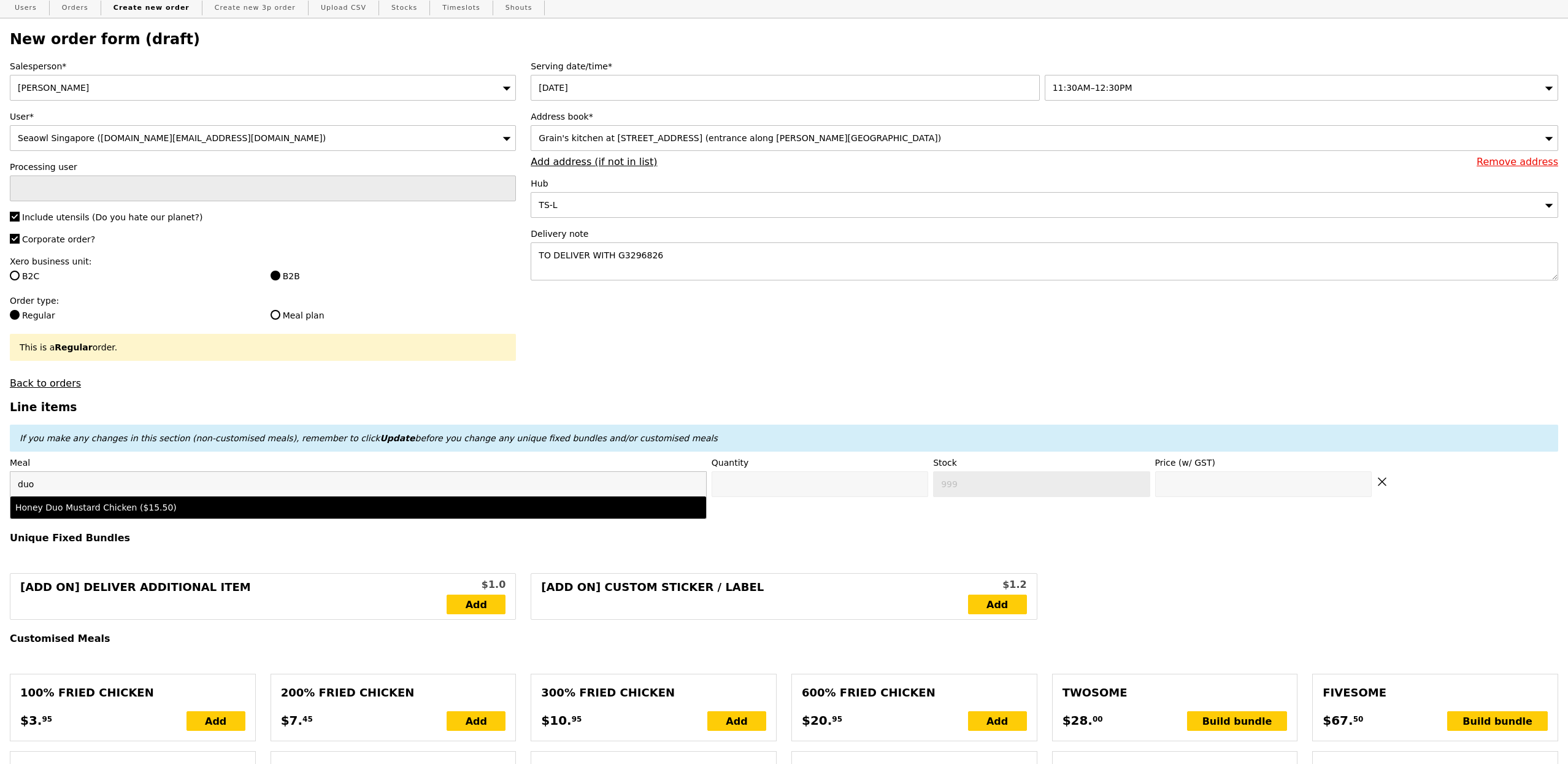
type input "duo"
click at [164, 509] on div "Honey Duo Mustard Chicken ($15.50)" at bounding box center [272, 507] width 514 height 12
type input "Confirm anyway"
type input "0"
type input "4"
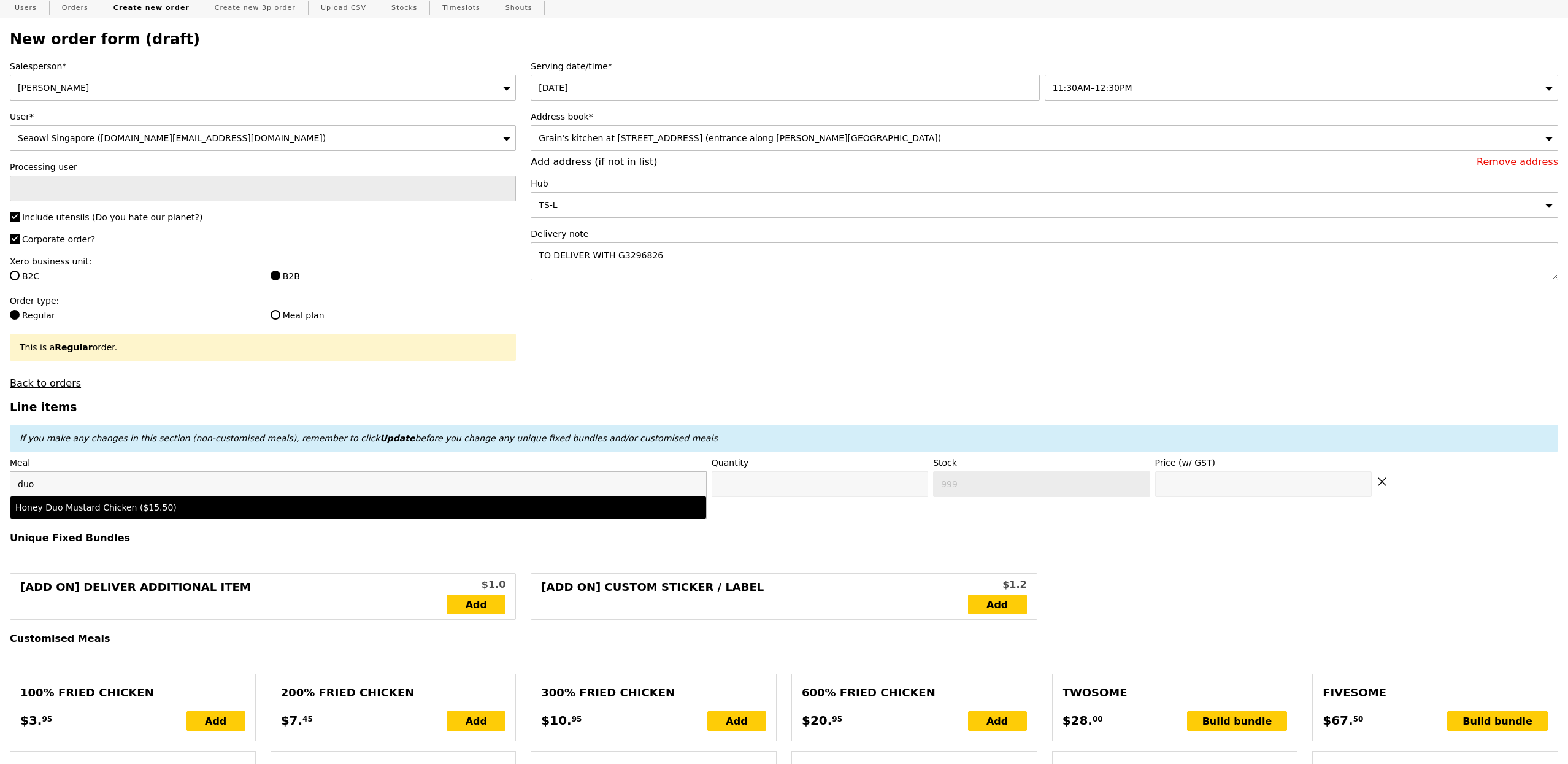
type input "15.5"
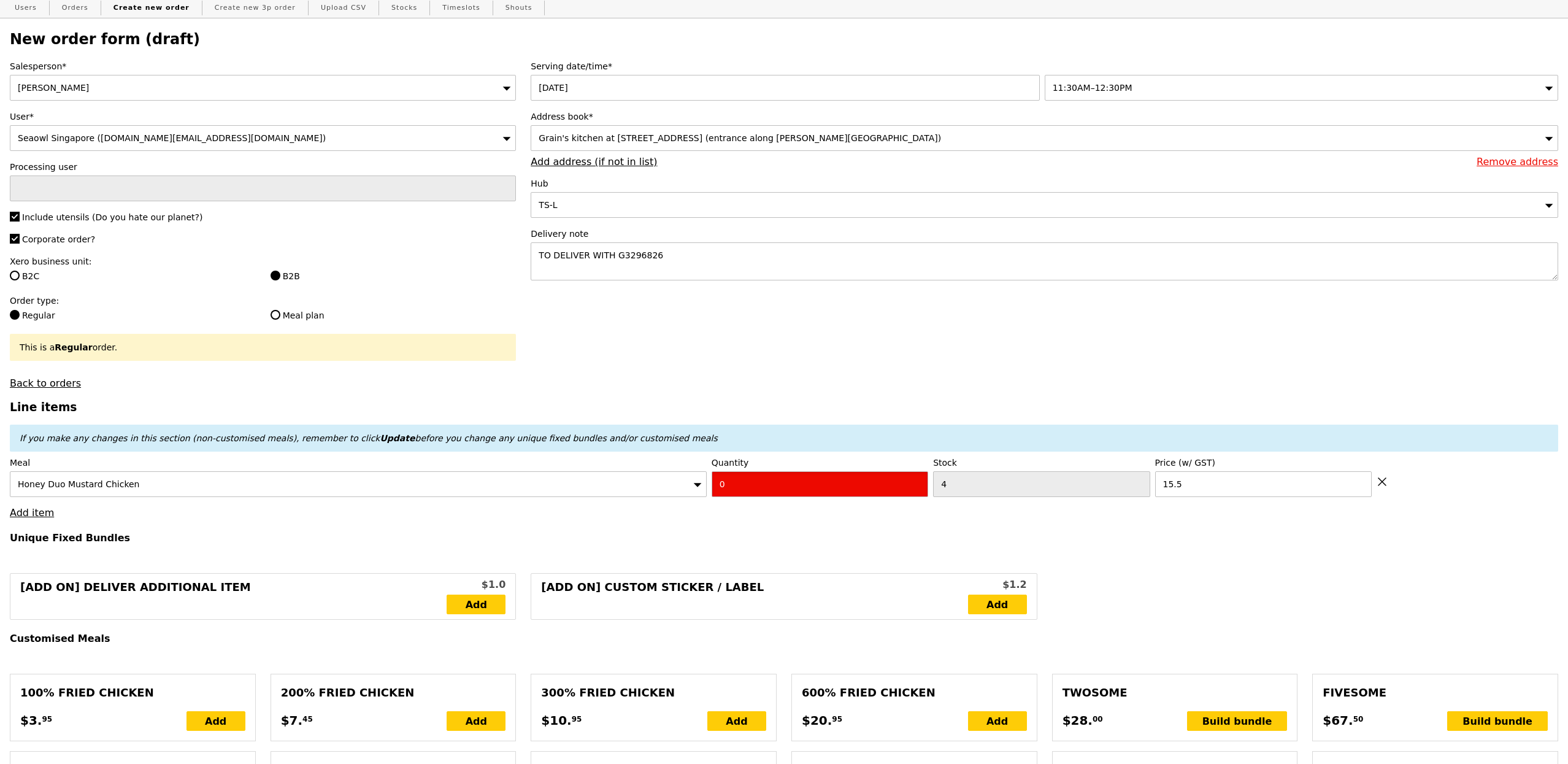
click at [728, 487] on input "0" at bounding box center [819, 484] width 216 height 25
type input "Confirm"
type input "1"
click at [760, 537] on h4 "Unique Fixed Bundles" at bounding box center [784, 537] width 1548 height 12
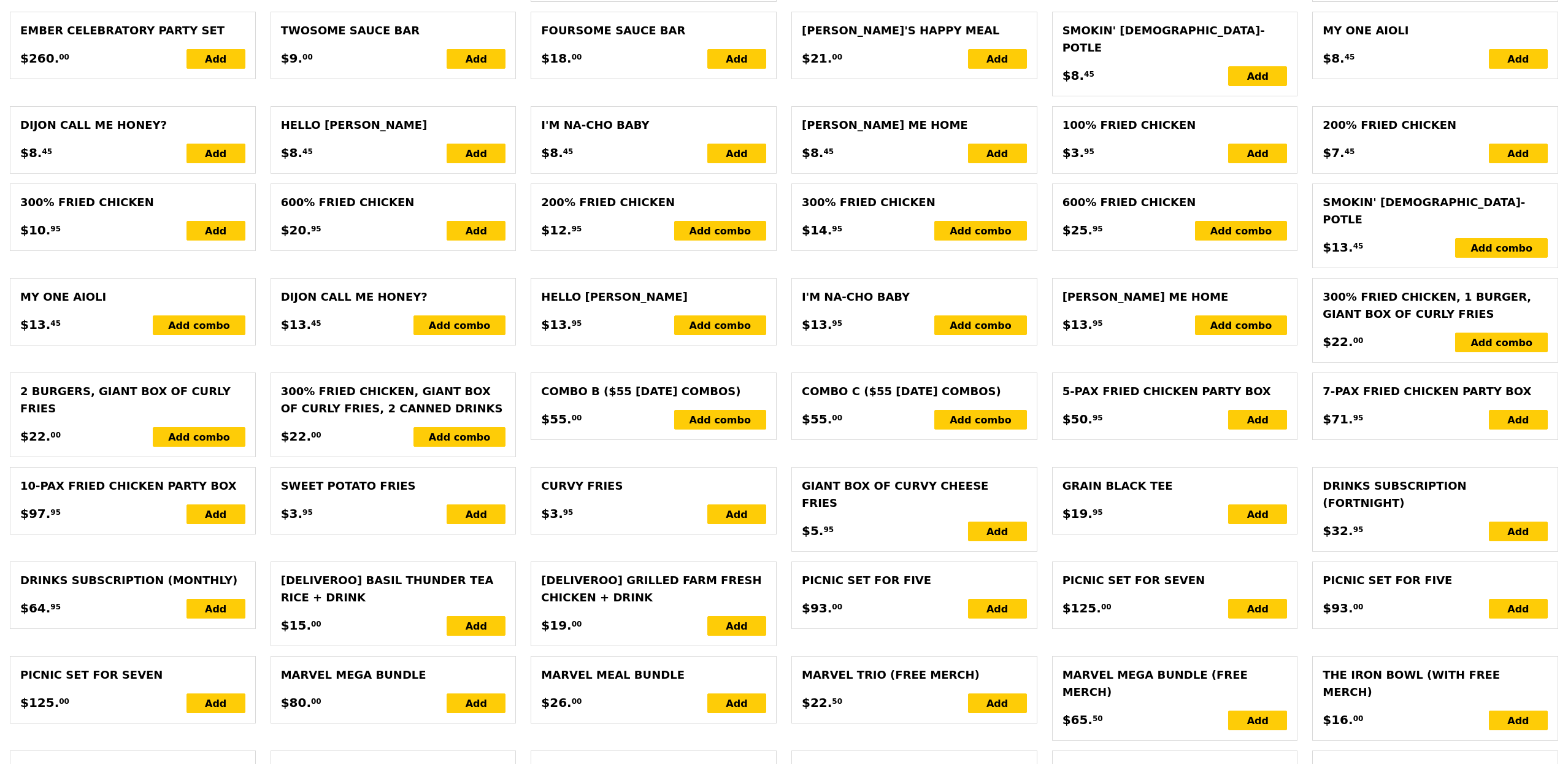
type input "Loading..."
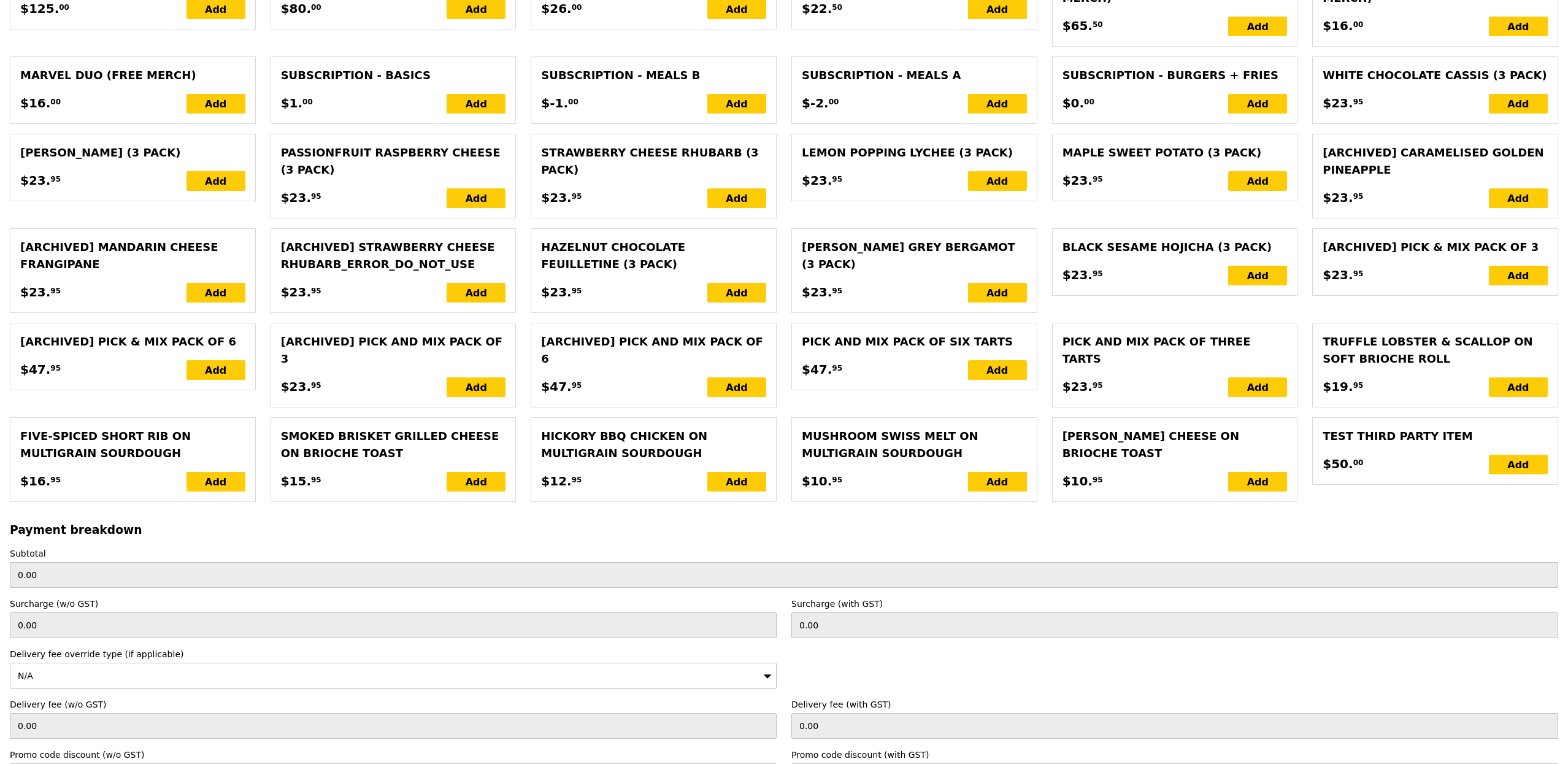
type input "15.50"
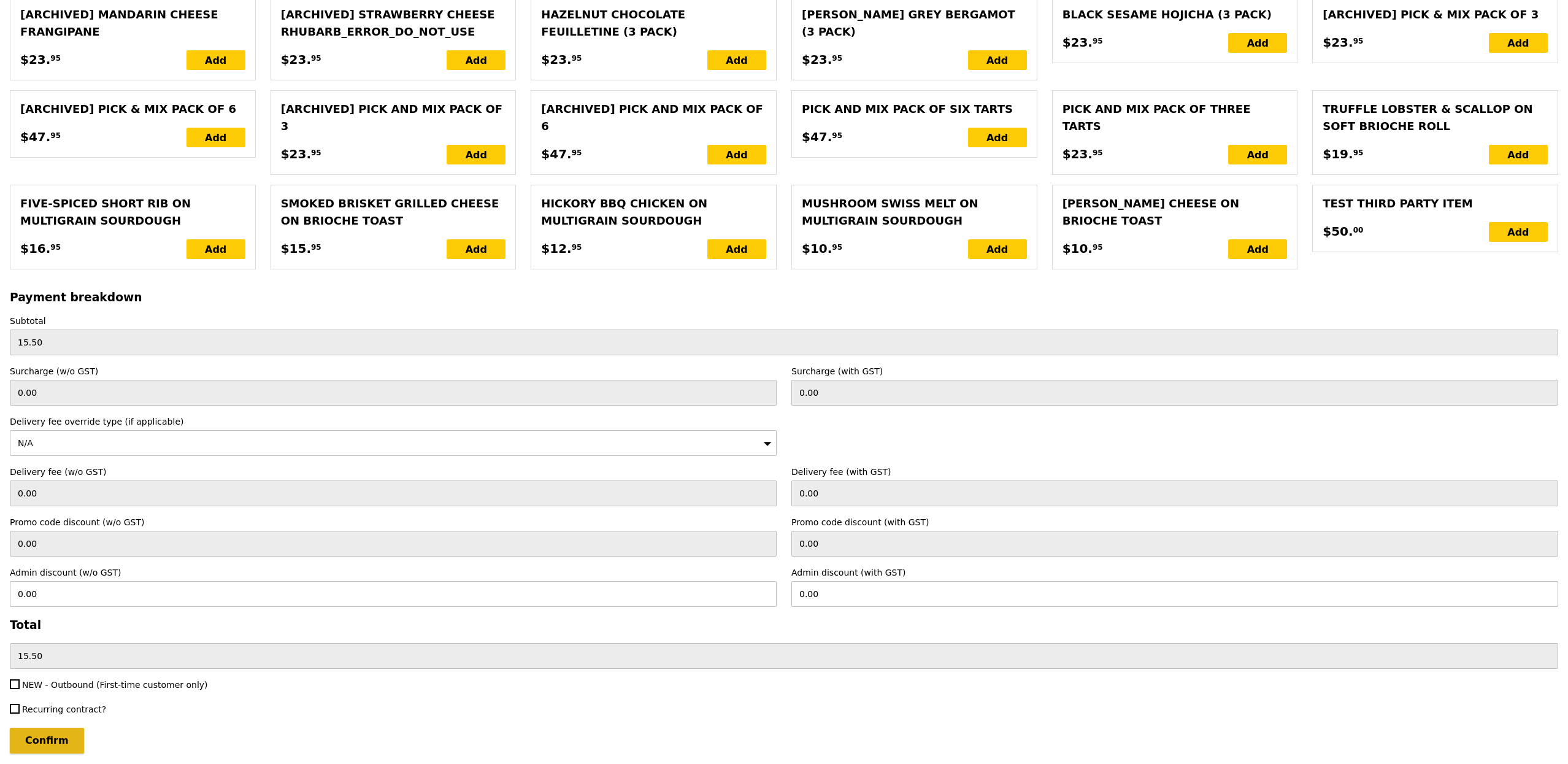
click at [35, 728] on input "Confirm" at bounding box center [47, 740] width 74 height 25
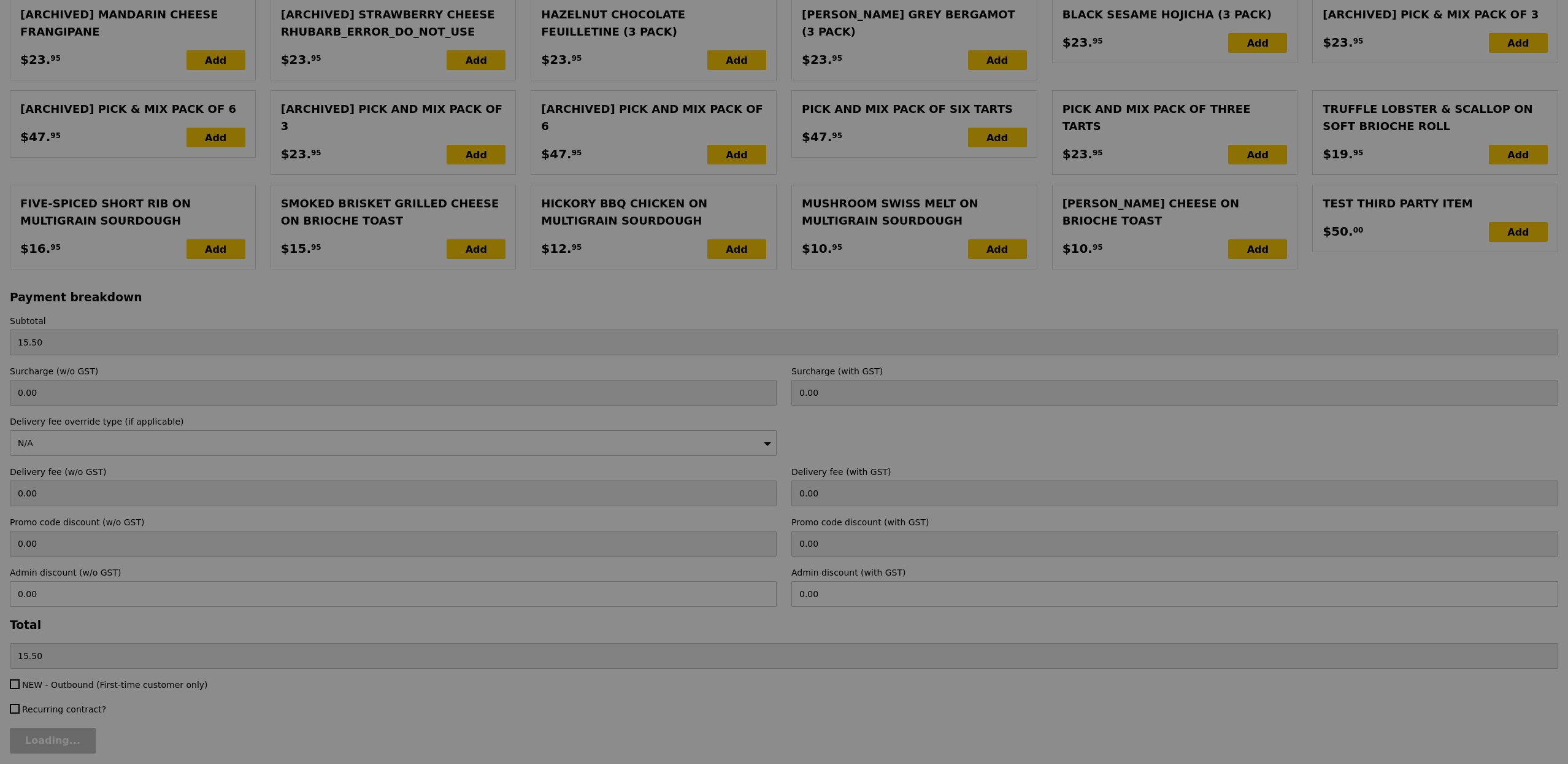
type input "Loading..."
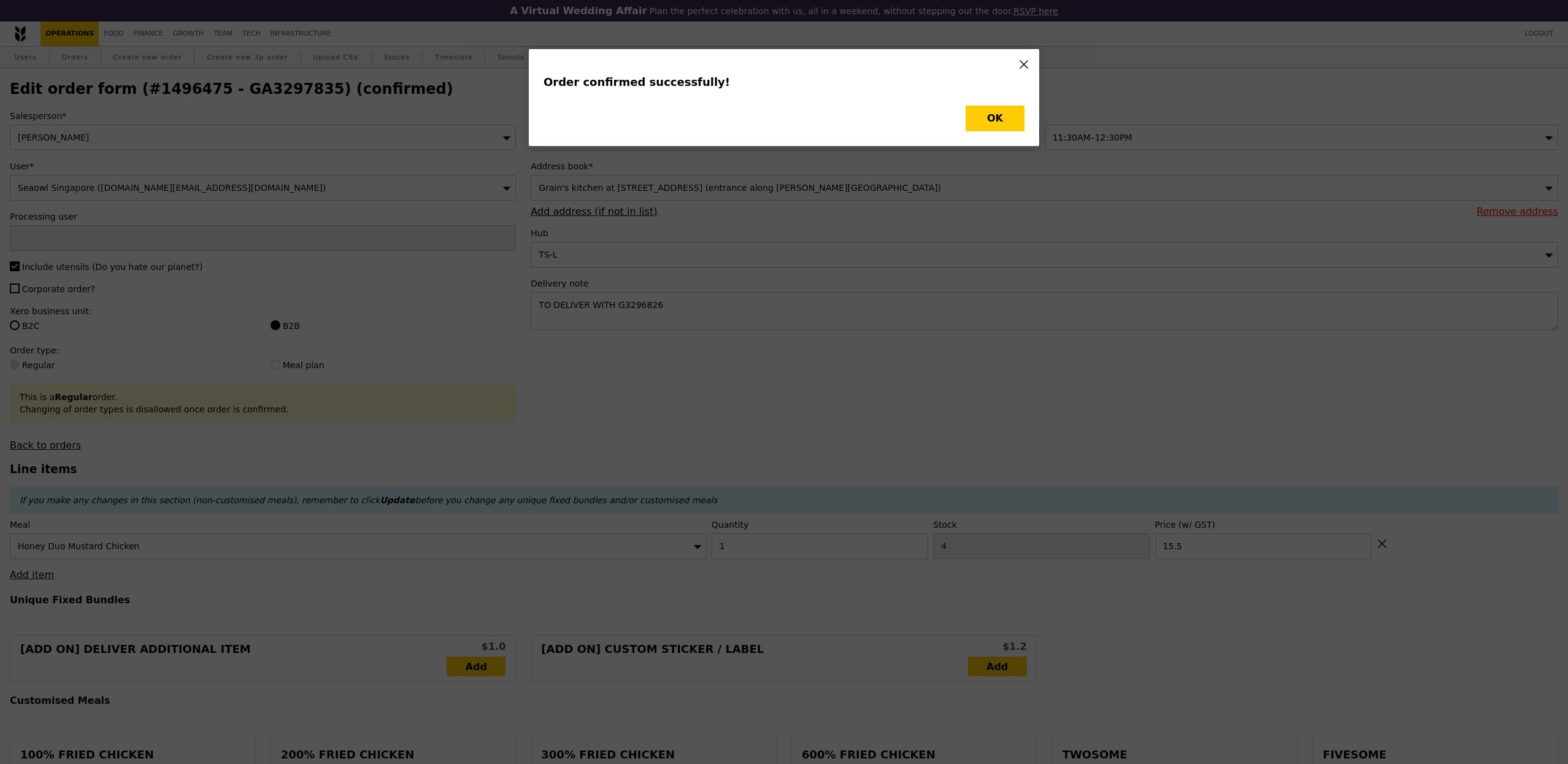
type input "[PERSON_NAME]"
type input "Loading..."
checkbox input "false"
type input "15.50"
type input "3"
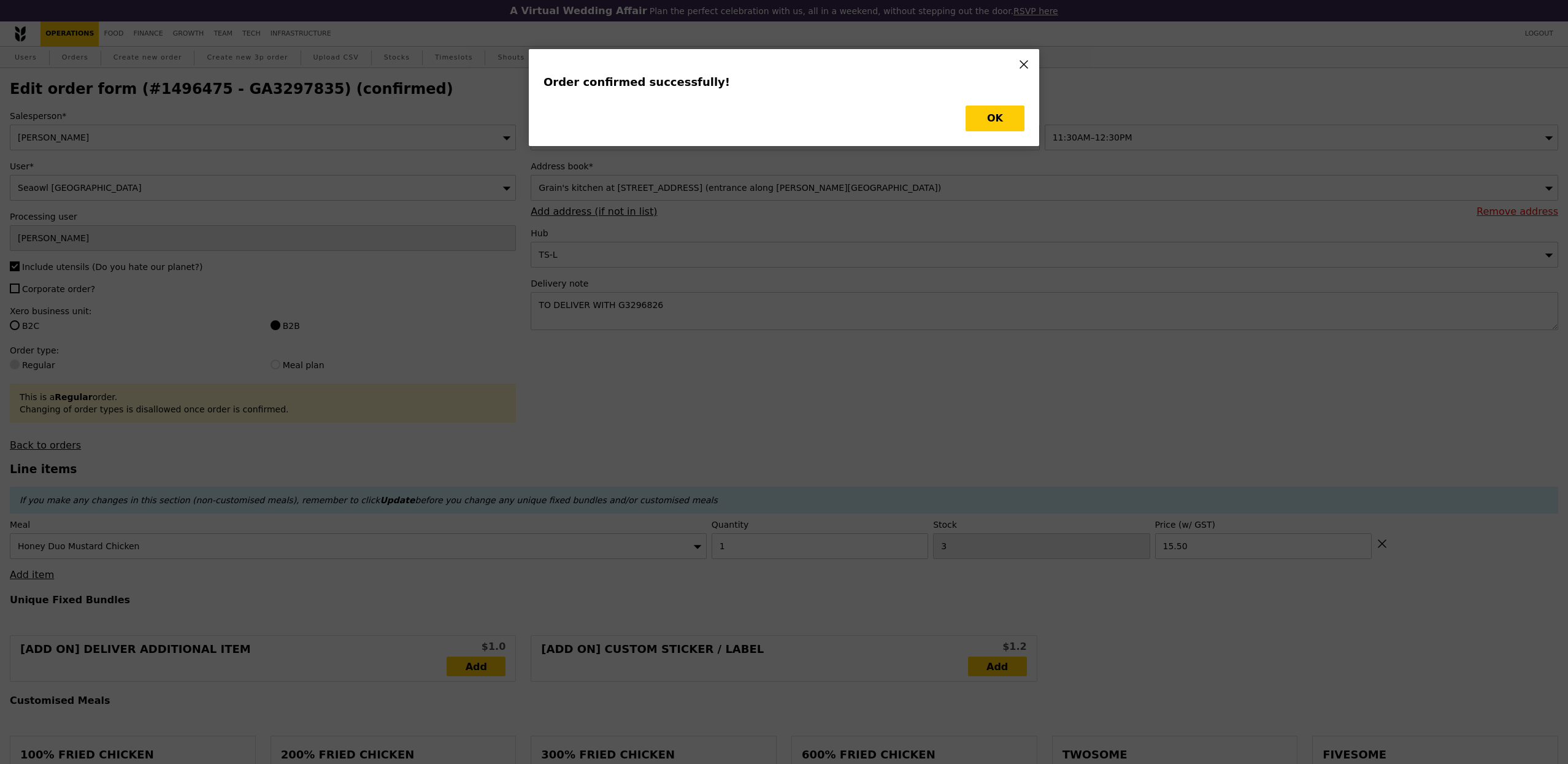
type input "Update"
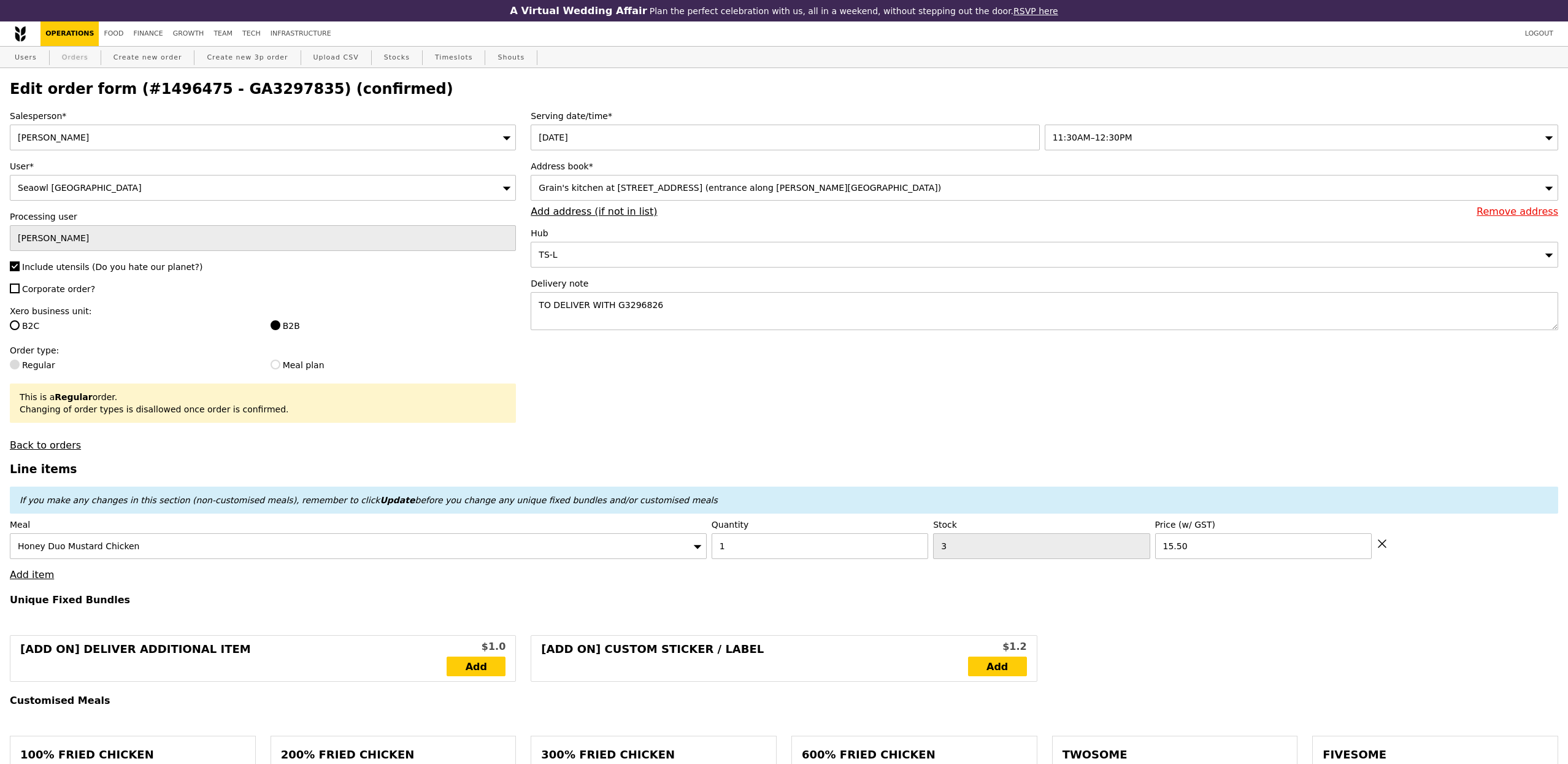
click at [76, 60] on link "Orders" at bounding box center [75, 58] width 36 height 22
select select "100"
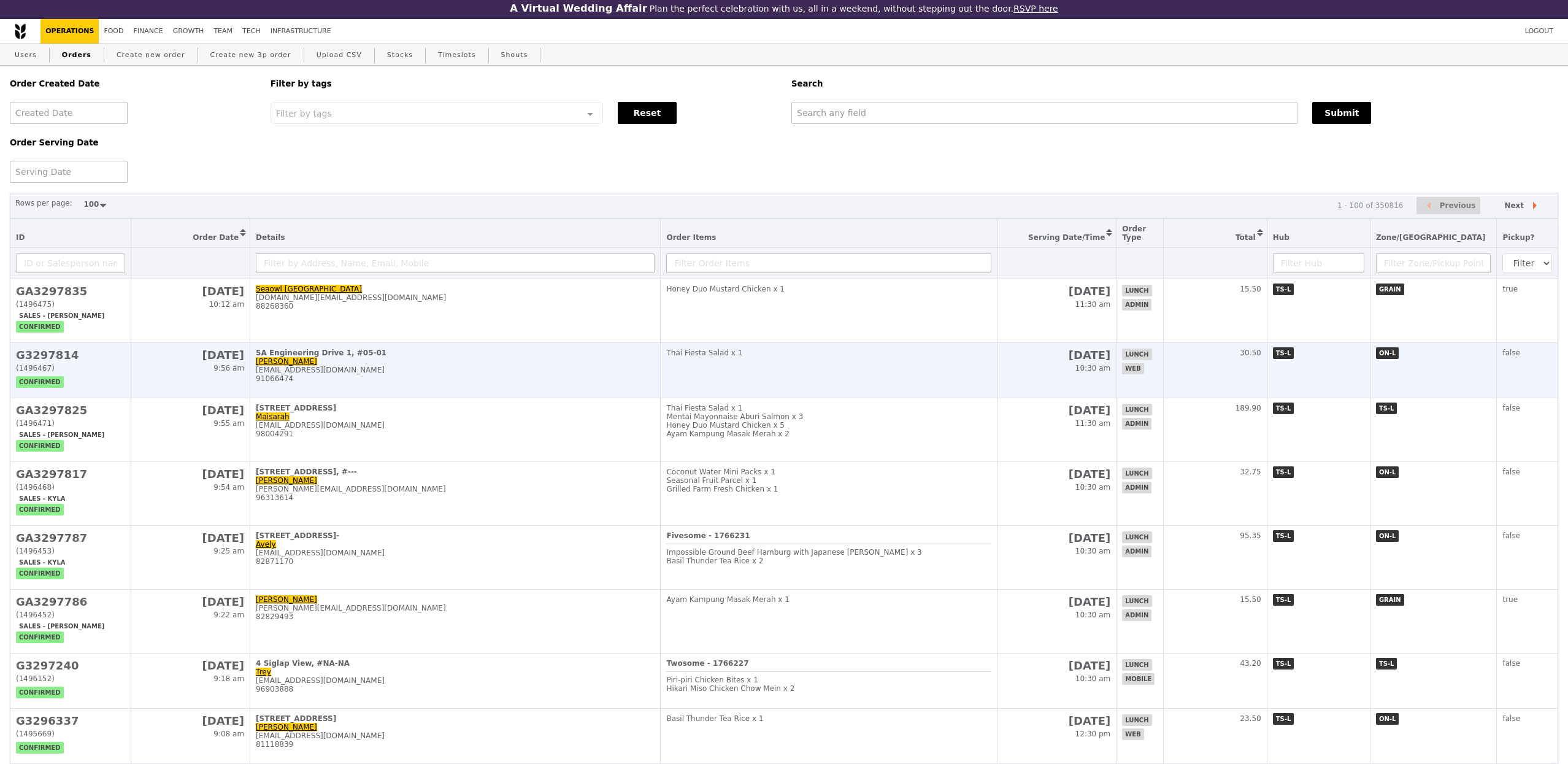
scroll to position [3, 0]
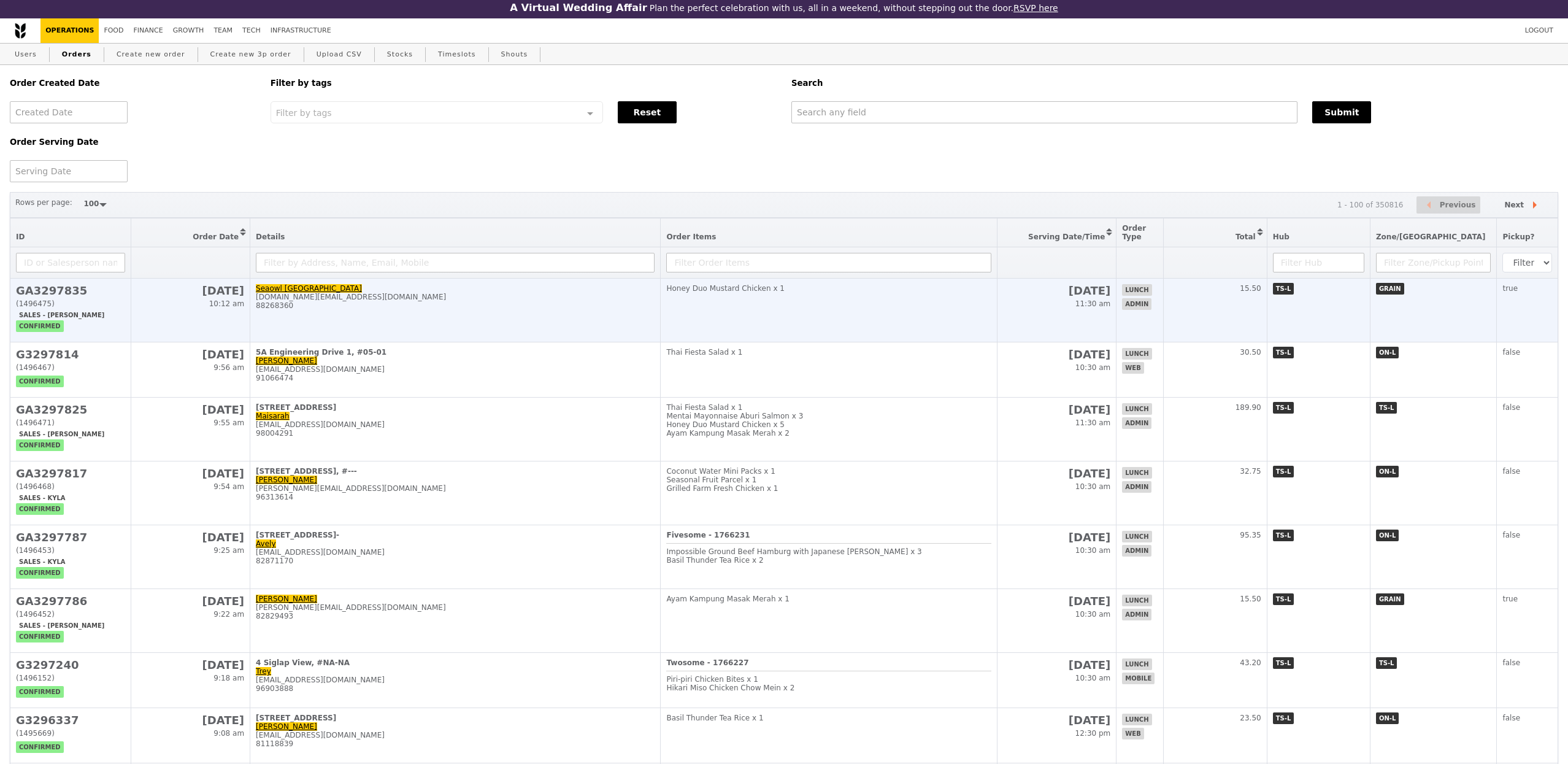
click at [415, 325] on td "Seaowl Singapore admin.sg@seaowlgroup.com 88268360" at bounding box center [456, 310] width 411 height 64
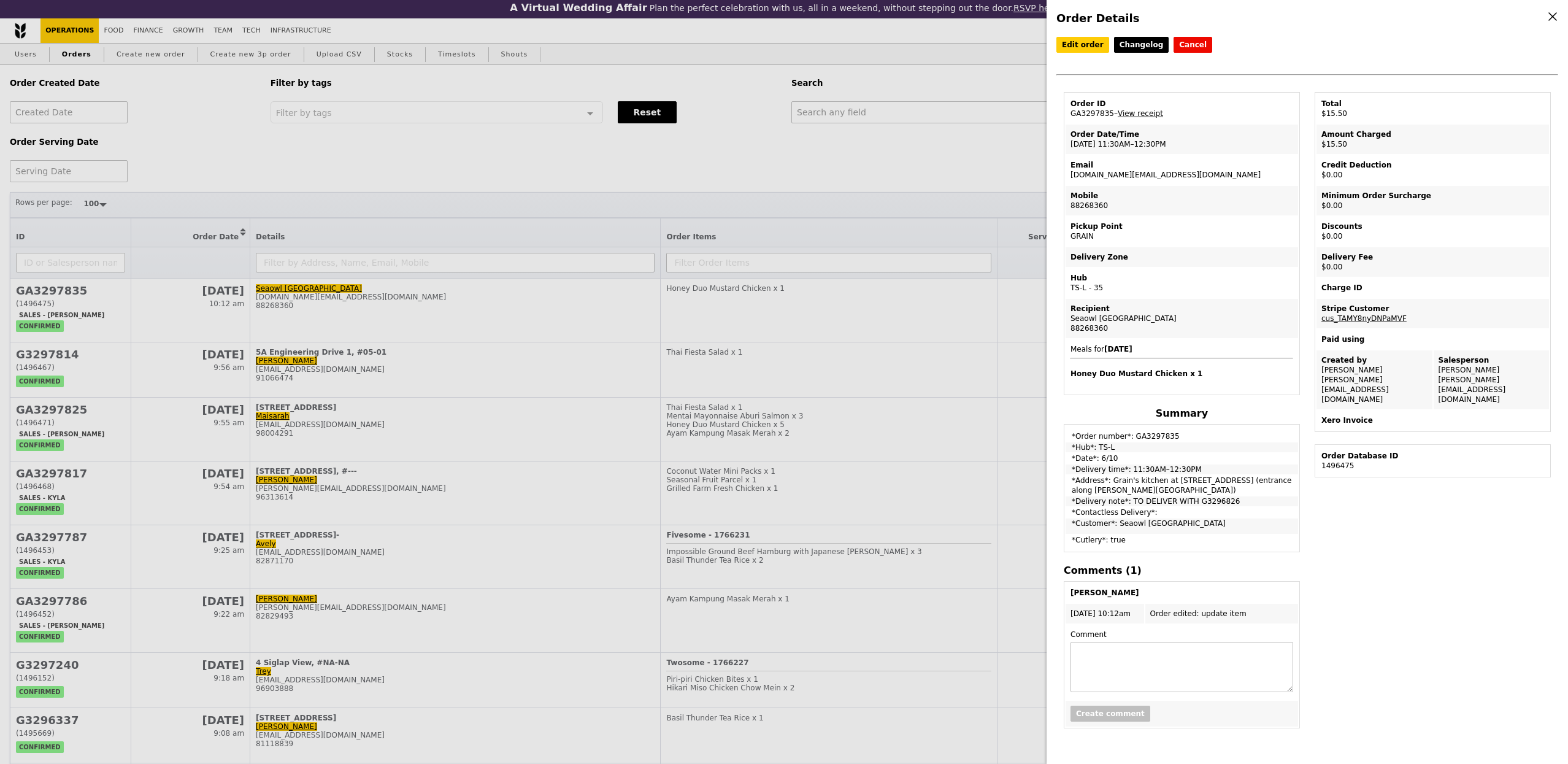
drag, startPoint x: 1114, startPoint y: 117, endPoint x: 1069, endPoint y: 115, distance: 45.0
click at [1069, 115] on td "Order ID GA3297835 – View receipt" at bounding box center [1181, 109] width 232 height 29
copy td "GA3297835"
click at [143, 56] on div "Order Details Edit order Changelog Cancel Order ID GA3297835 – View receipt Ord…" at bounding box center [784, 382] width 1568 height 764
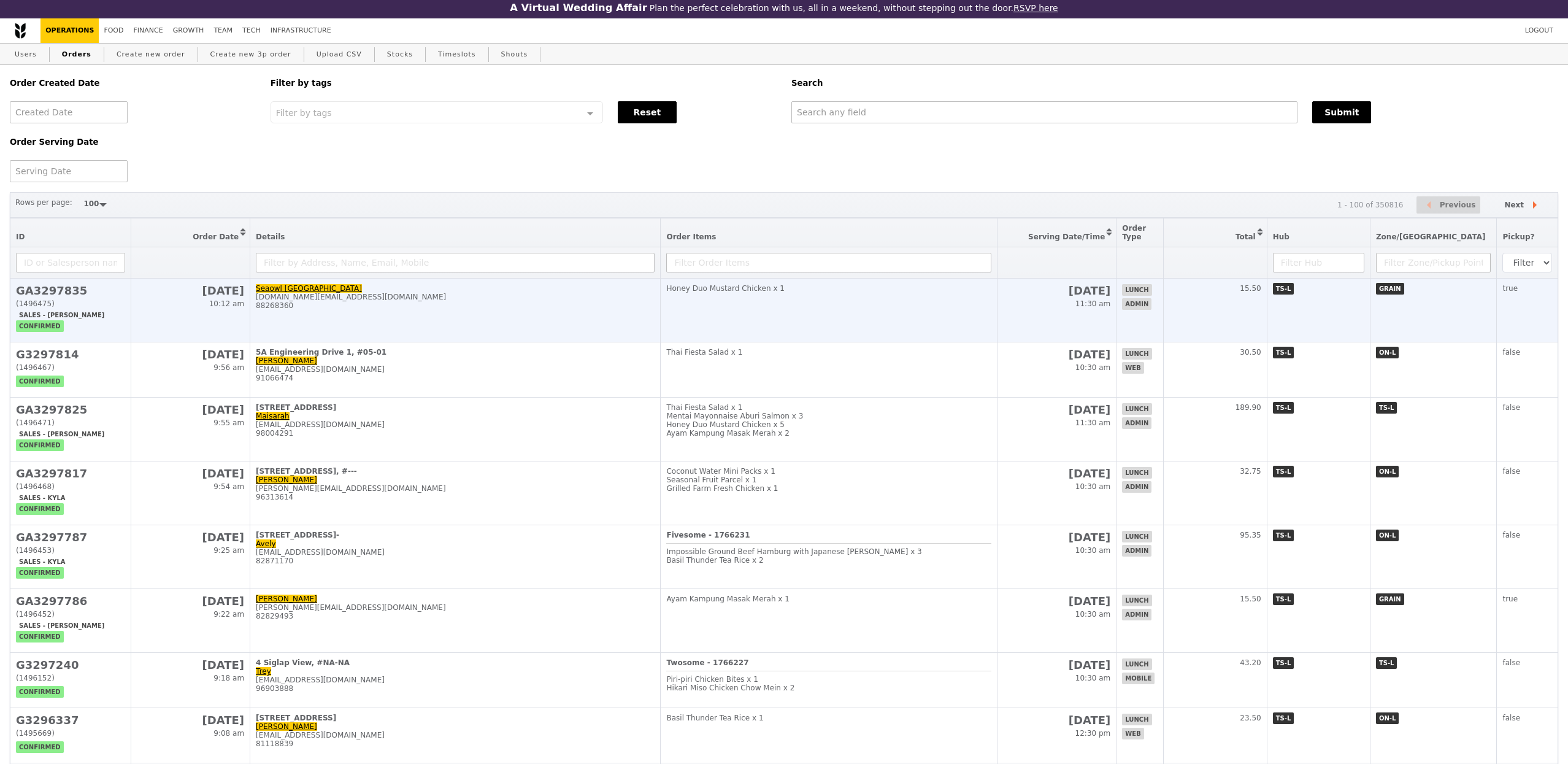
click at [495, 328] on td "Seaowl Singapore admin.sg@seaowlgroup.com 88268360" at bounding box center [456, 310] width 411 height 64
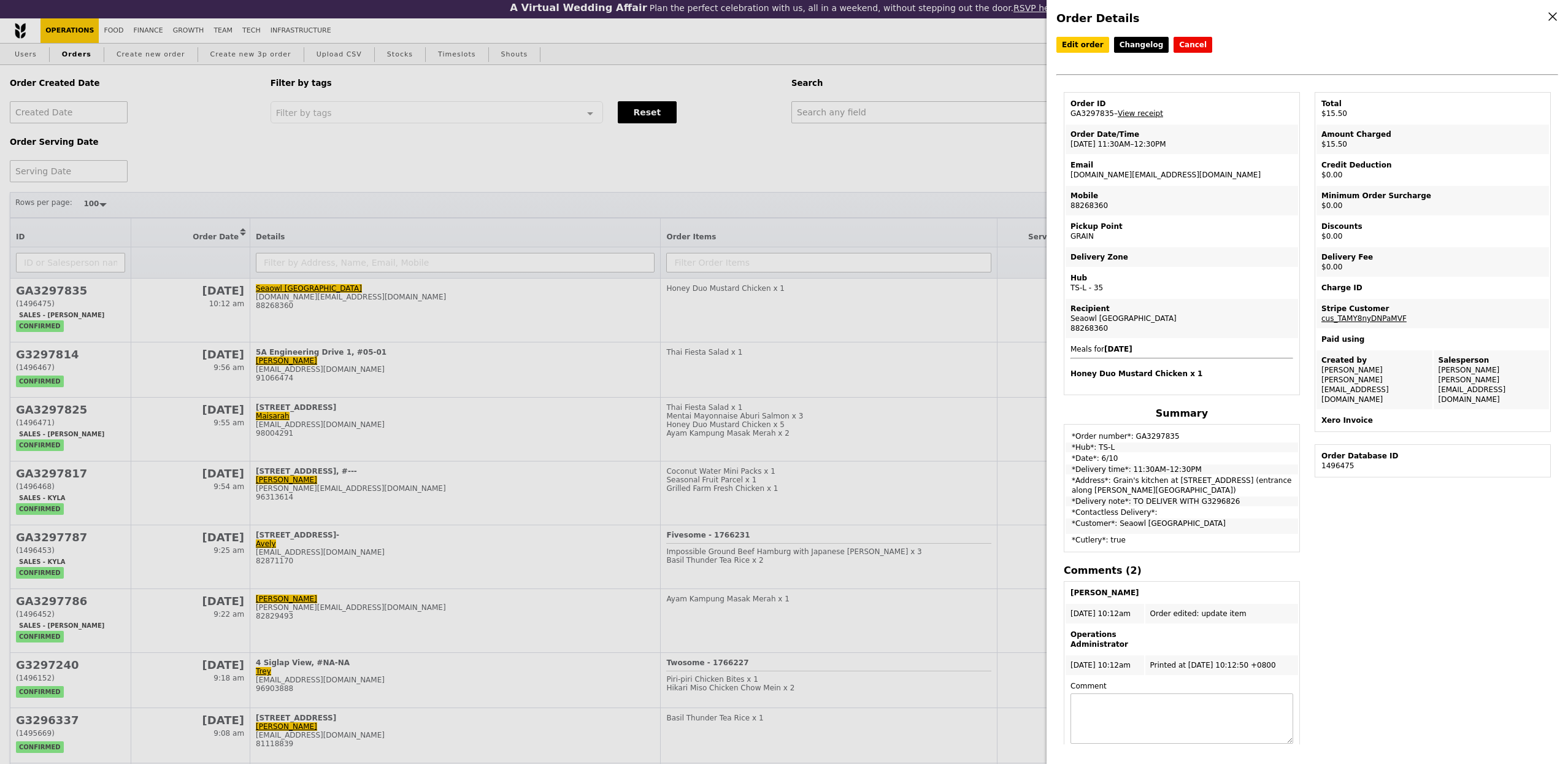
drag, startPoint x: 317, startPoint y: 79, endPoint x: 204, endPoint y: 76, distance: 113.0
click at [317, 79] on div "Order Details Edit order Changelog Cancel Order ID GA3297835 – View receipt Ord…" at bounding box center [784, 382] width 1568 height 764
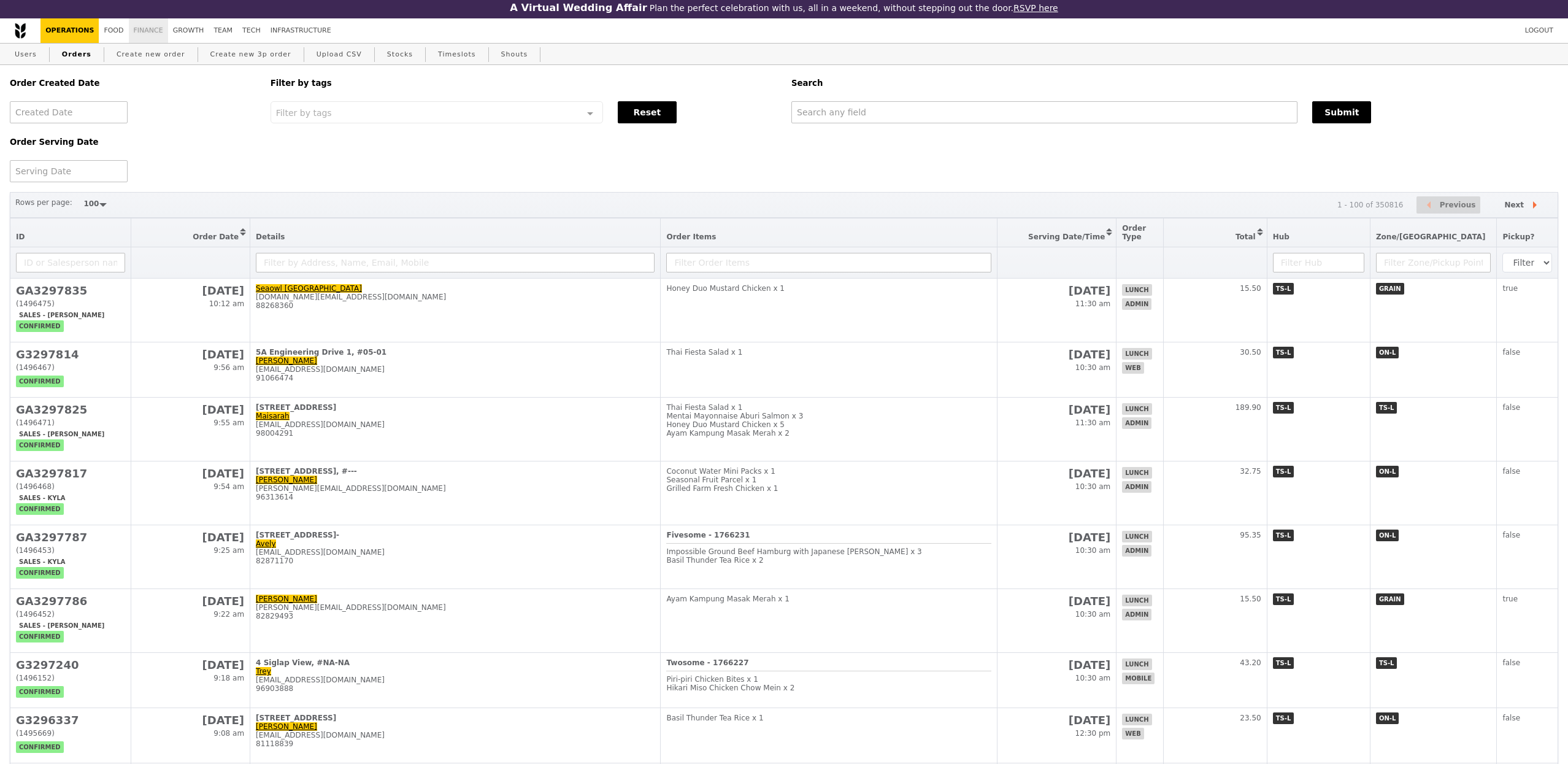
click at [129, 36] on link "Finance" at bounding box center [149, 31] width 39 height 25
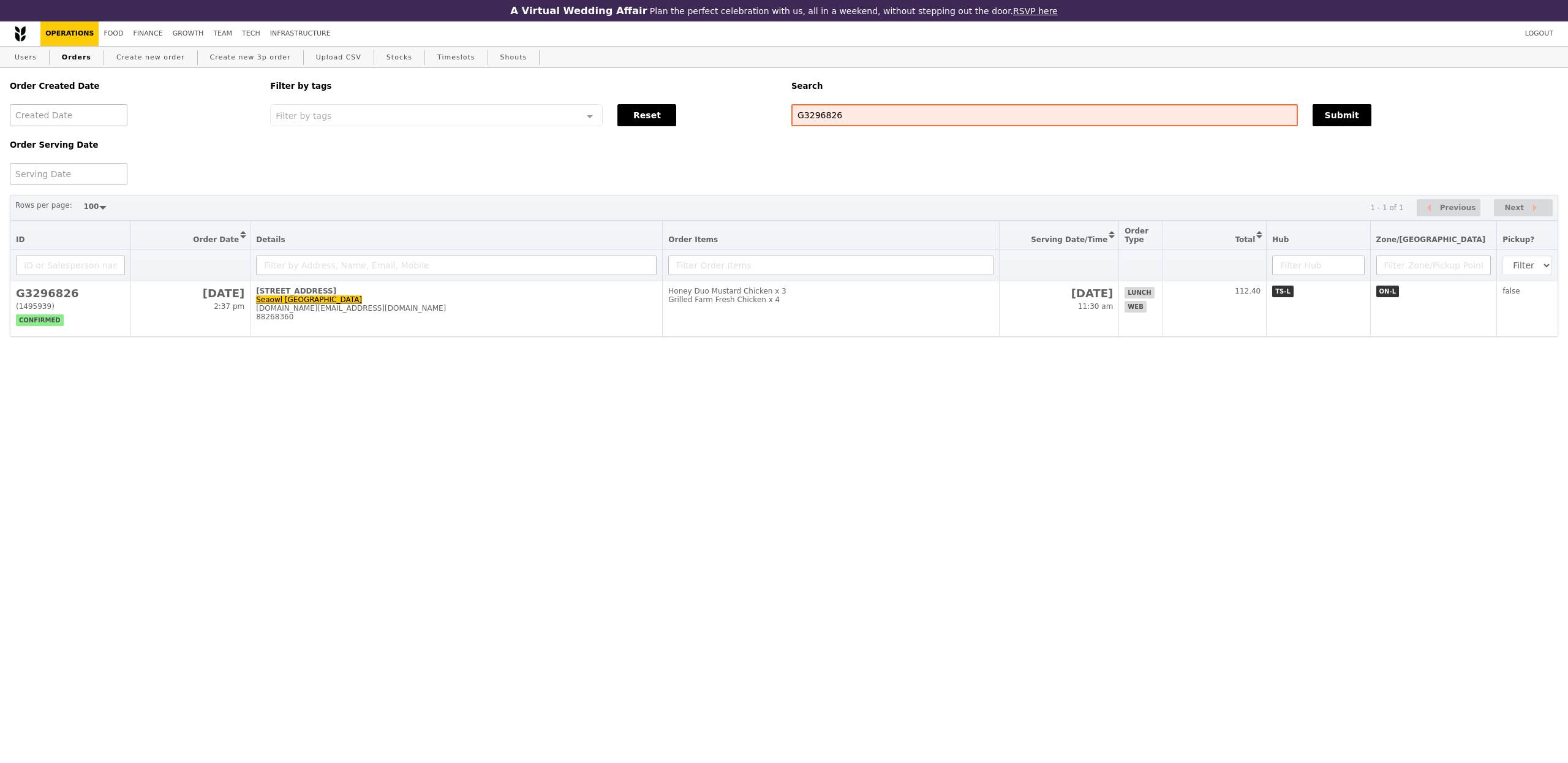
select select "100"
drag, startPoint x: 839, startPoint y: 119, endPoint x: 868, endPoint y: 116, distance: 29.2
click at [840, 119] on input "G3296826" at bounding box center [1044, 115] width 507 height 22
drag, startPoint x: 869, startPoint y: 117, endPoint x: 787, endPoint y: 119, distance: 82.0
click at [787, 119] on div "G3296826" at bounding box center [1044, 115] width 521 height 22
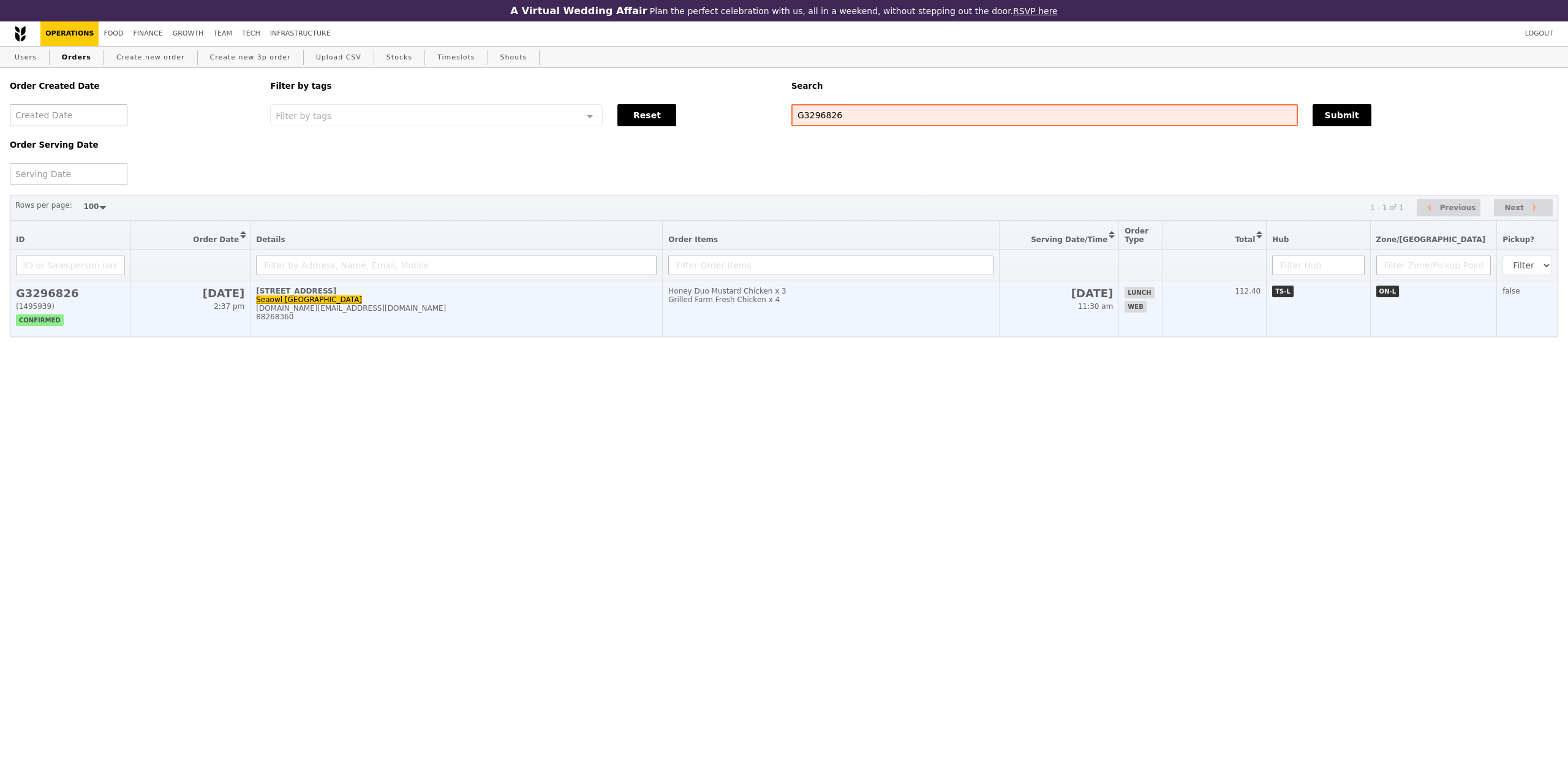
click at [437, 332] on td "51 Cuppage Road, #06-07 Seaowl Singapore admin.sg@seaowlgroup.com 88268360" at bounding box center [457, 309] width 412 height 55
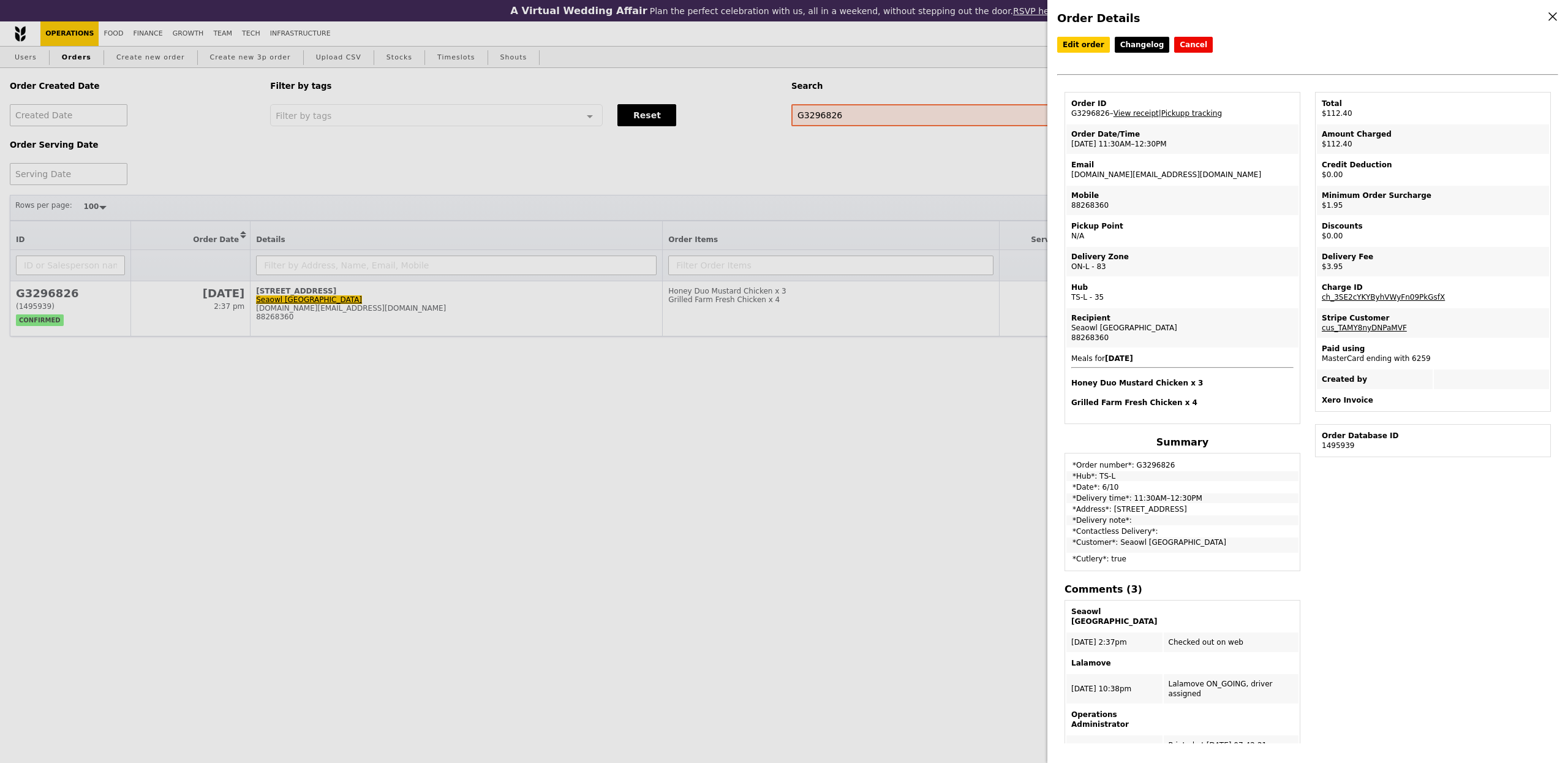
drag, startPoint x: 1165, startPoint y: 175, endPoint x: 1067, endPoint y: 180, distance: 98.1
click at [1067, 180] on td "Email admin.sg@seaowlgroup.com" at bounding box center [1182, 169] width 232 height 29
copy td "[DOMAIN_NAME][EMAIL_ADDRESS][DOMAIN_NAME]"
drag, startPoint x: 1137, startPoint y: 175, endPoint x: 1129, endPoint y: 166, distance: 12.0
click at [1136, 175] on td "Email admin.sg@seaowlgroup.com" at bounding box center [1182, 169] width 232 height 29
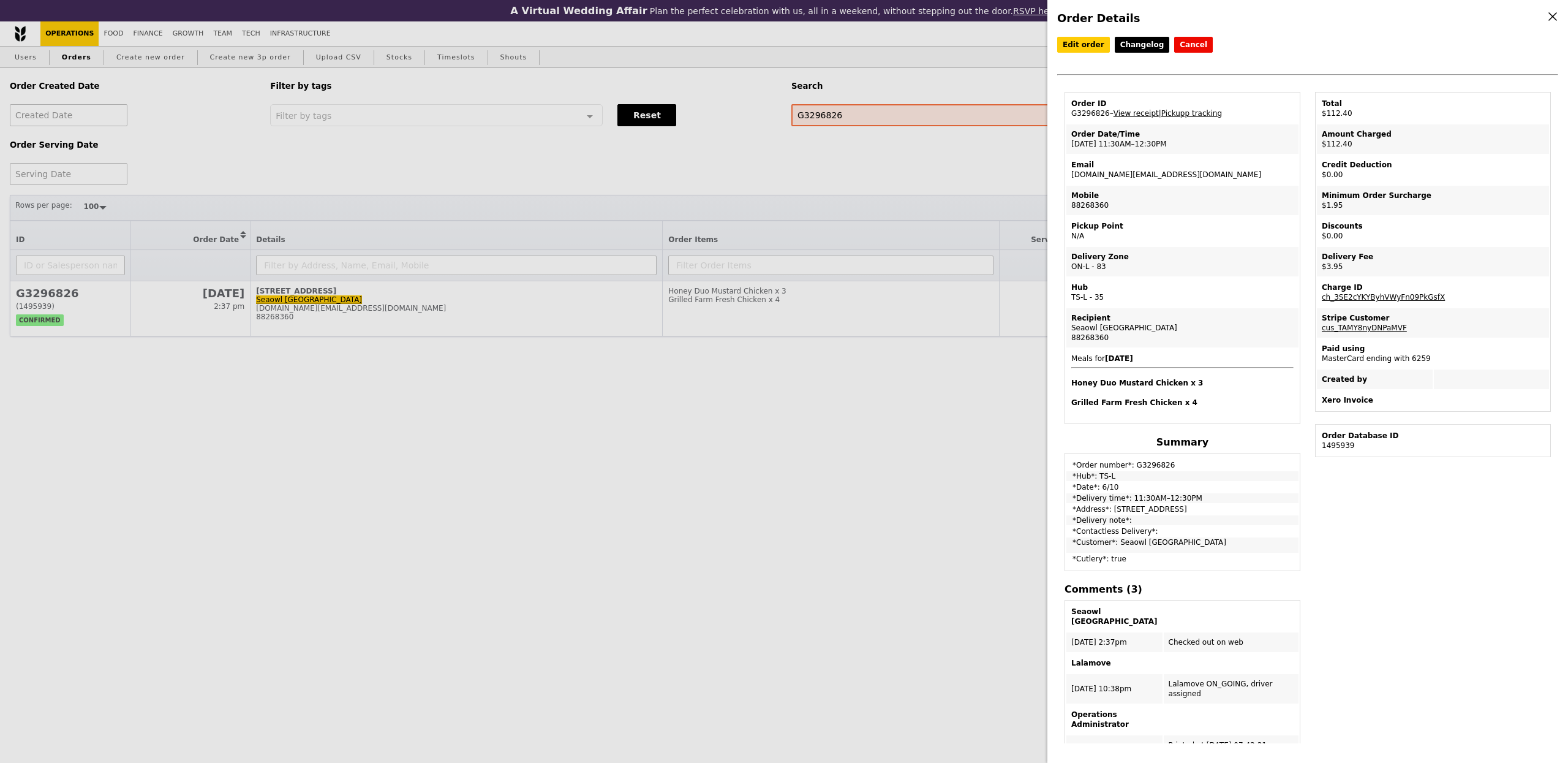
drag, startPoint x: 1108, startPoint y: 116, endPoint x: 1066, endPoint y: 118, distance: 42.0
click at [1066, 118] on td "Order ID G3296826 – View receipt | Pickupp tracking" at bounding box center [1182, 108] width 232 height 29
copy td "G3296826"
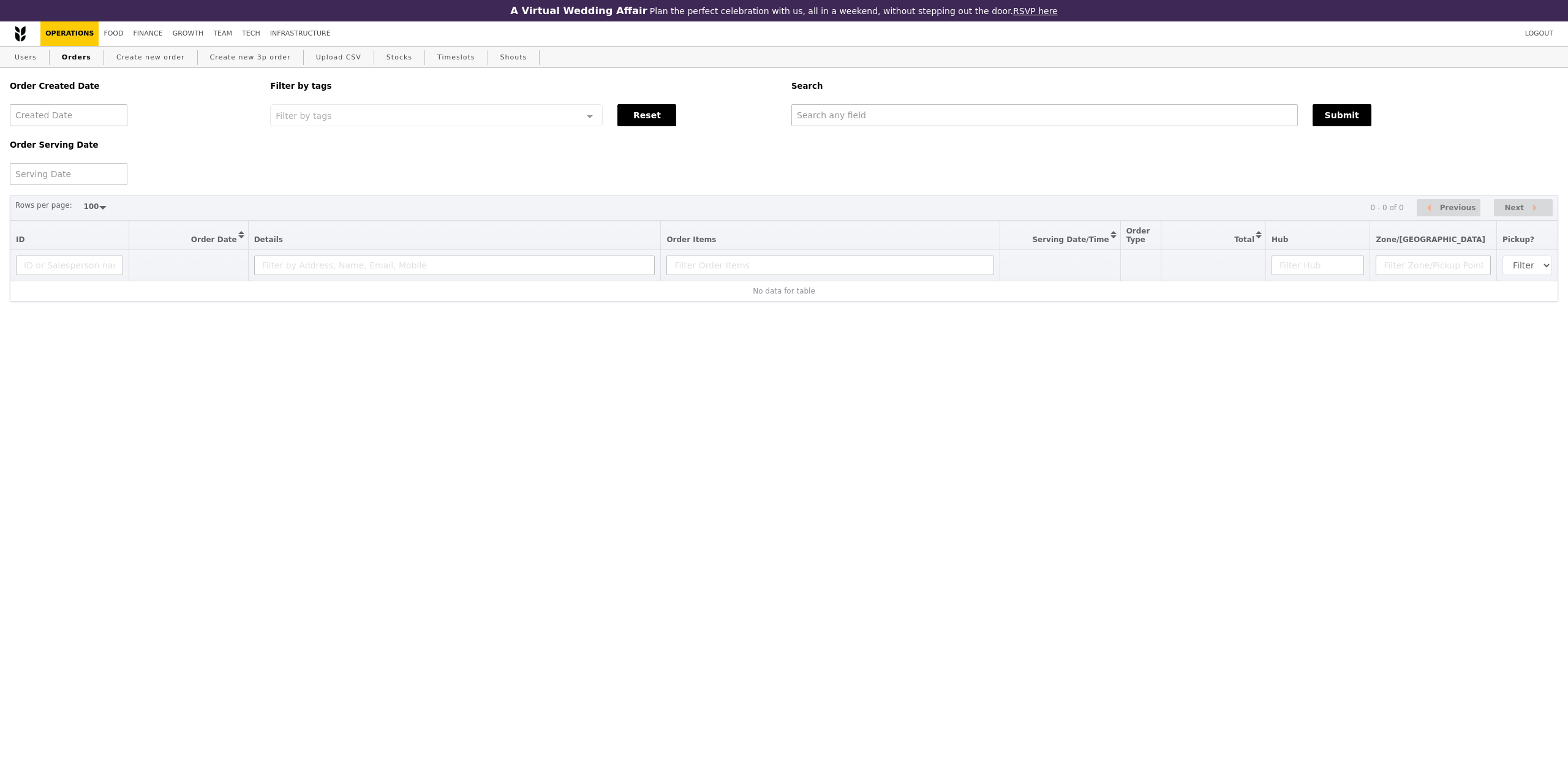
select select "100"
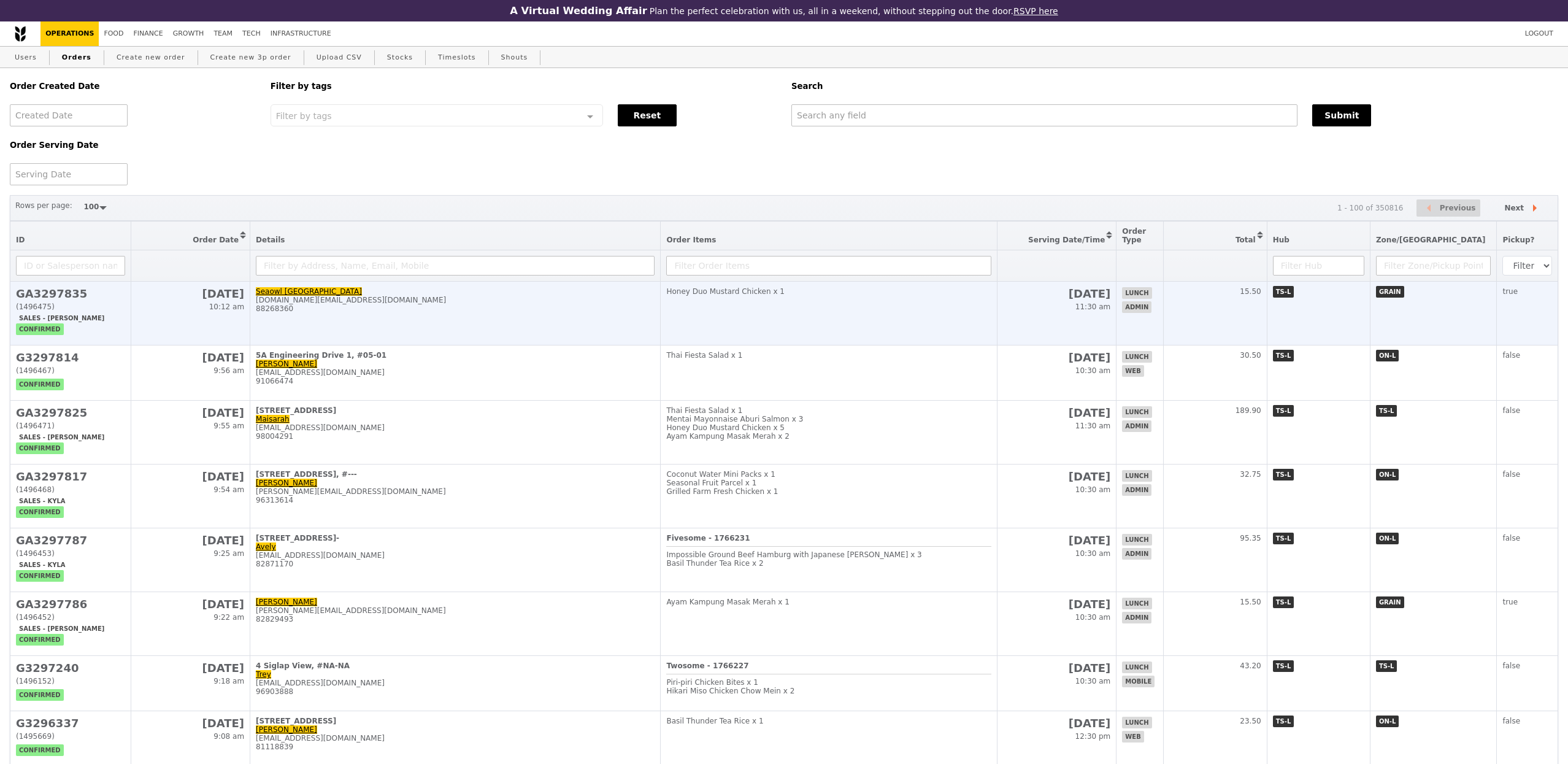
click at [449, 345] on td "Seaowl Singapore [DOMAIN_NAME][EMAIL_ADDRESS][DOMAIN_NAME] 88268360" at bounding box center [456, 314] width 411 height 64
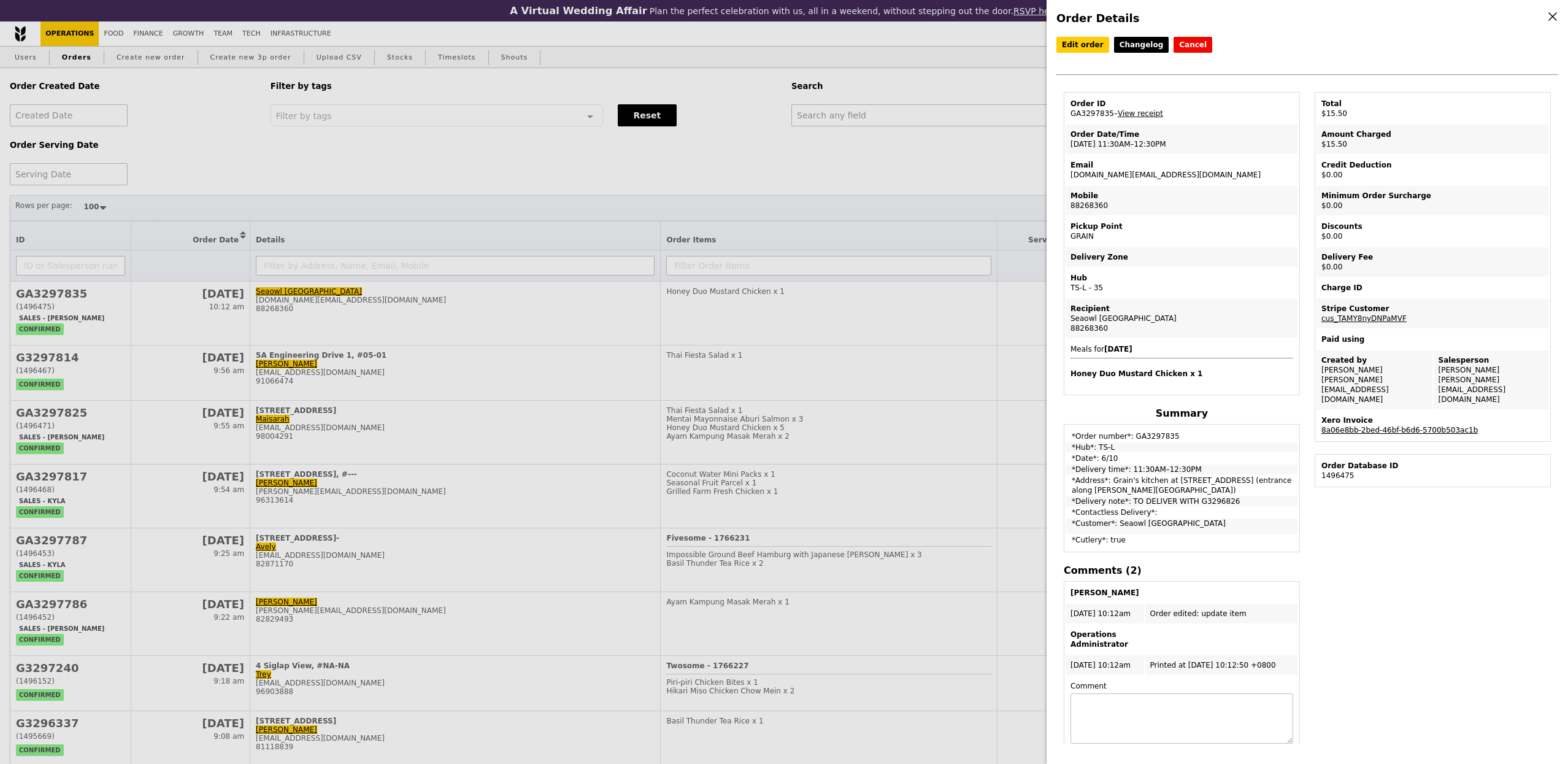
click at [1449, 426] on link "8a06e8bb-2bed-46bf-b6d6-5700b503ac1b" at bounding box center [1400, 430] width 157 height 9
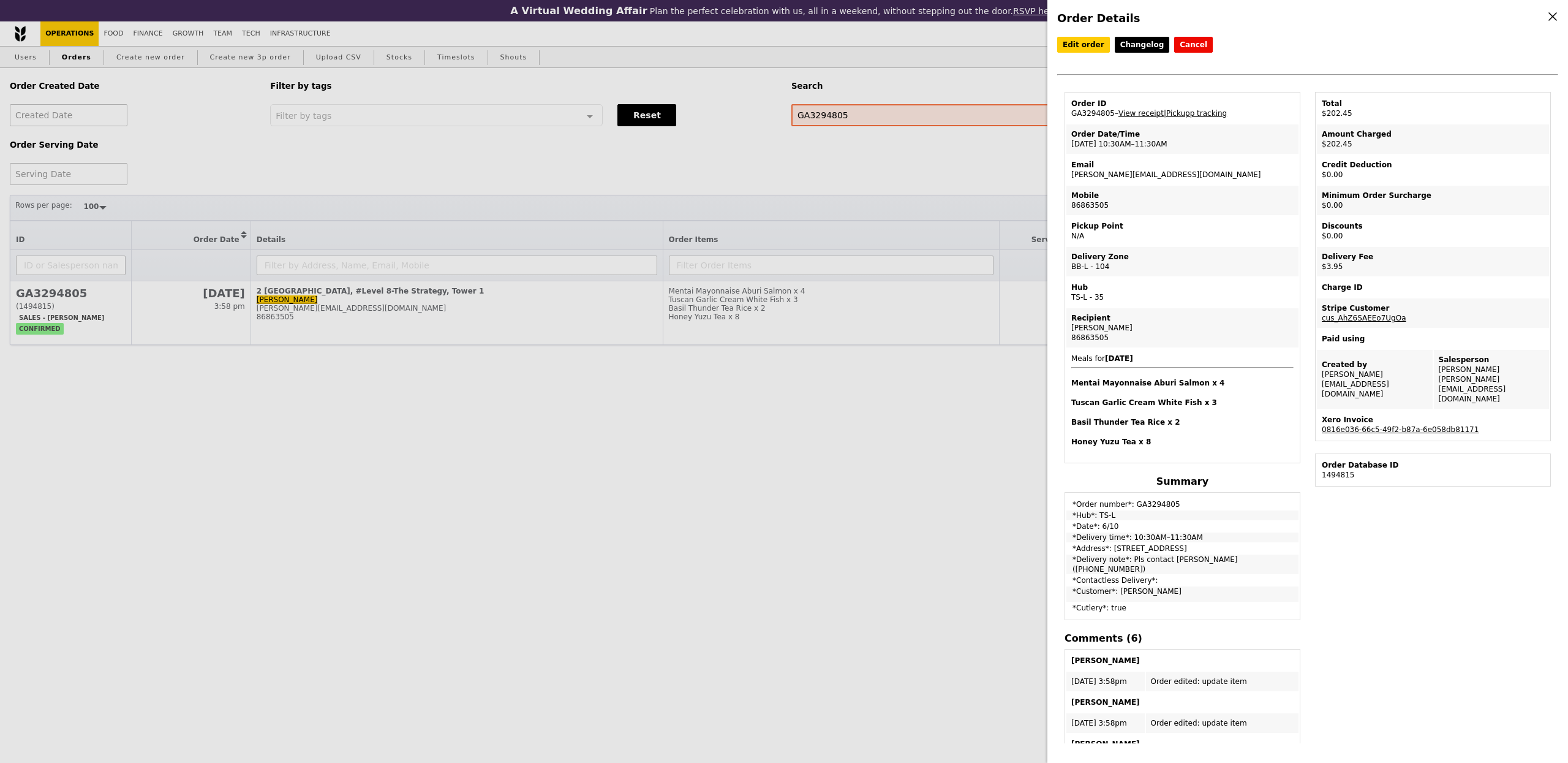
select select "100"
